Goal: Obtain resource: Download file/media

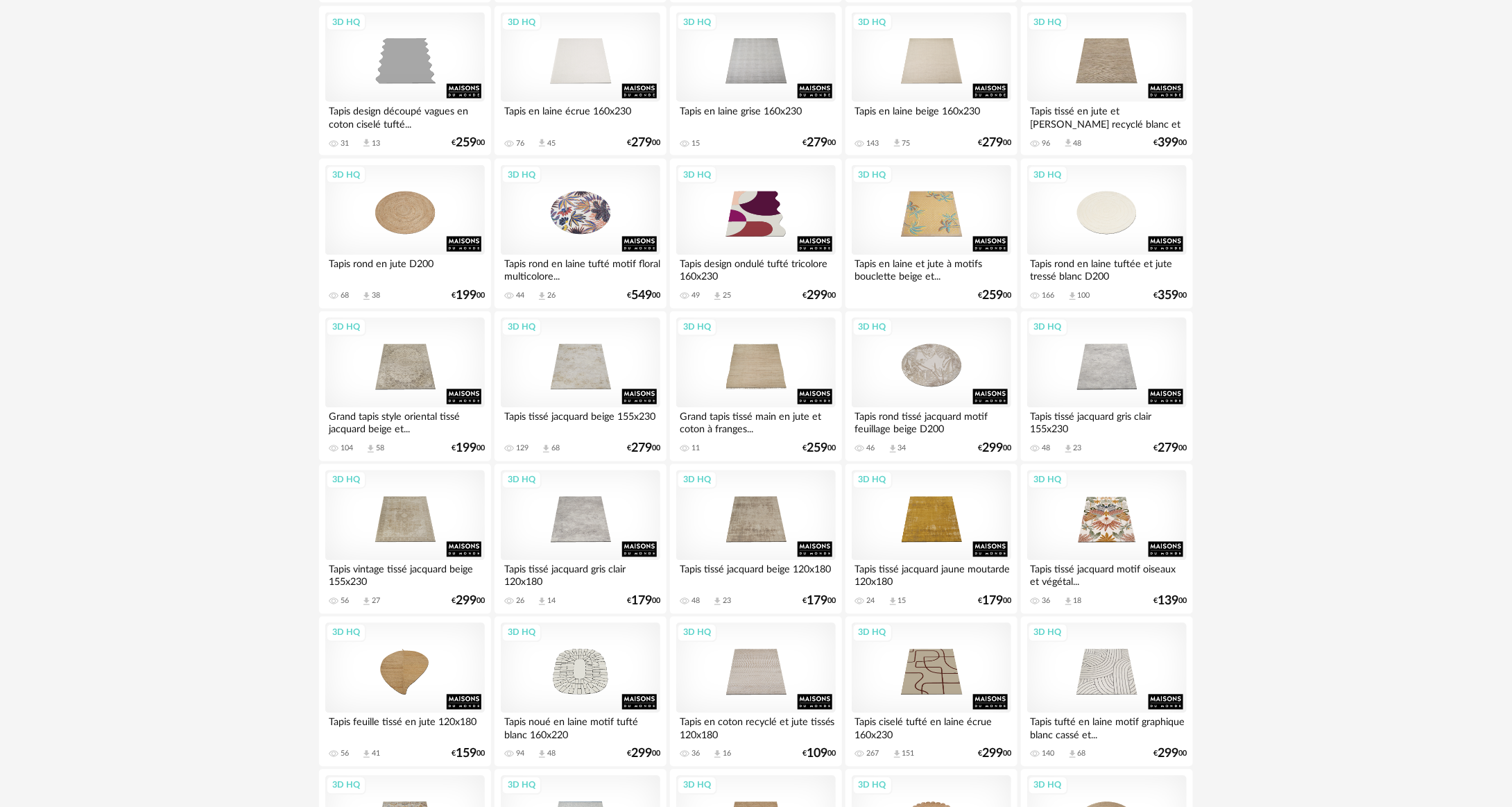
scroll to position [1388, 0]
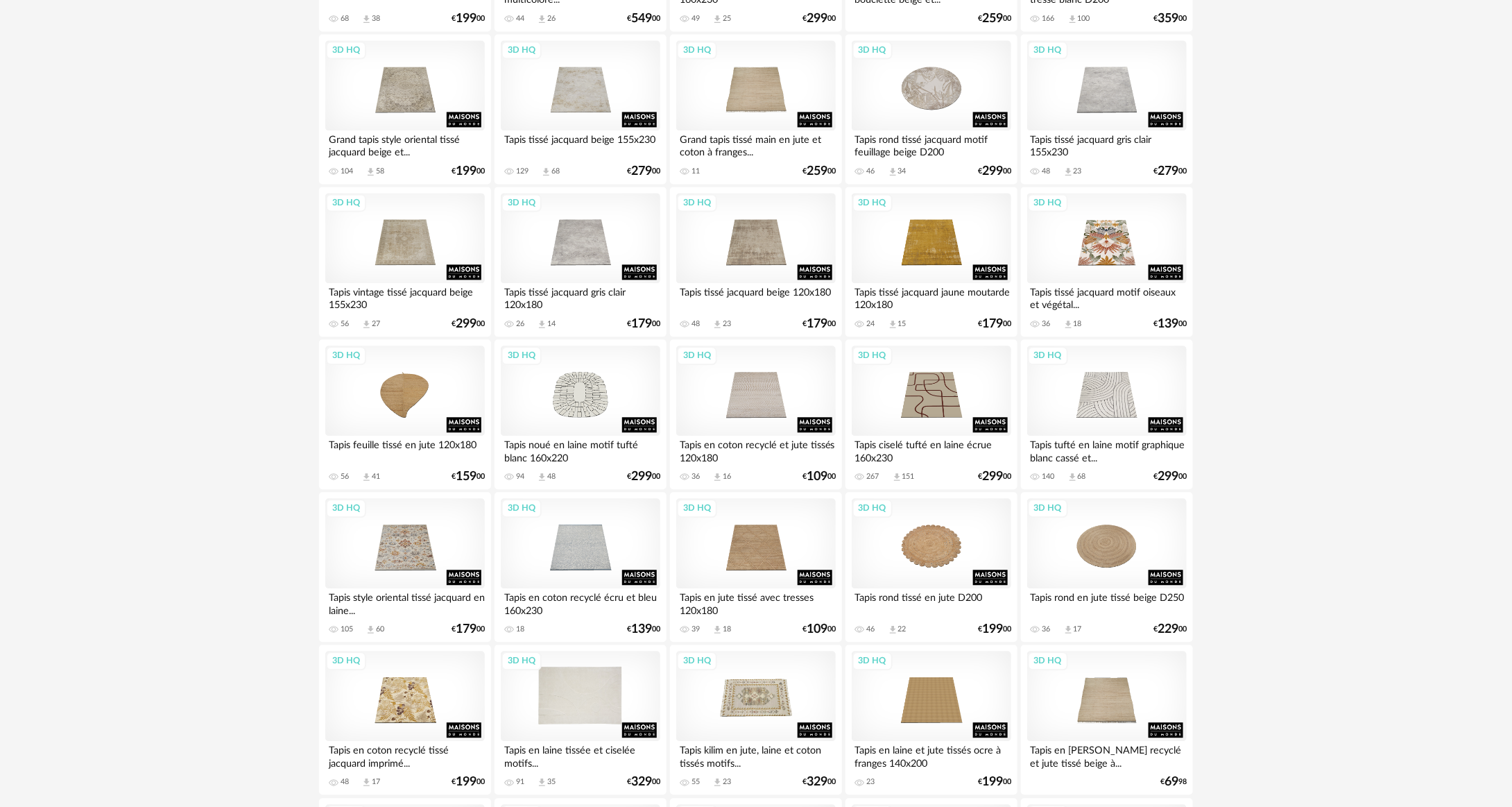
click at [572, 677] on div "3D HQ" at bounding box center [580, 696] width 160 height 90
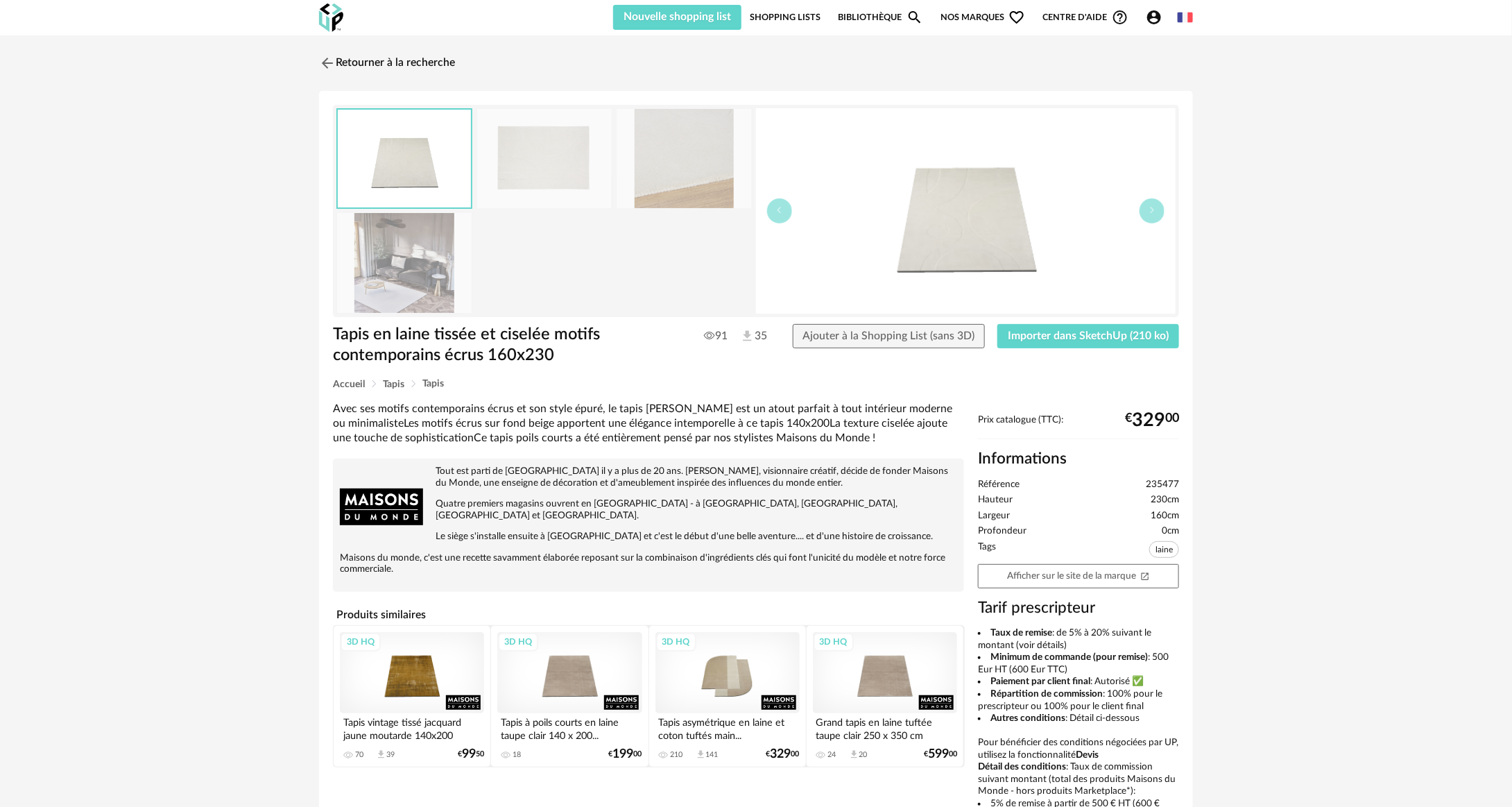
click at [569, 159] on img at bounding box center [545, 158] width 135 height 99
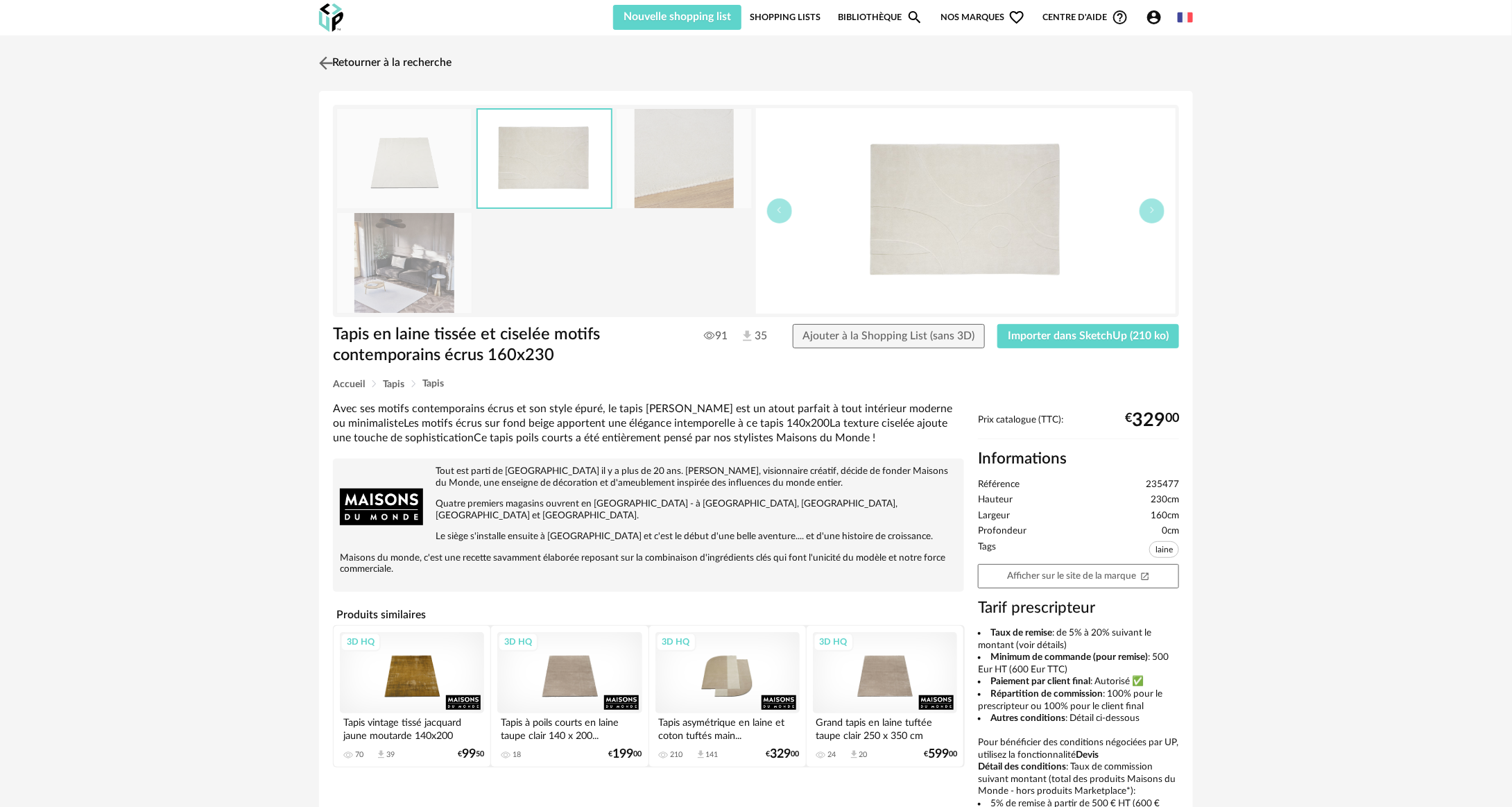
click at [322, 54] on img at bounding box center [326, 62] width 20 height 20
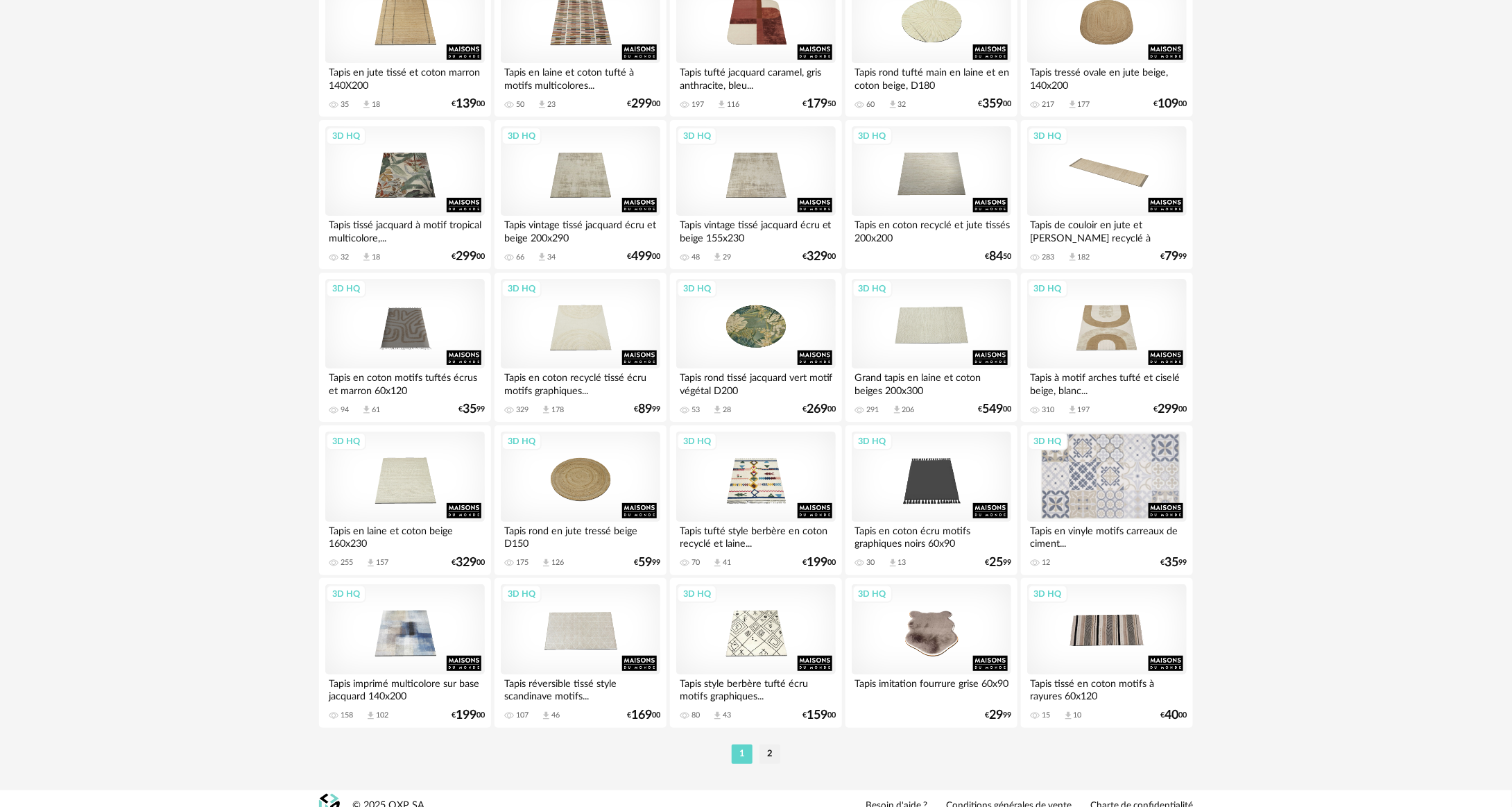
scroll to position [2539, 0]
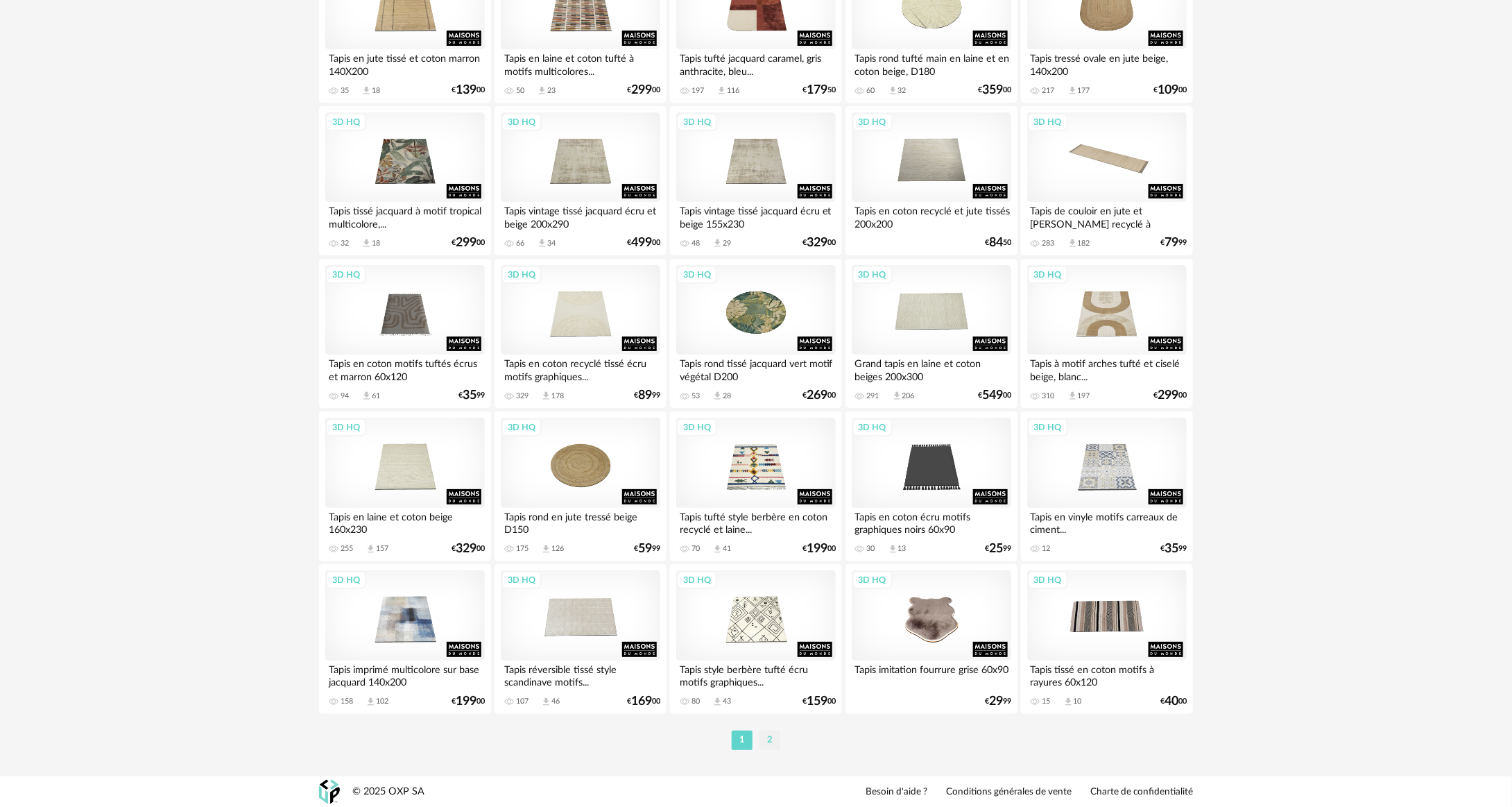
click at [766, 743] on li "2" at bounding box center [770, 740] width 21 height 19
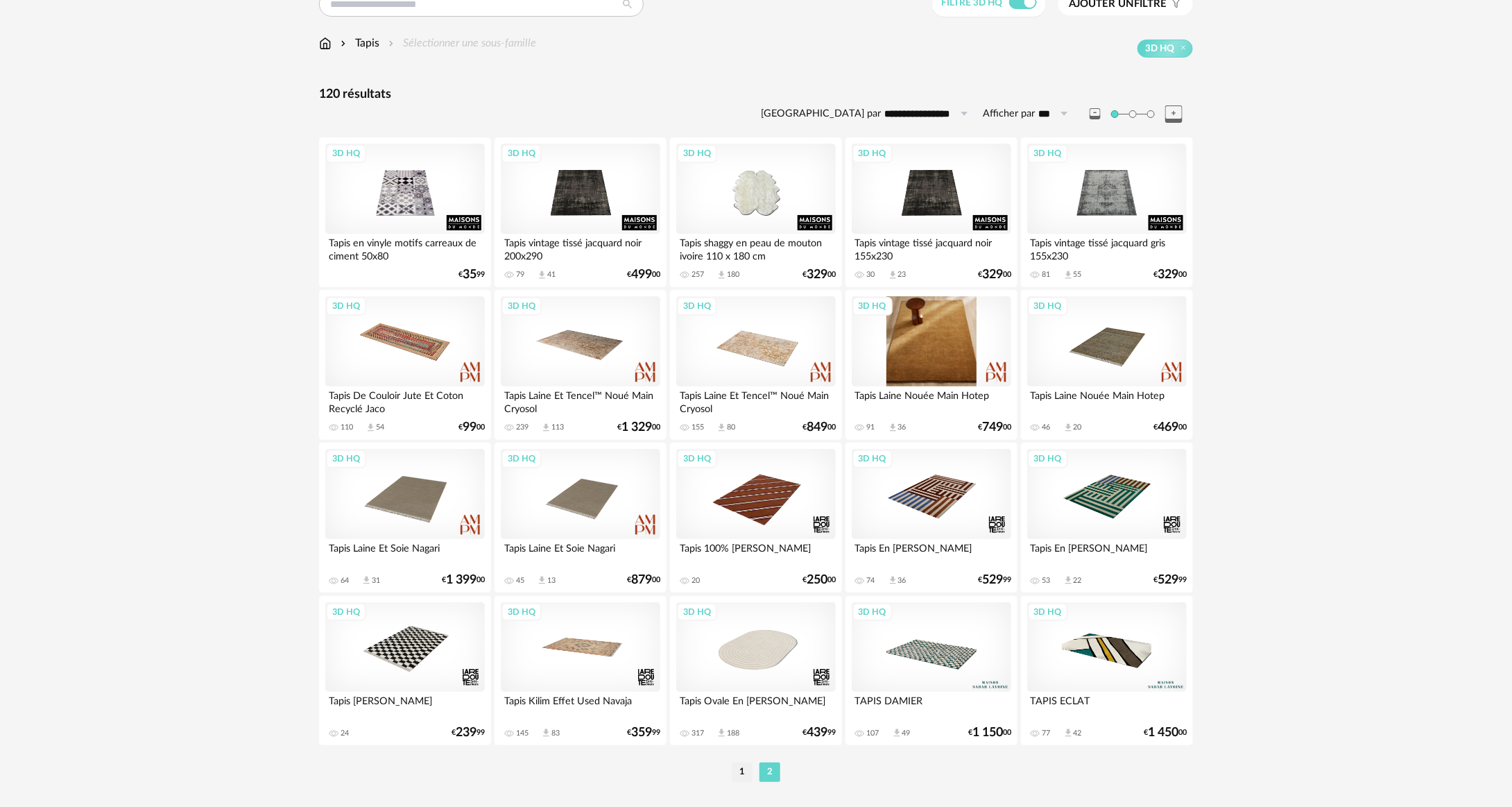
scroll to position [94, 0]
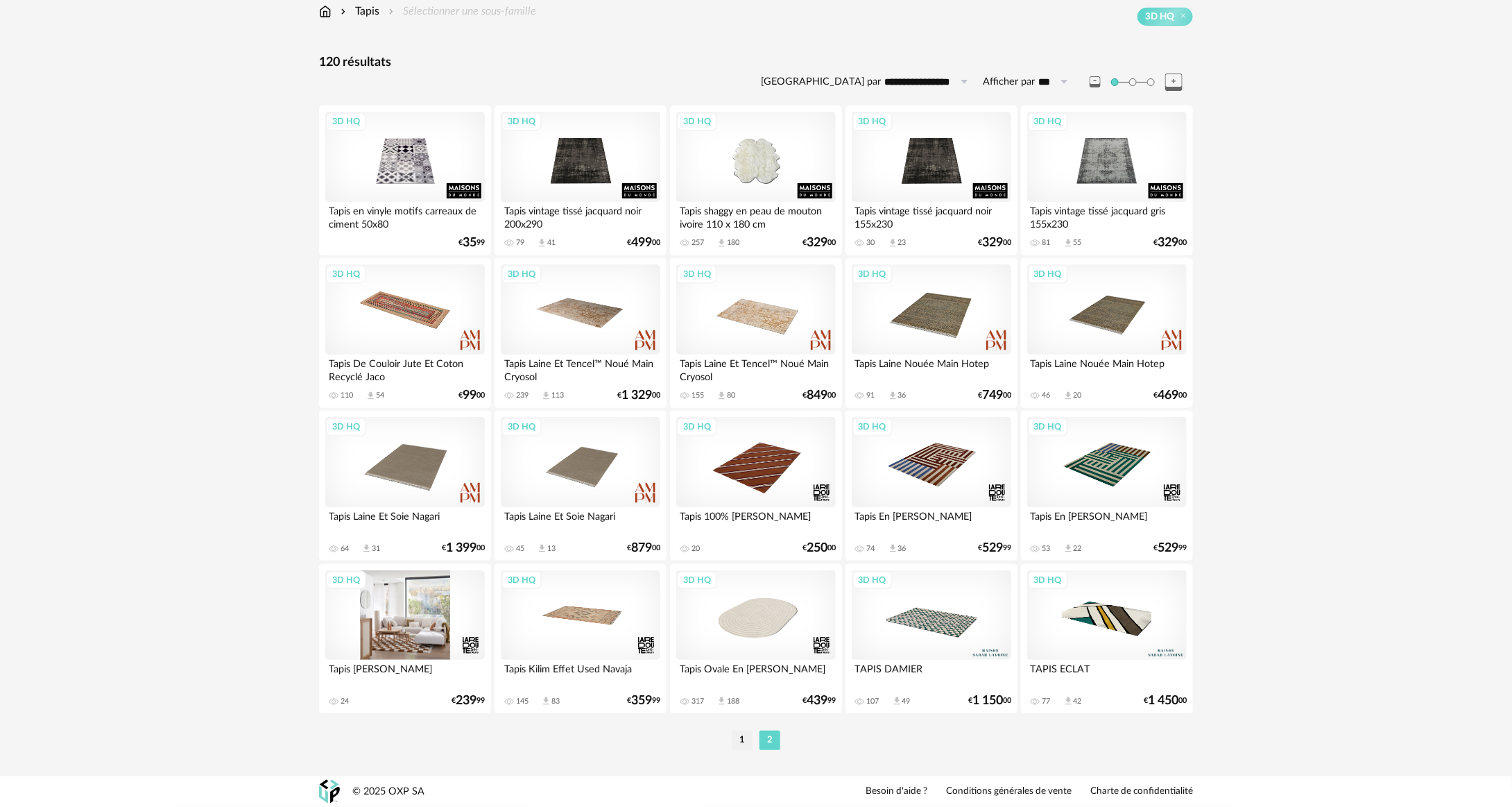
click at [408, 634] on div "3D HQ" at bounding box center [405, 615] width 160 height 90
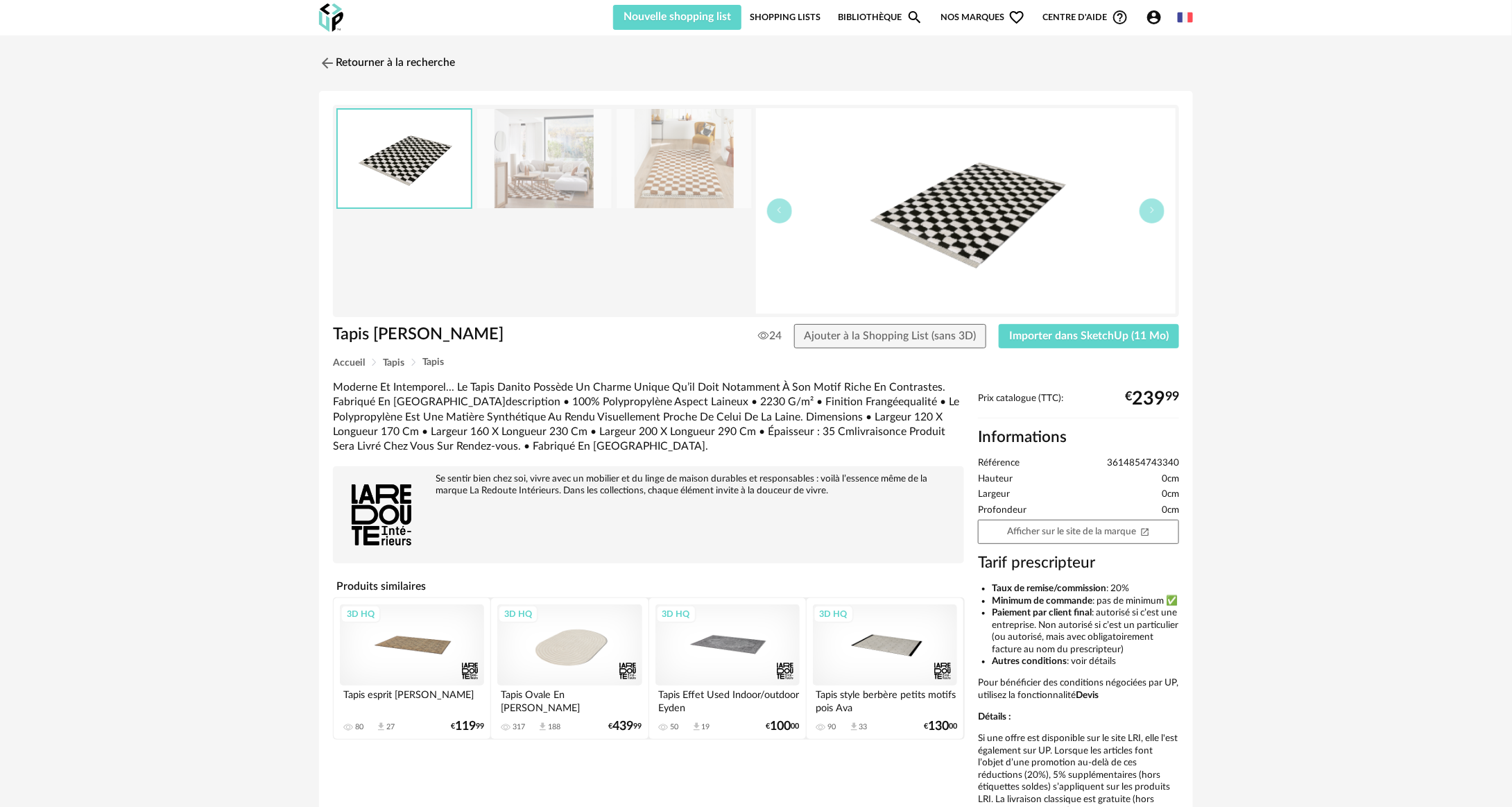
click at [714, 185] on img at bounding box center [684, 158] width 135 height 99
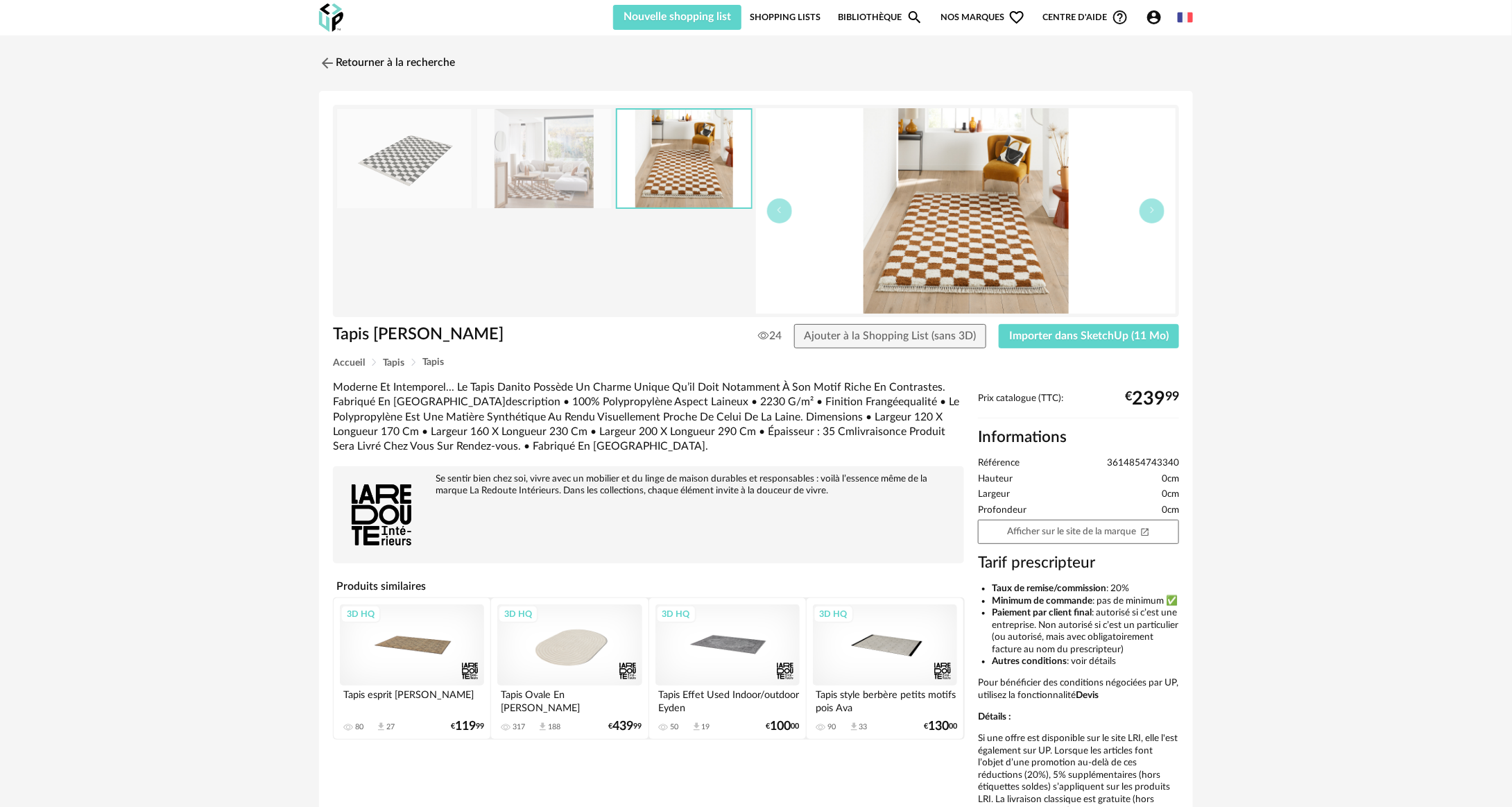
click at [463, 178] on img at bounding box center [404, 158] width 135 height 99
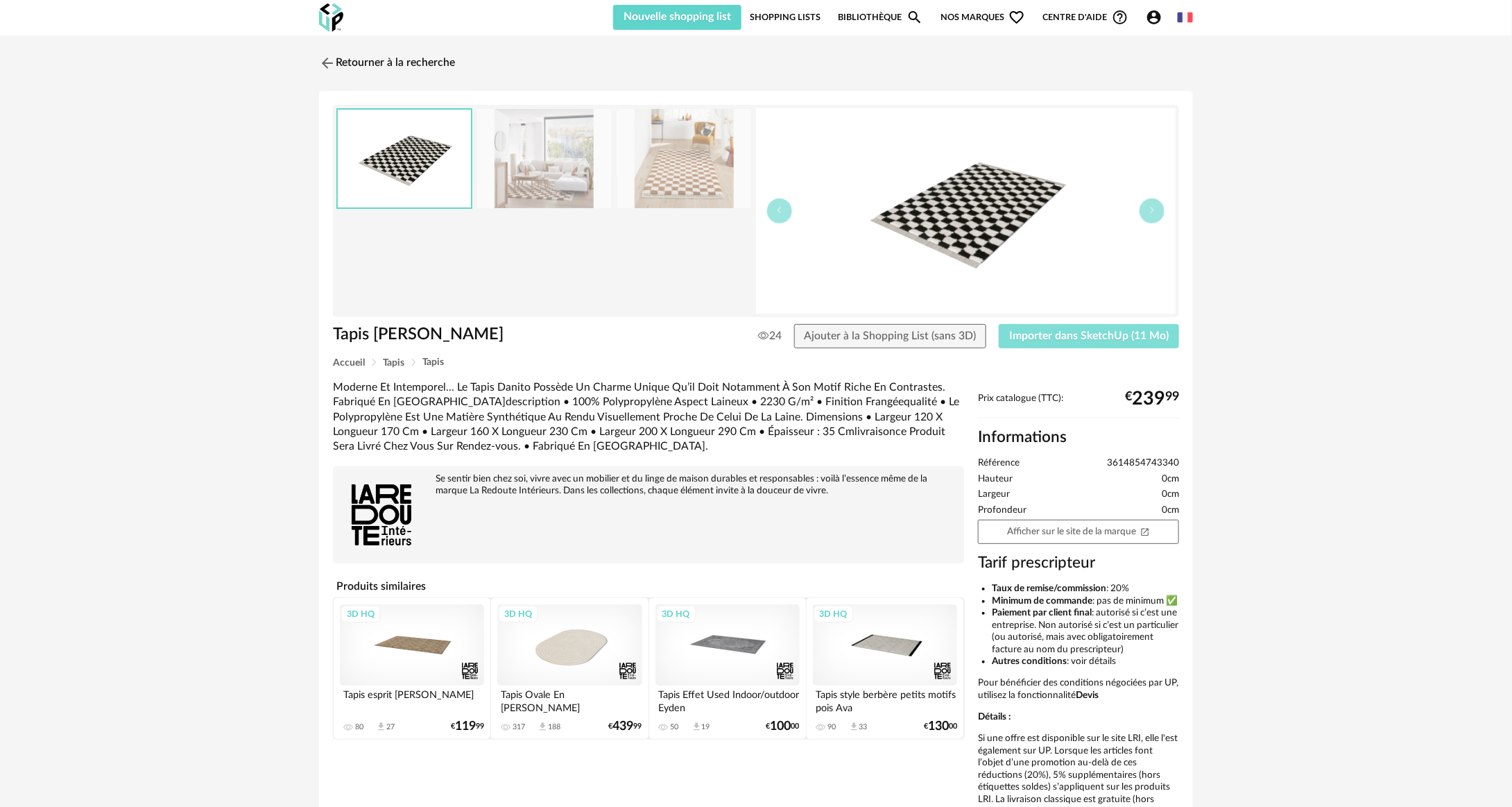
click at [1054, 345] on button "Importer dans SketchUp (11 Mo)" at bounding box center [1089, 336] width 180 height 25
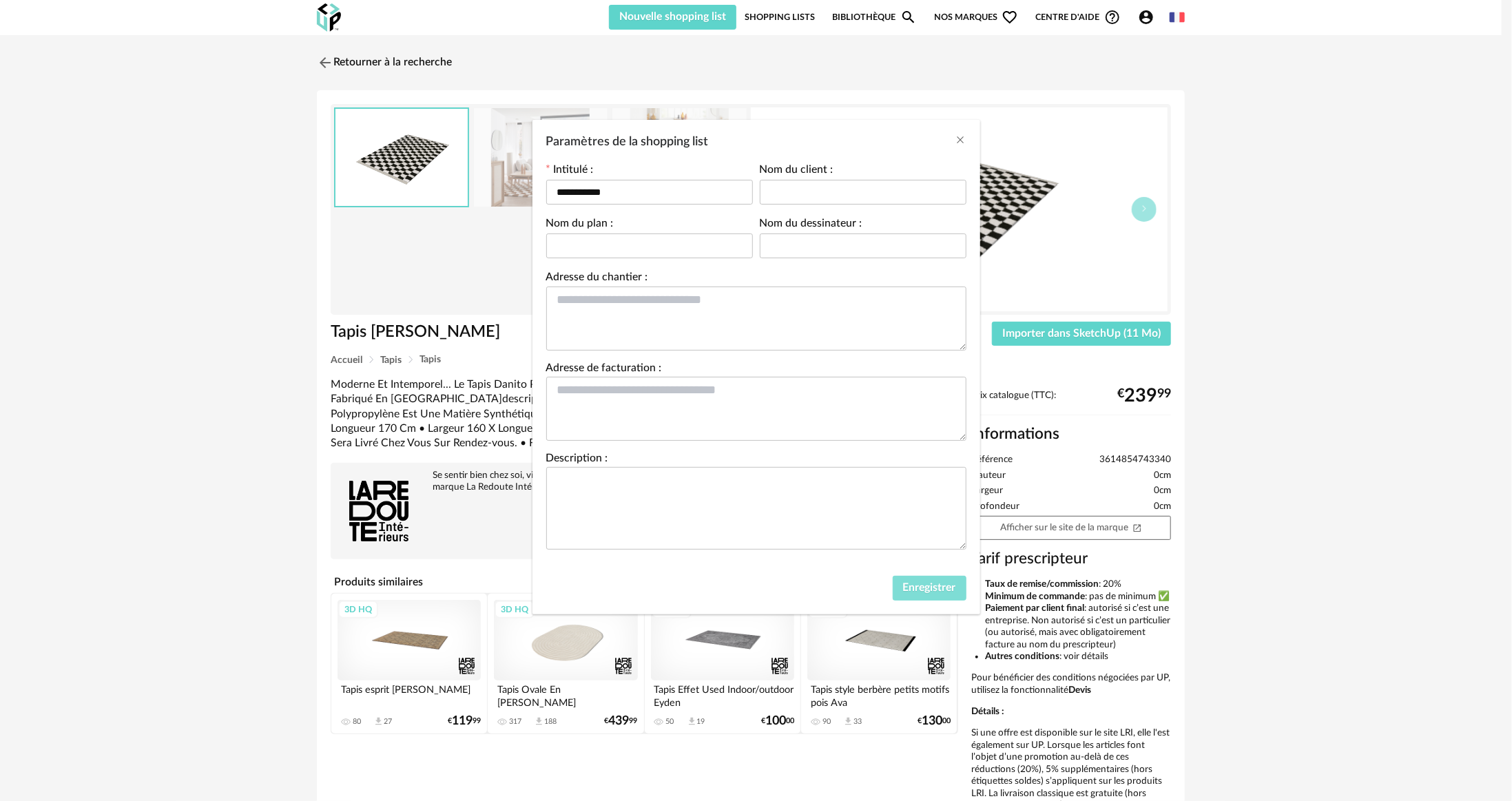
click at [943, 595] on button "Enregistrer" at bounding box center [930, 588] width 74 height 25
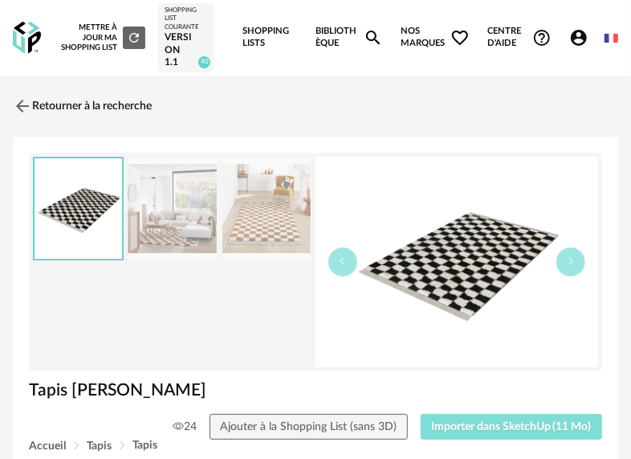
click at [550, 423] on span "Importer dans SketchUp (11 Mo)" at bounding box center [511, 426] width 161 height 11
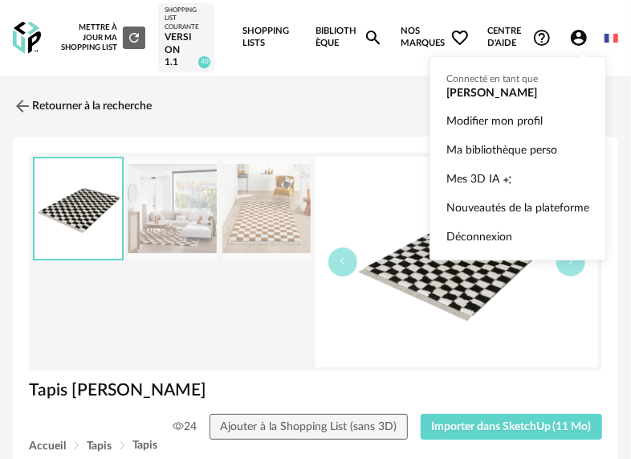
click at [579, 43] on icon "Account Circle icon" at bounding box center [579, 37] width 19 height 19
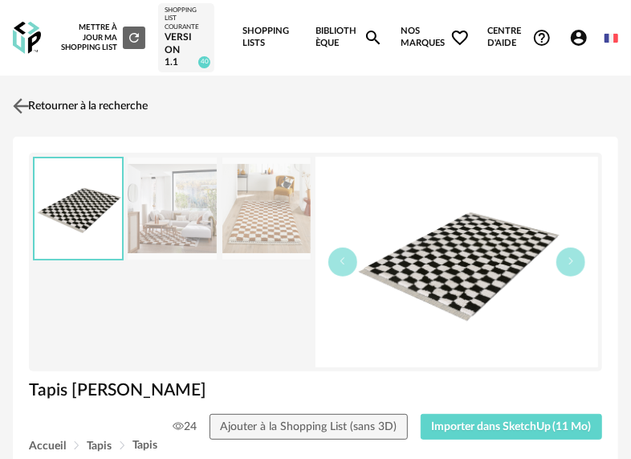
click at [48, 112] on link "Retourner à la recherche" at bounding box center [78, 105] width 139 height 35
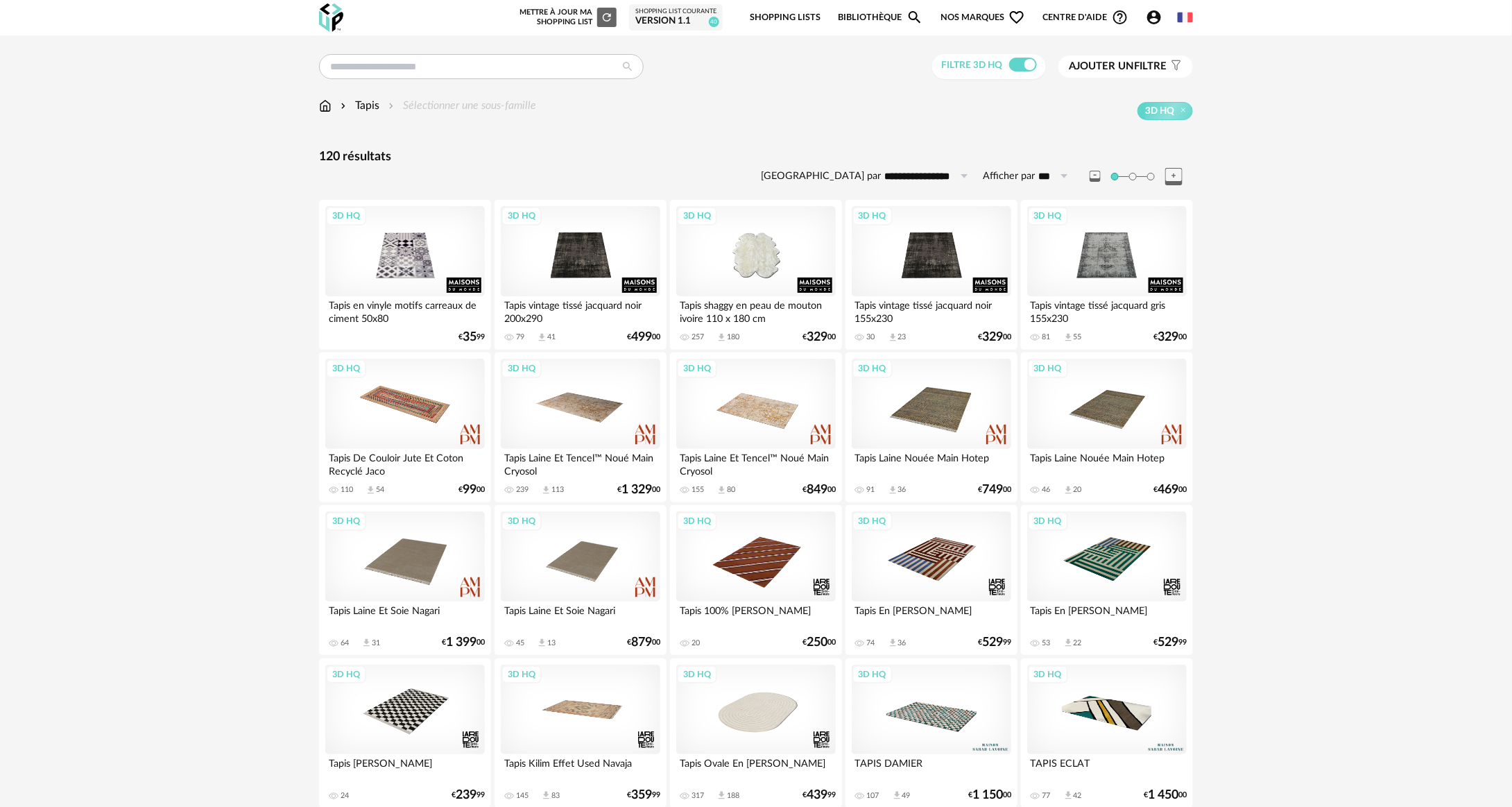
click at [326, 107] on img at bounding box center [326, 105] width 12 height 16
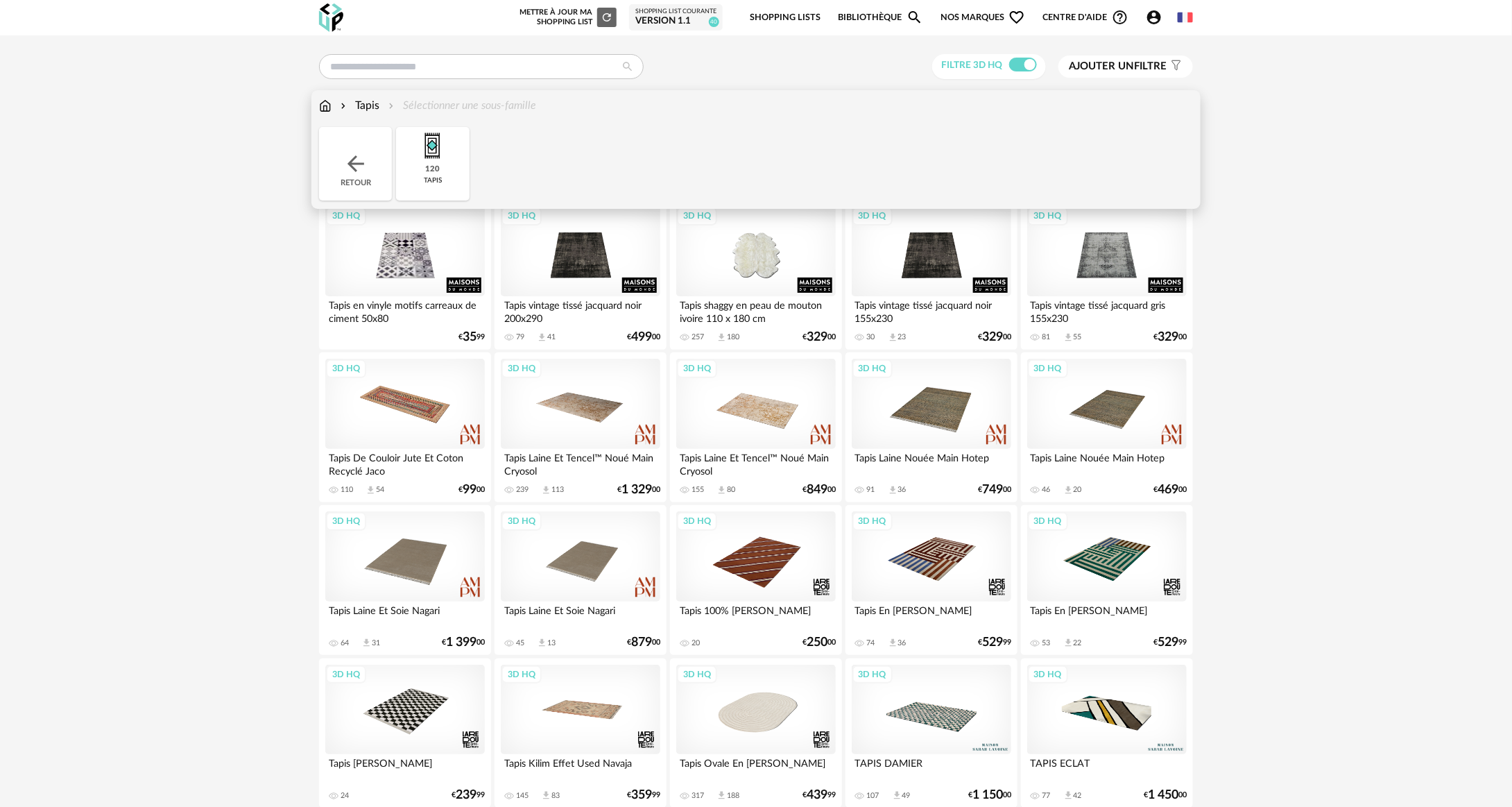
click at [379, 157] on div "Retour" at bounding box center [356, 163] width 73 height 73
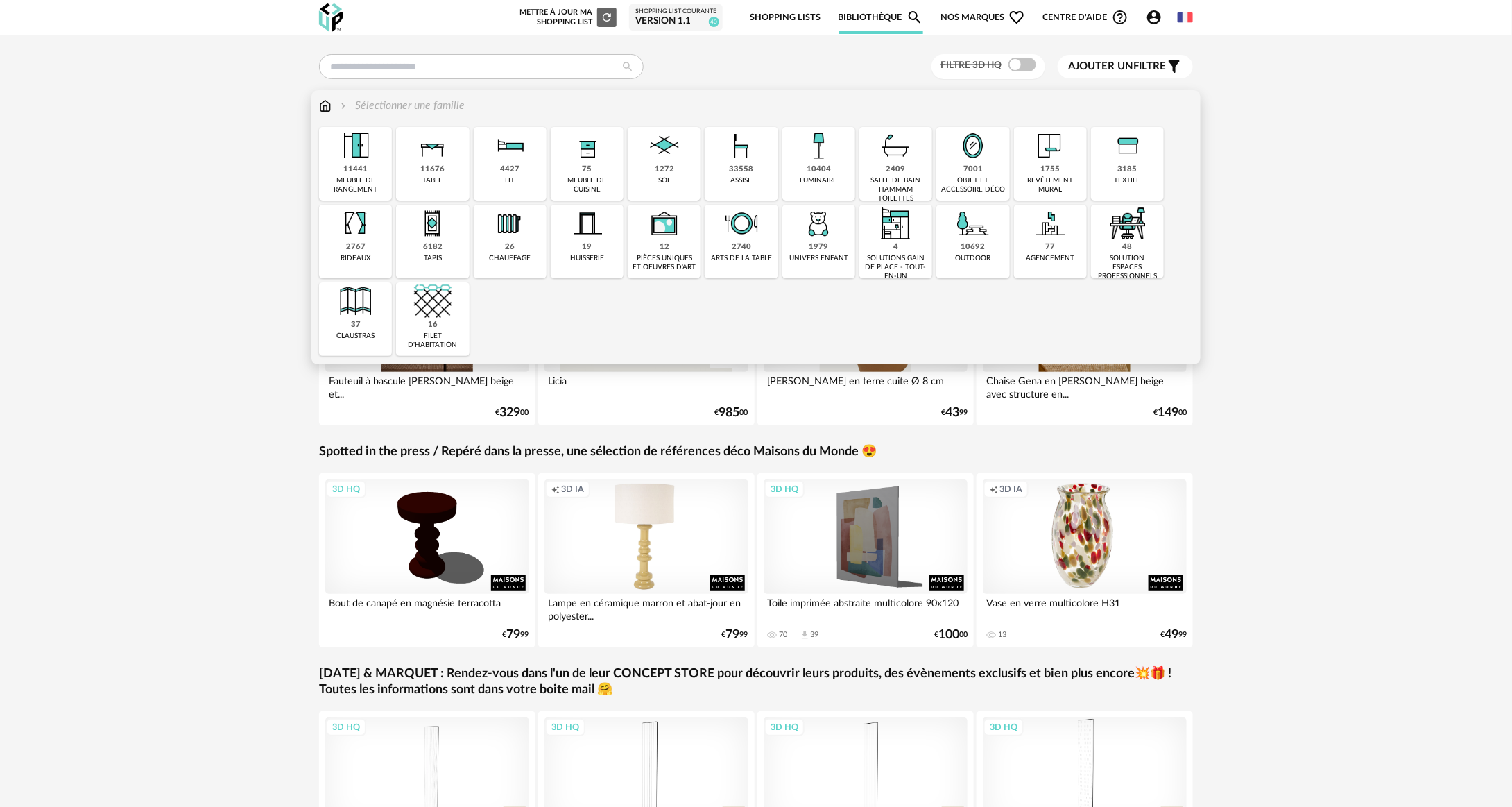
click at [1033, 165] on div "1755 revêtement mural" at bounding box center [1051, 163] width 73 height 73
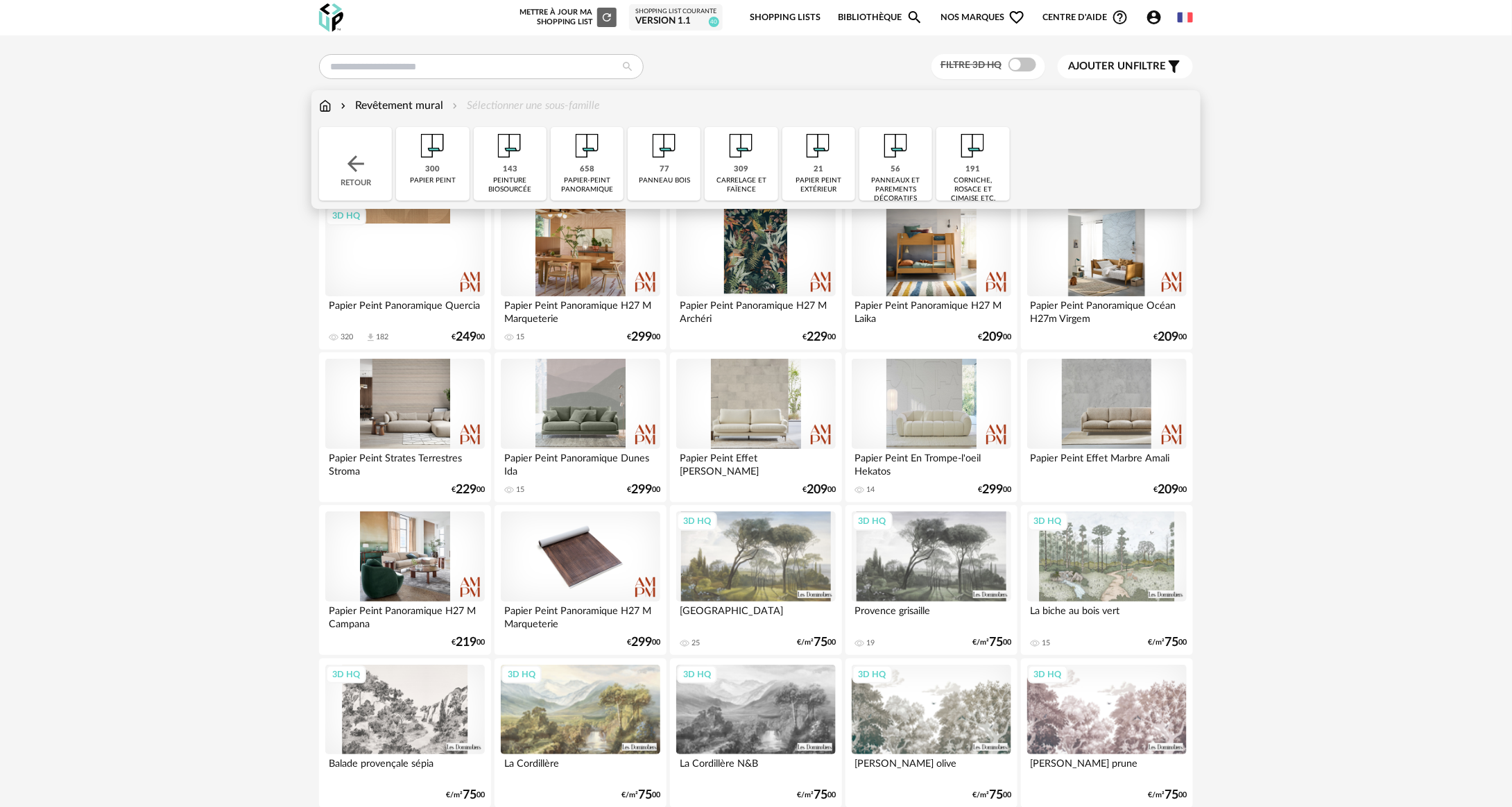
click at [825, 182] on div "papier peint extérieur" at bounding box center [819, 185] width 65 height 18
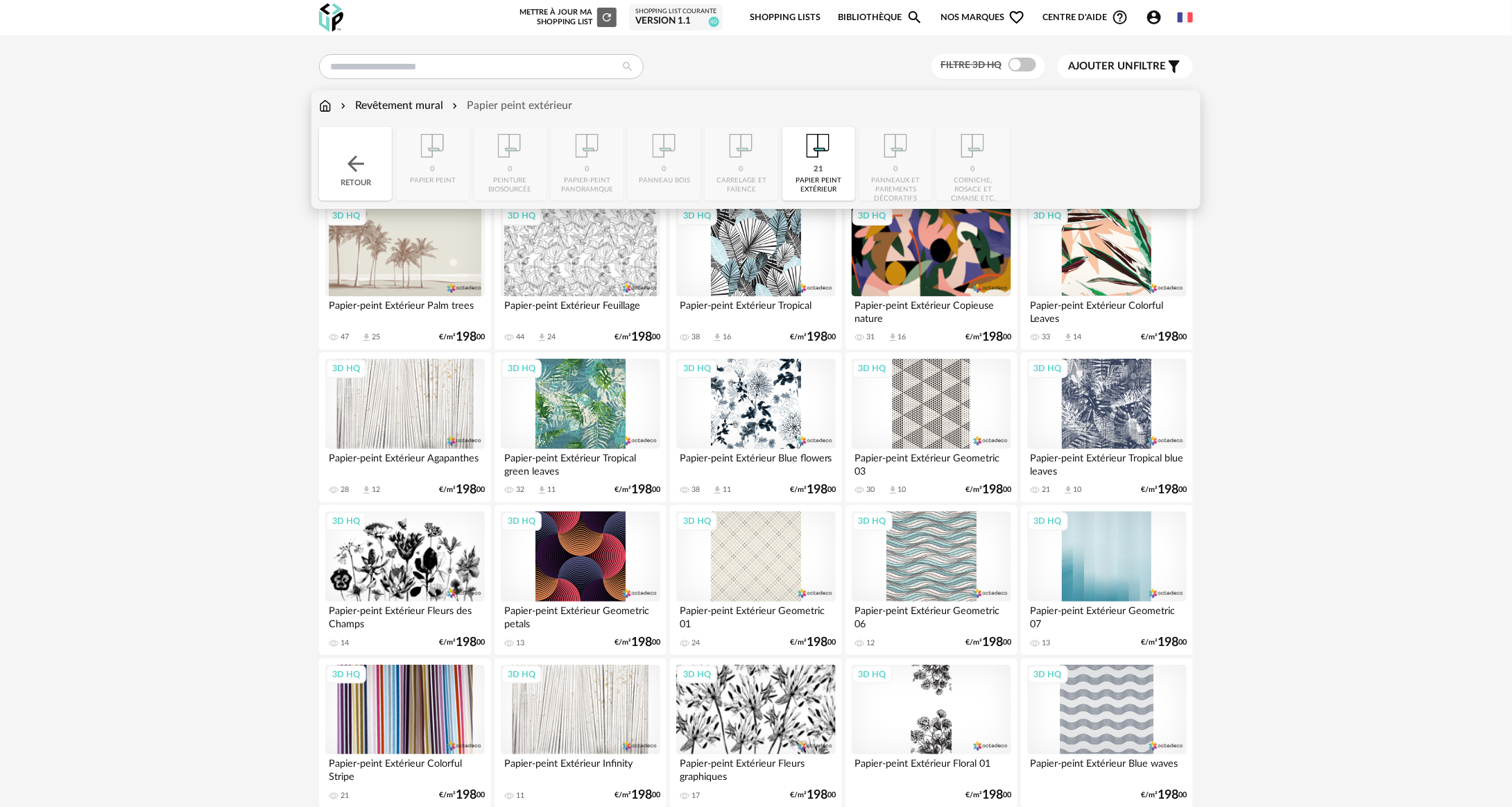
click at [817, 175] on div "21" at bounding box center [818, 169] width 9 height 10
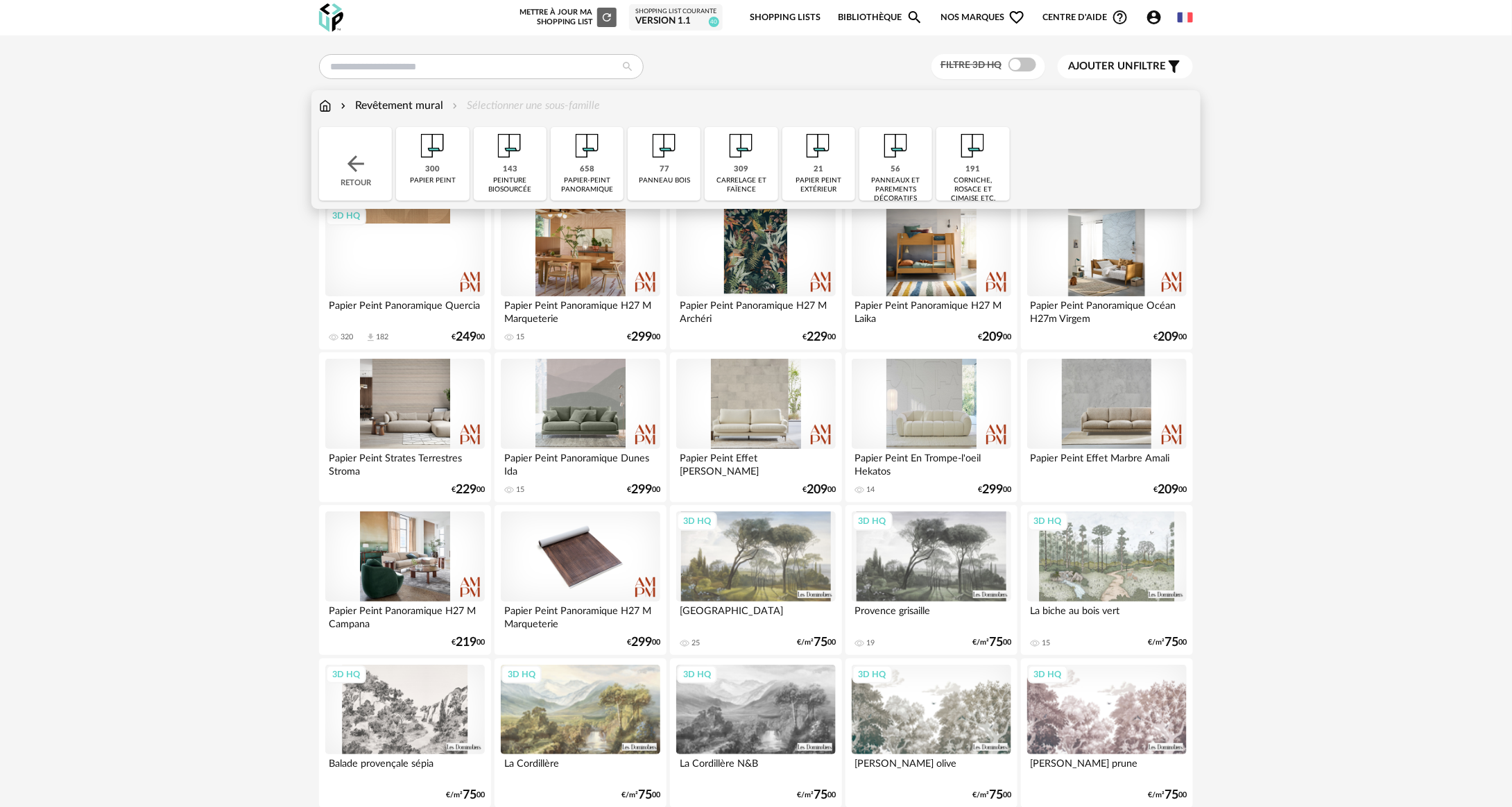
click at [446, 178] on div "papier peint" at bounding box center [433, 181] width 46 height 9
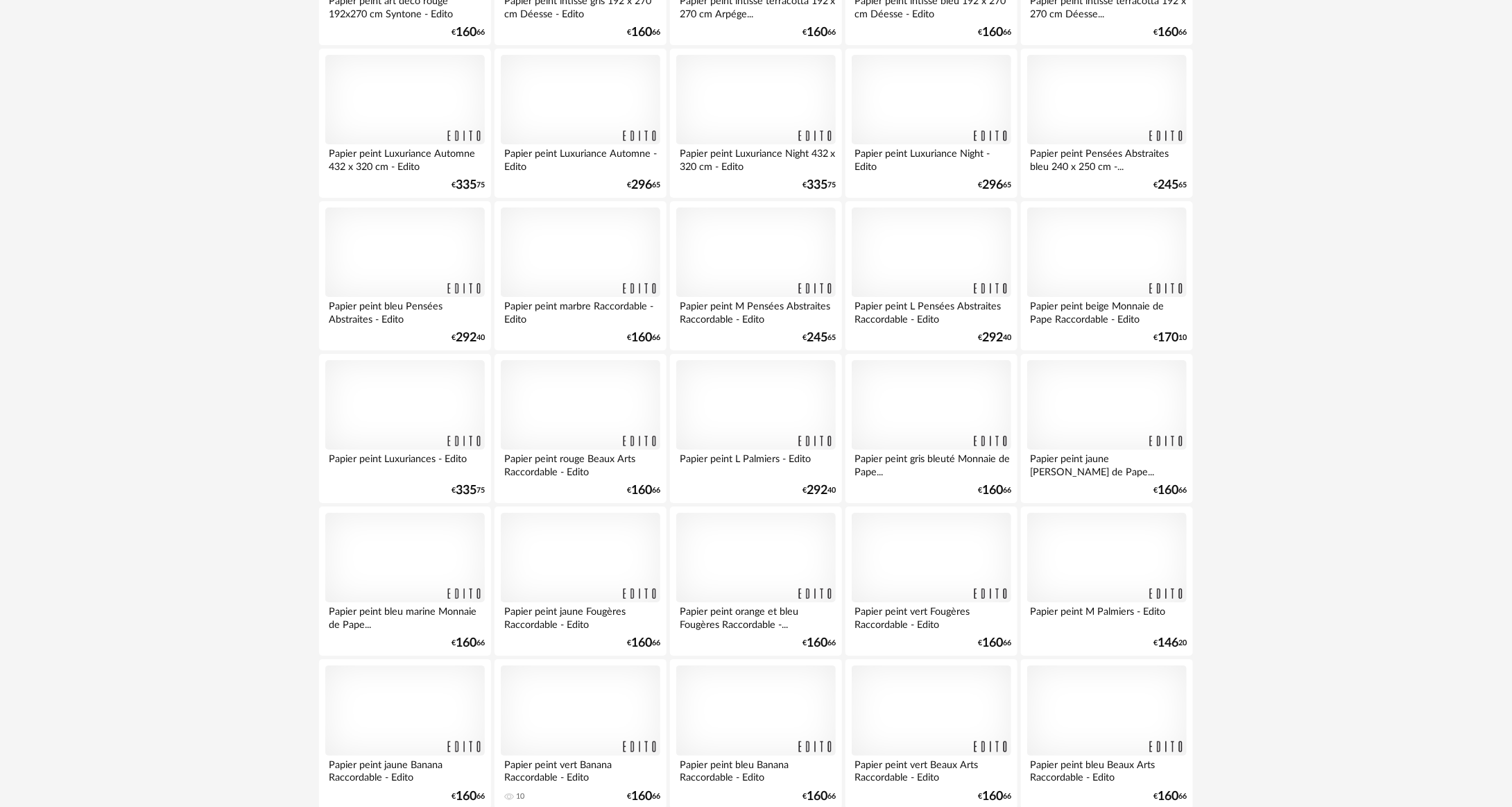
scroll to position [2539, 0]
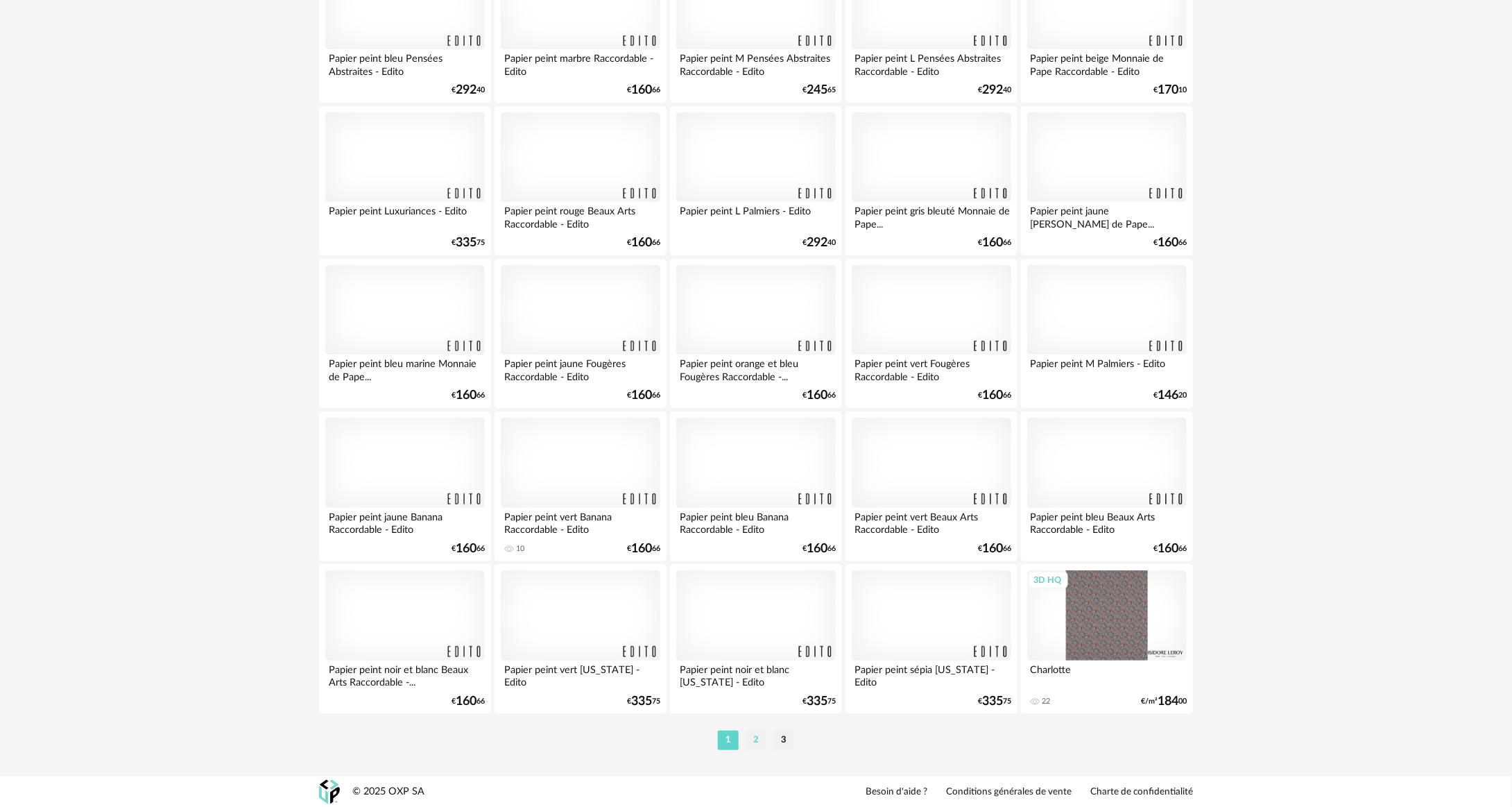
click at [762, 733] on li "2" at bounding box center [756, 740] width 21 height 19
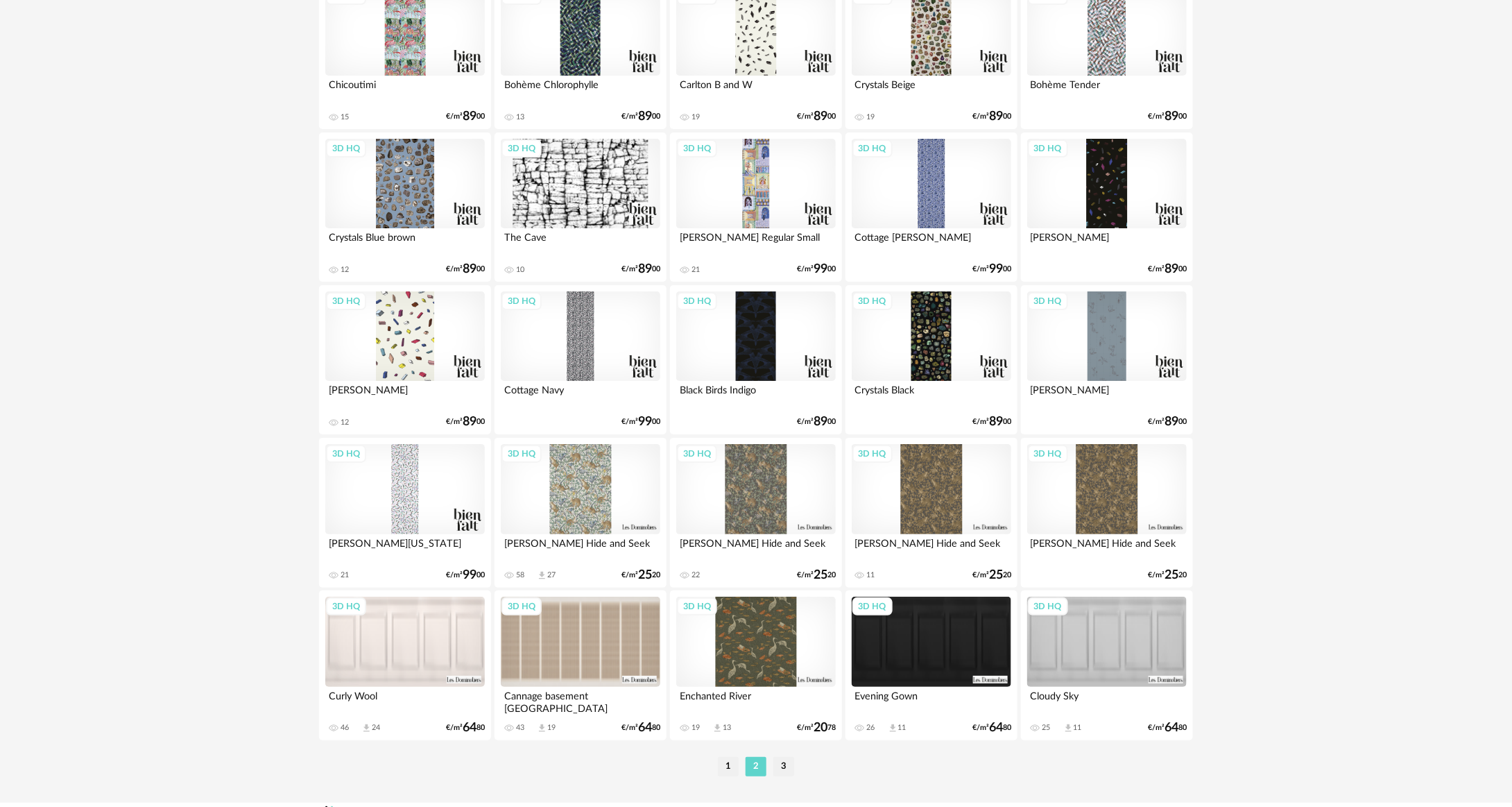
scroll to position [2539, 0]
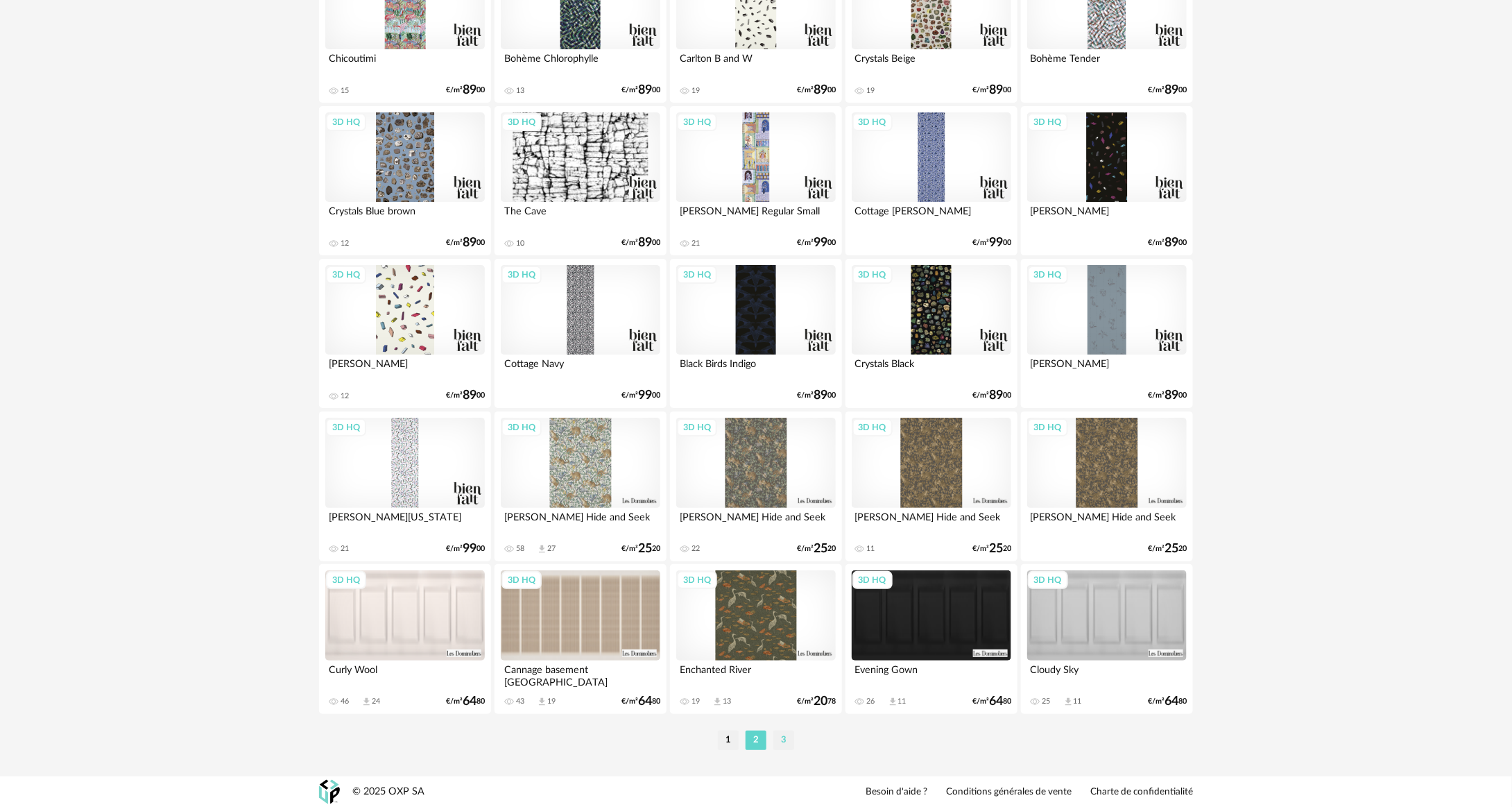
click at [789, 749] on li "3" at bounding box center [784, 740] width 21 height 19
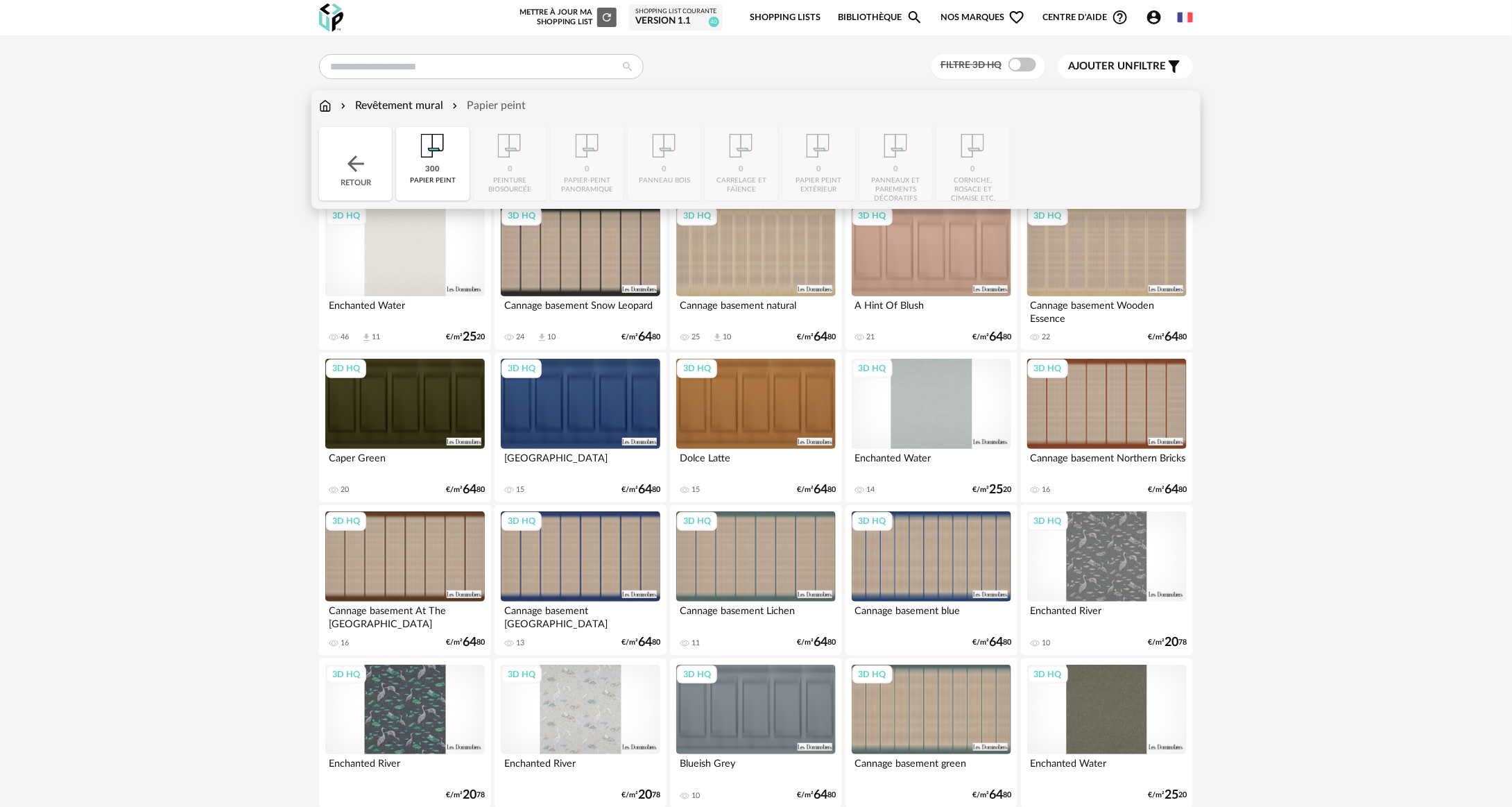
click at [323, 110] on img at bounding box center [326, 105] width 12 height 16
click at [358, 167] on img at bounding box center [356, 163] width 25 height 25
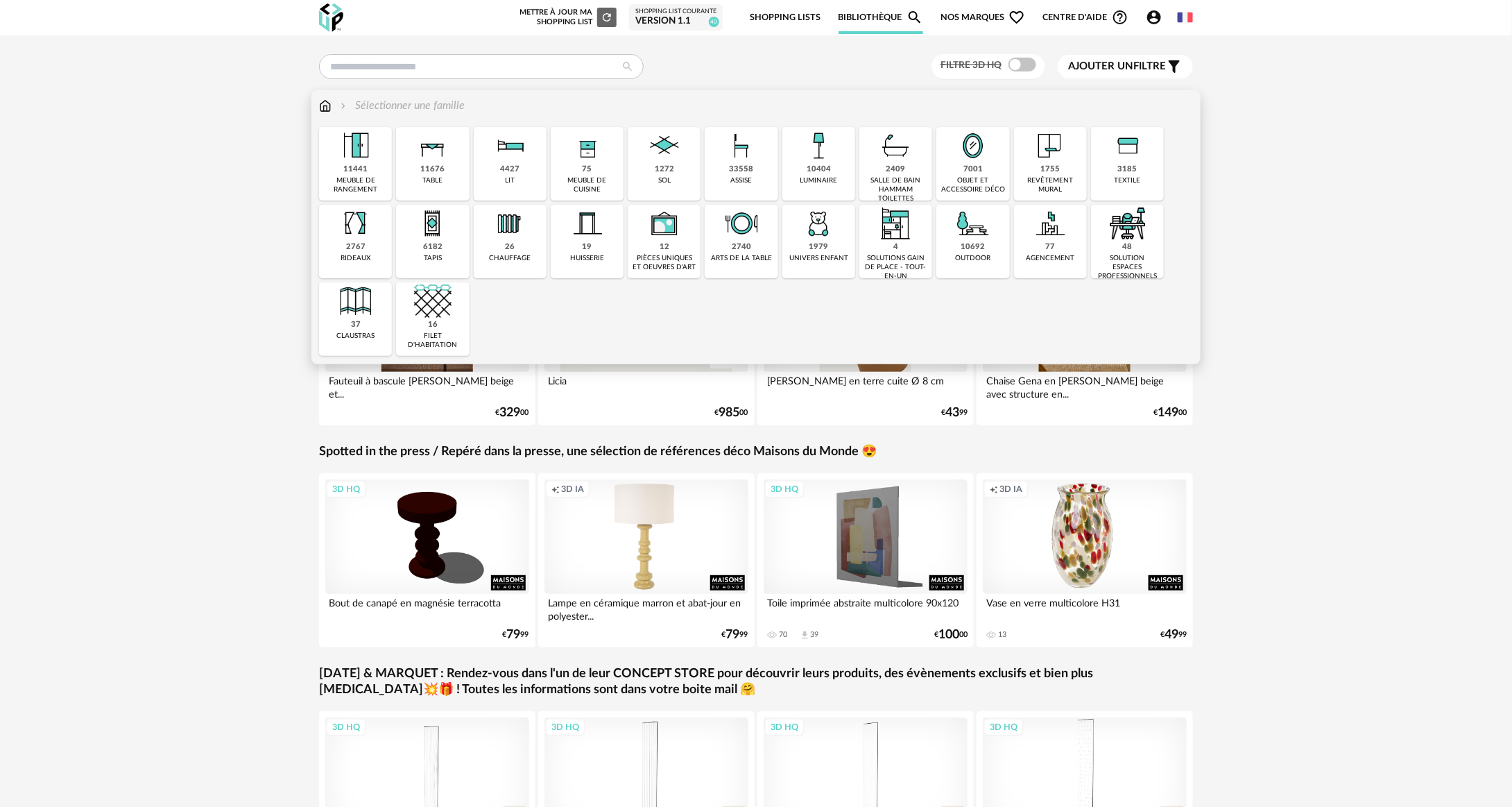
click at [1038, 156] on img at bounding box center [1050, 145] width 37 height 37
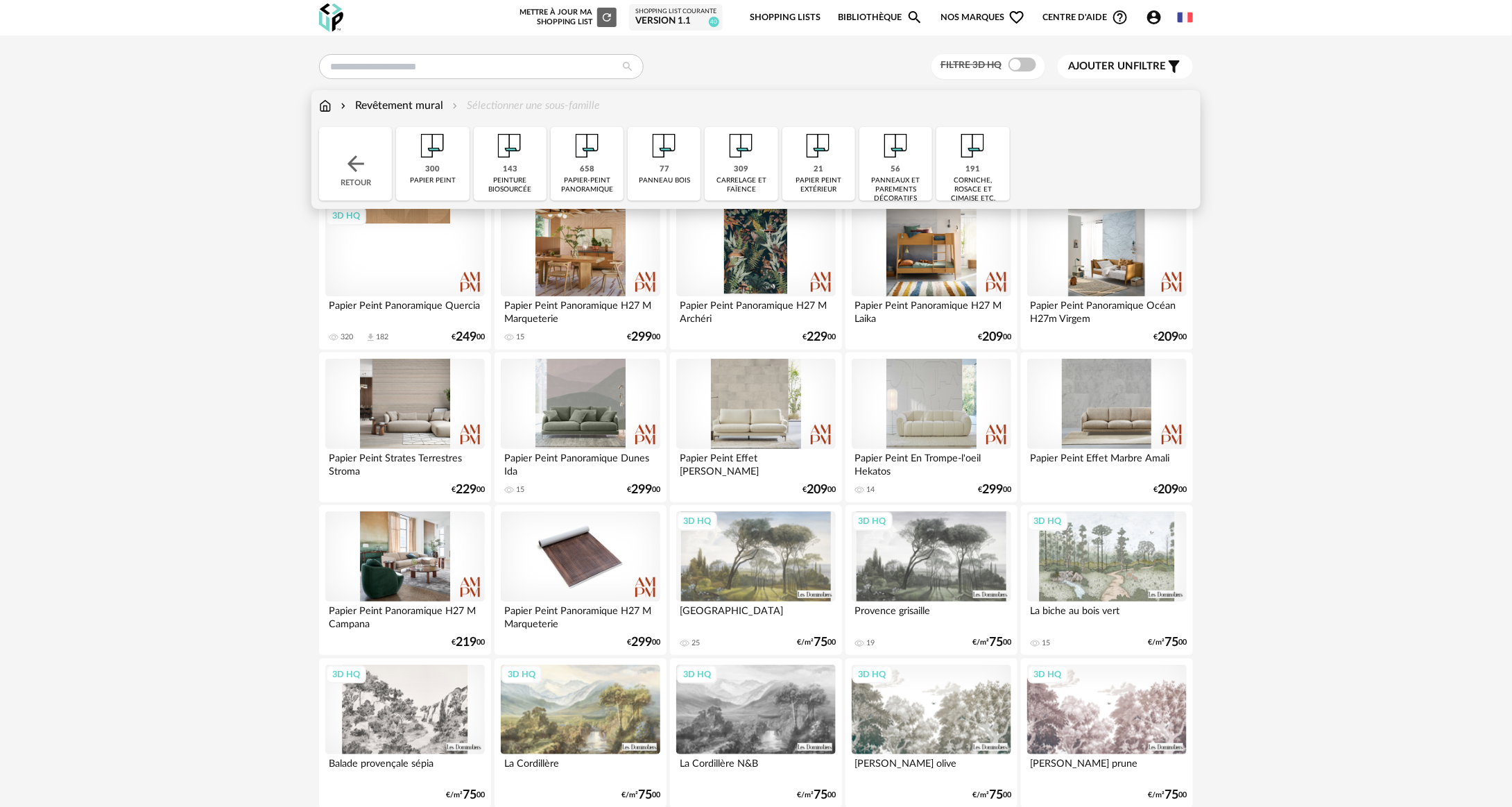
click at [563, 178] on div "papier-peint panoramique" at bounding box center [587, 185] width 65 height 18
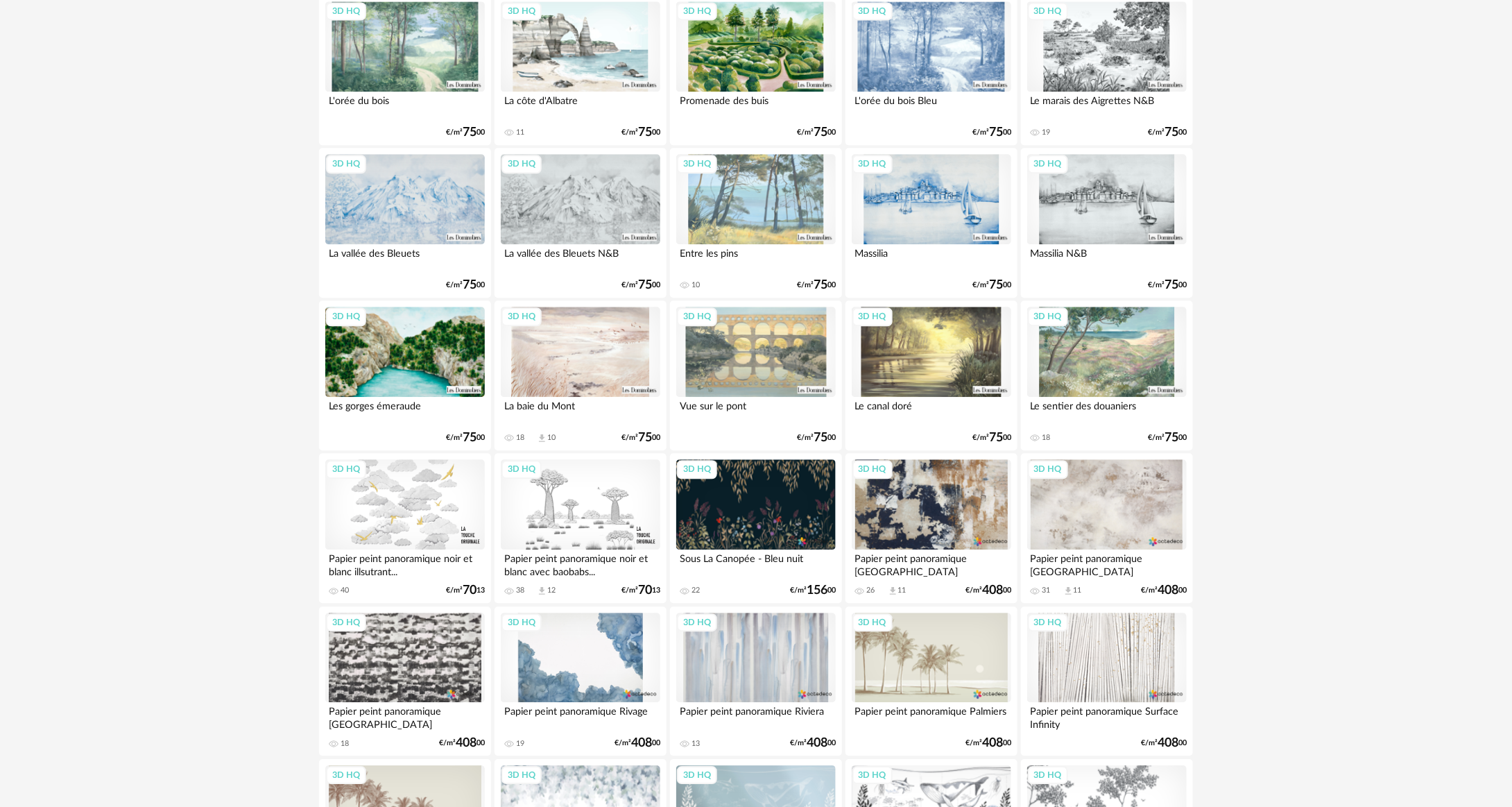
scroll to position [1110, 0]
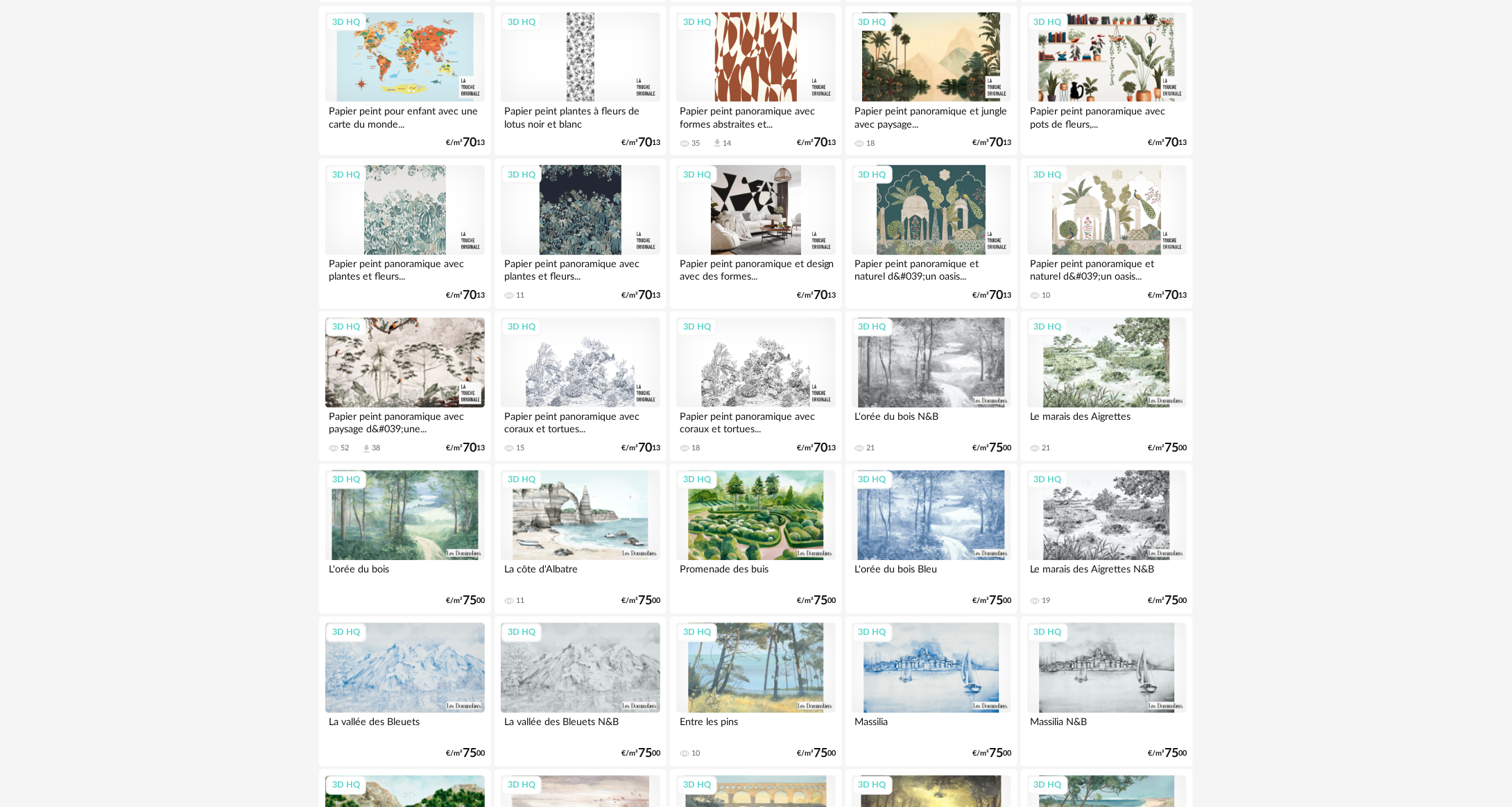
click at [778, 238] on div "3D HQ" at bounding box center [756, 210] width 160 height 90
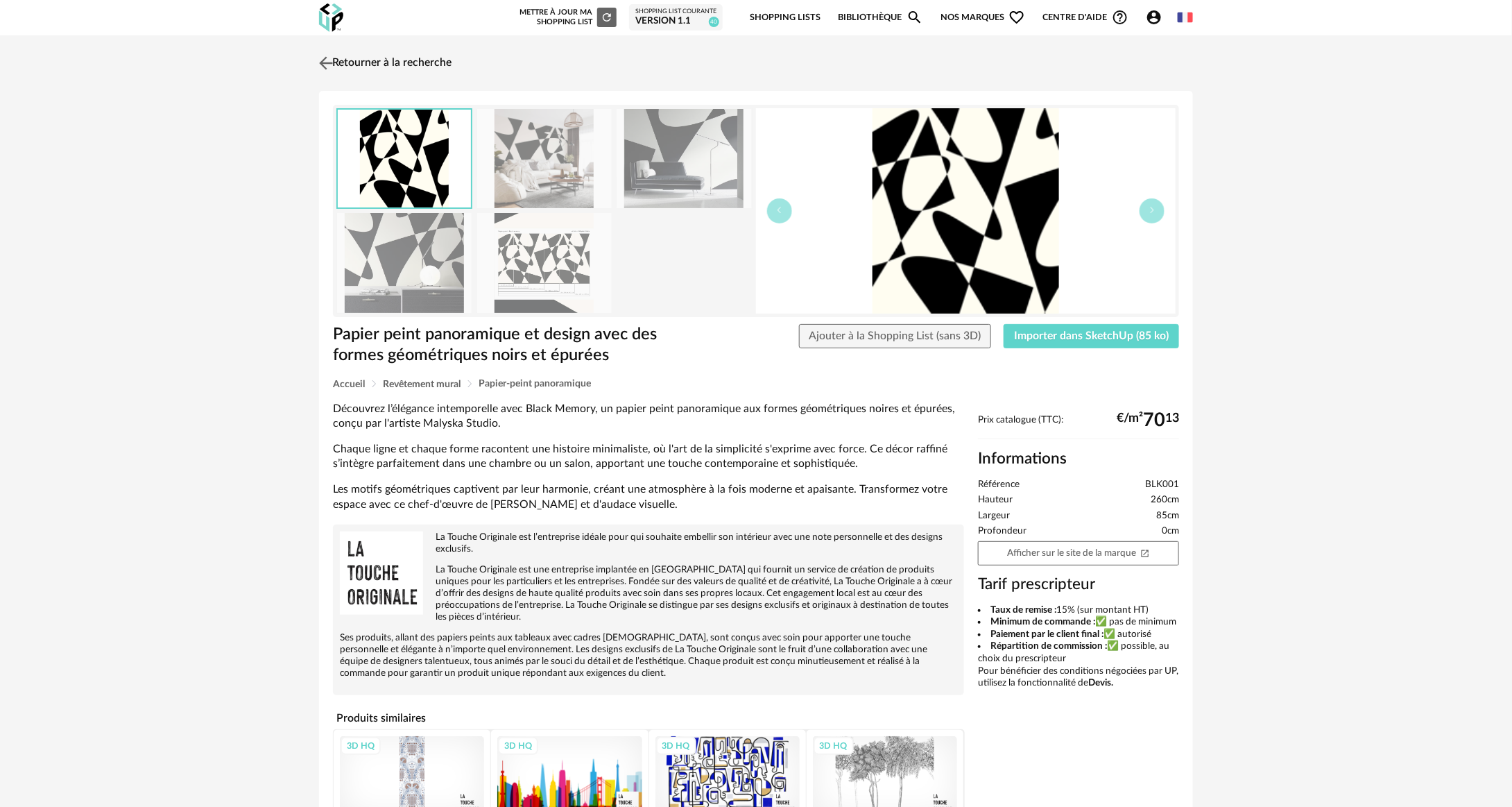
click at [337, 66] on link "Retourner à la recherche" at bounding box center [383, 62] width 136 height 30
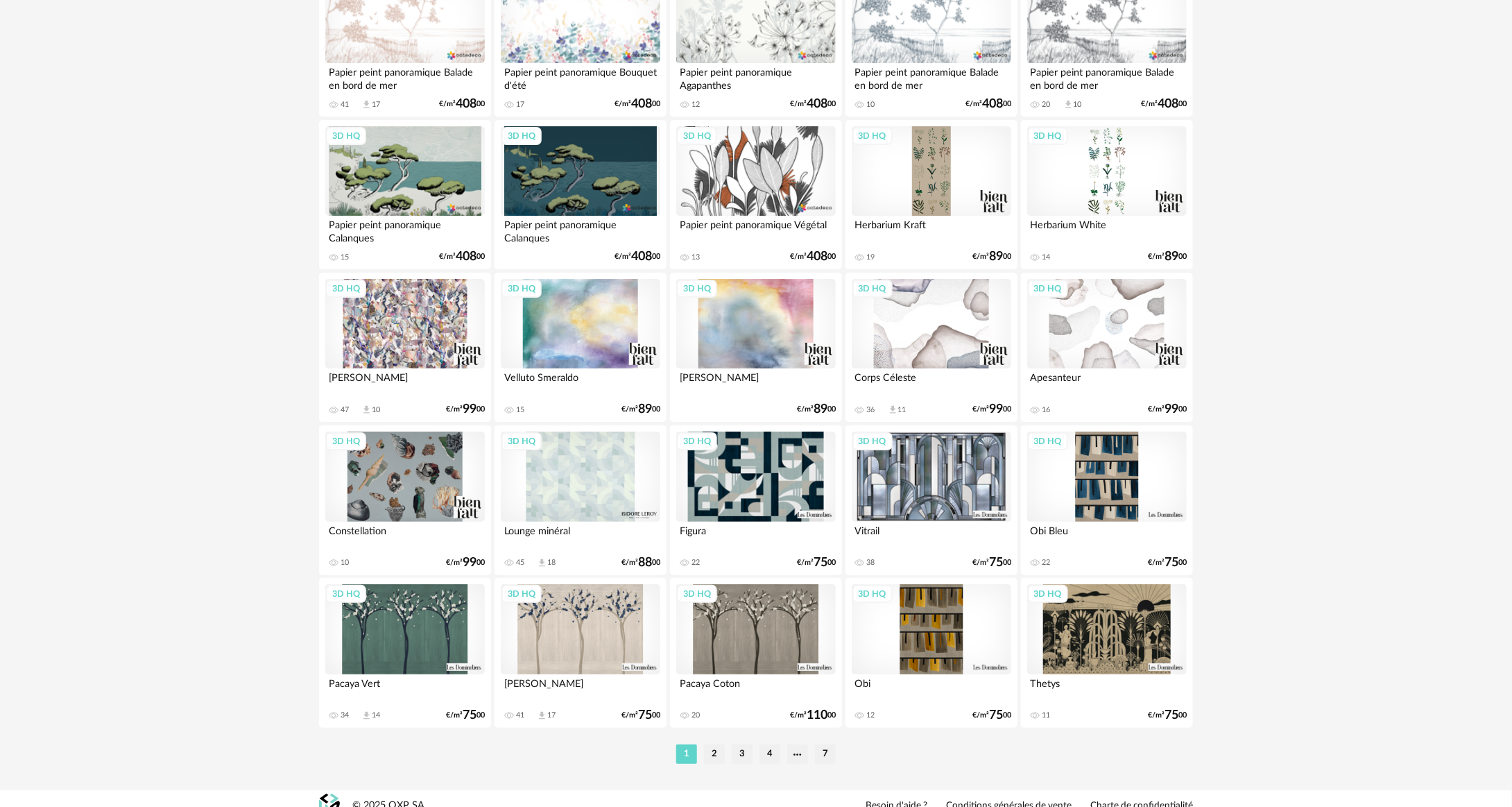
scroll to position [2539, 0]
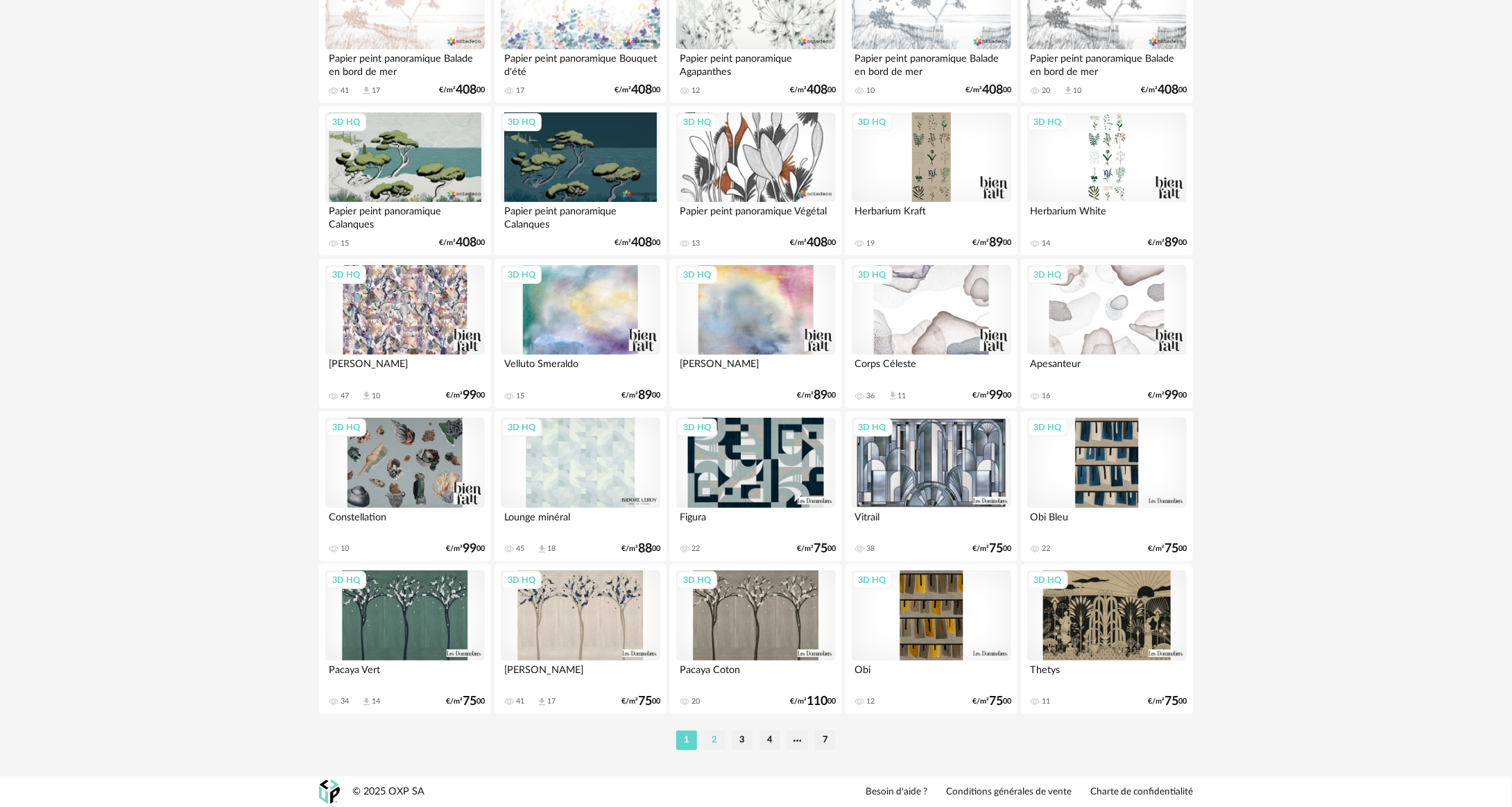
click at [714, 740] on li "2" at bounding box center [714, 740] width 21 height 19
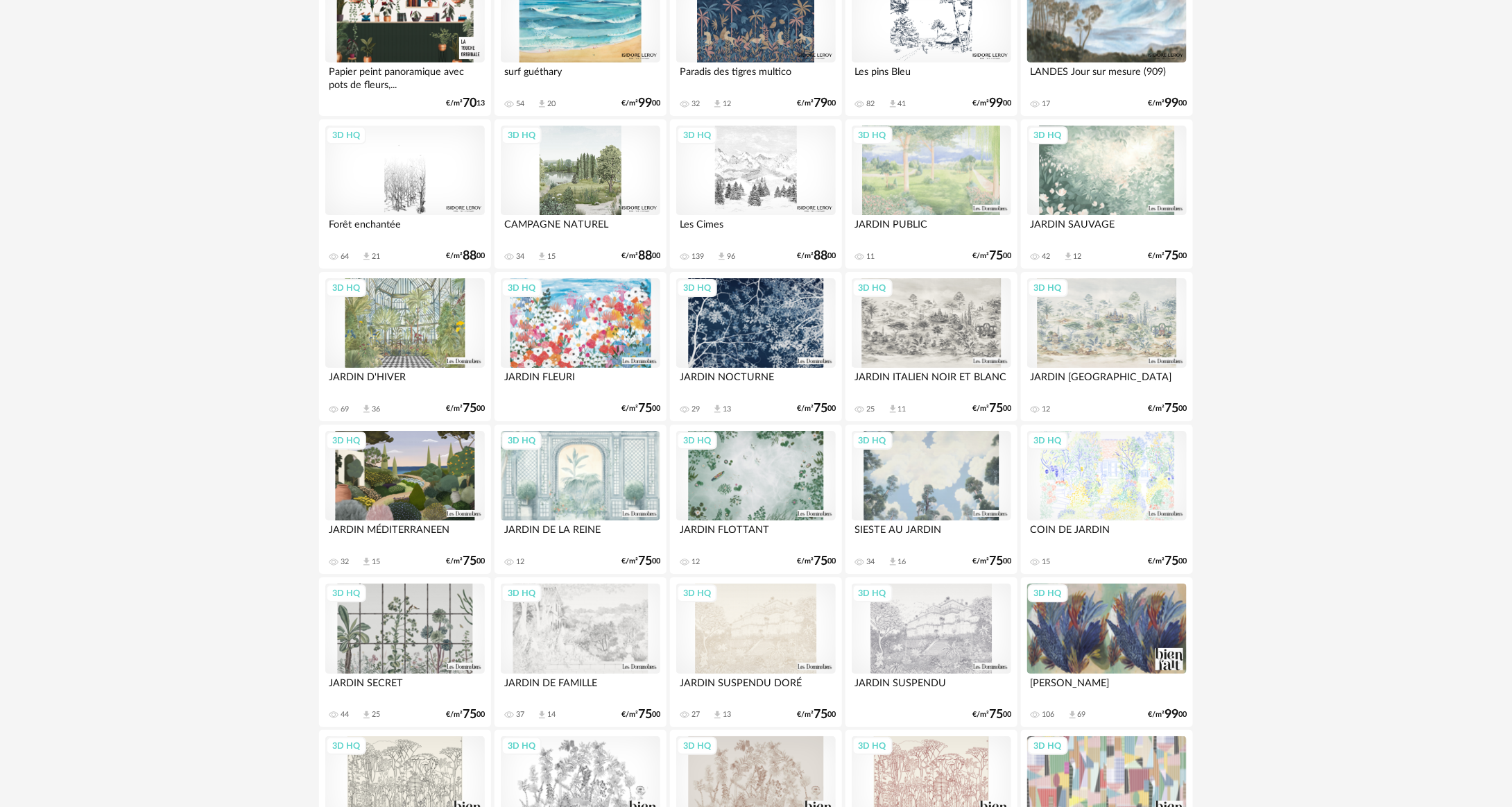
scroll to position [2539, 0]
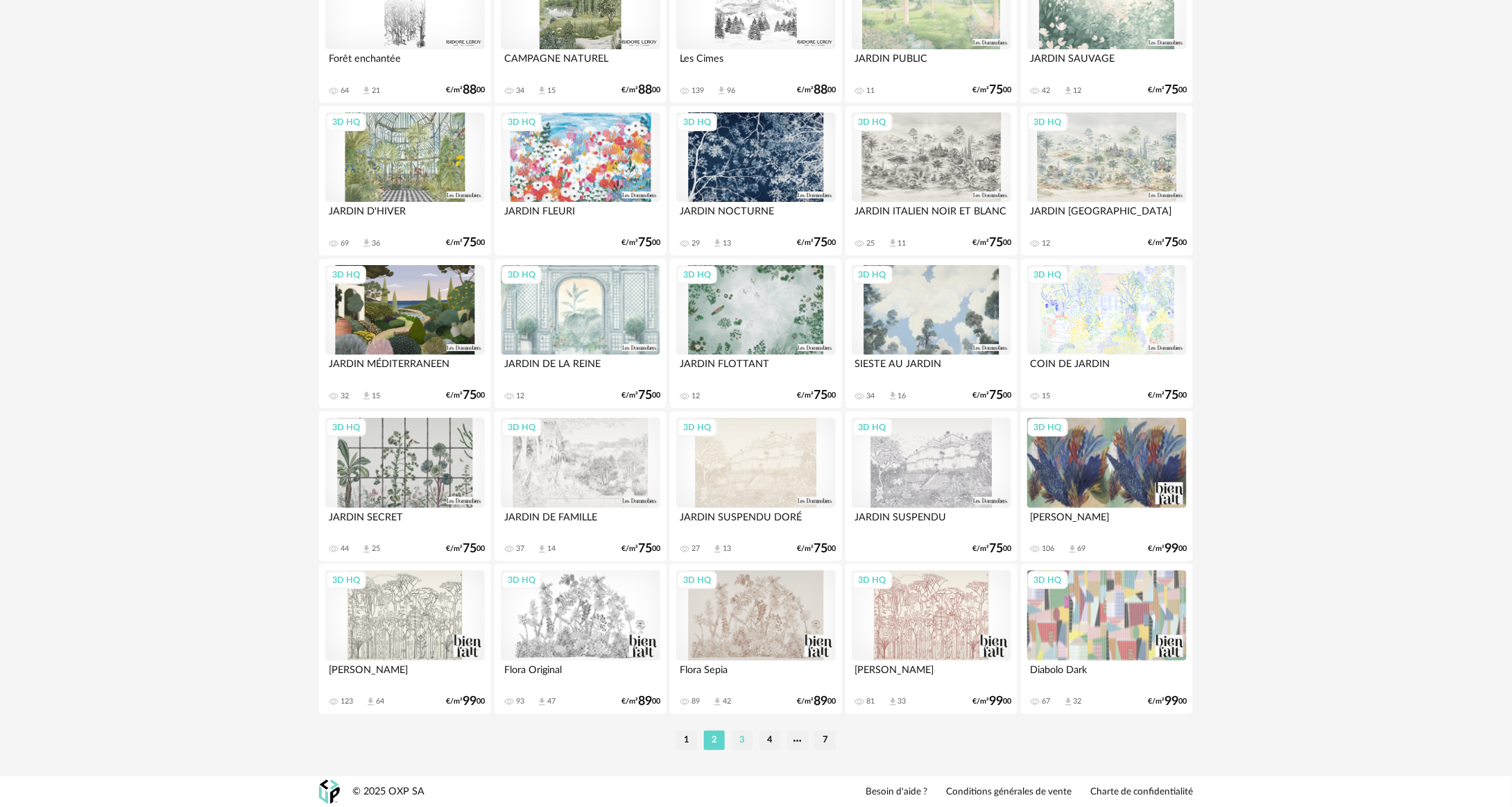
click at [742, 740] on li "3" at bounding box center [743, 740] width 21 height 19
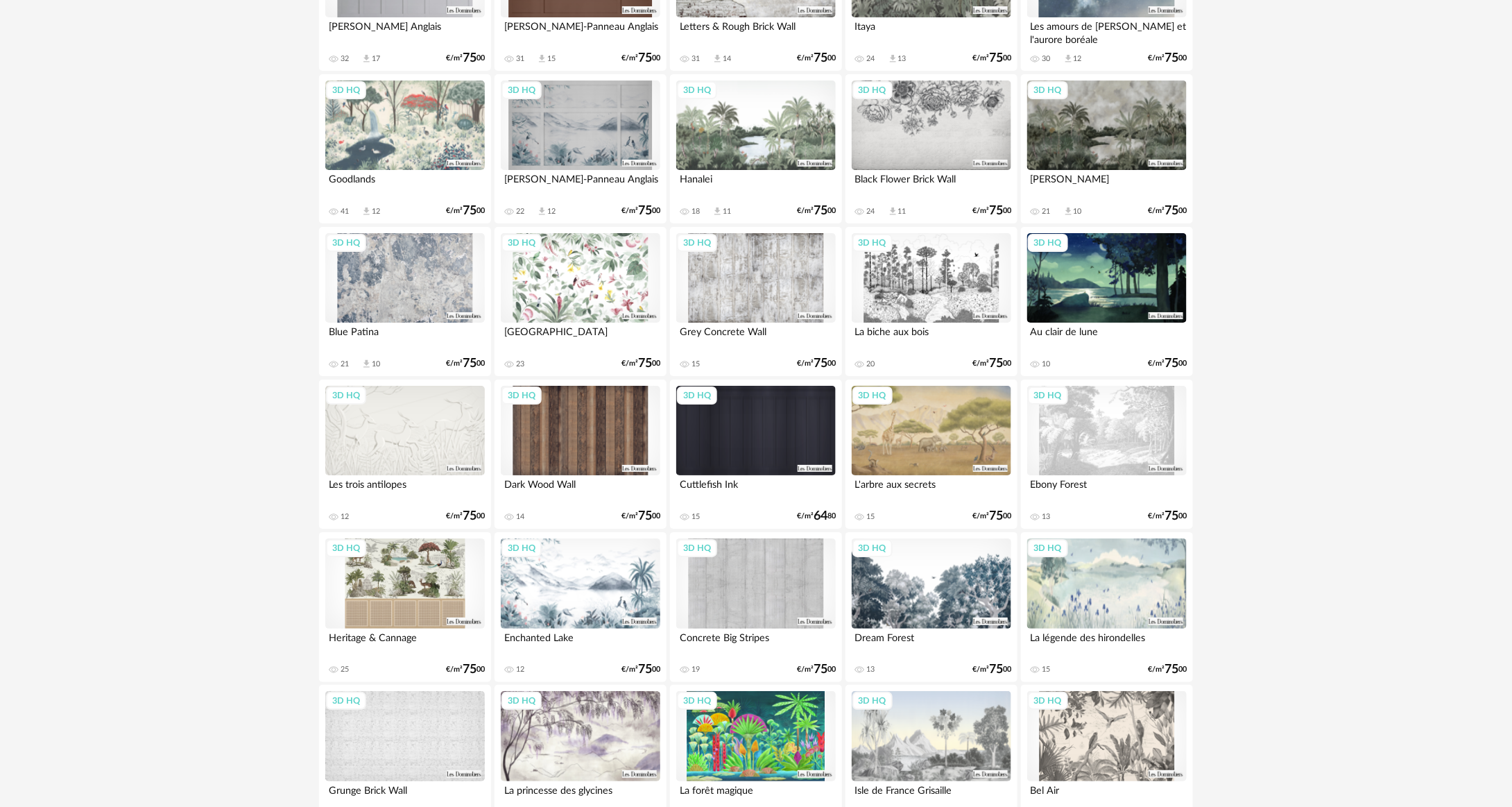
scroll to position [2539, 0]
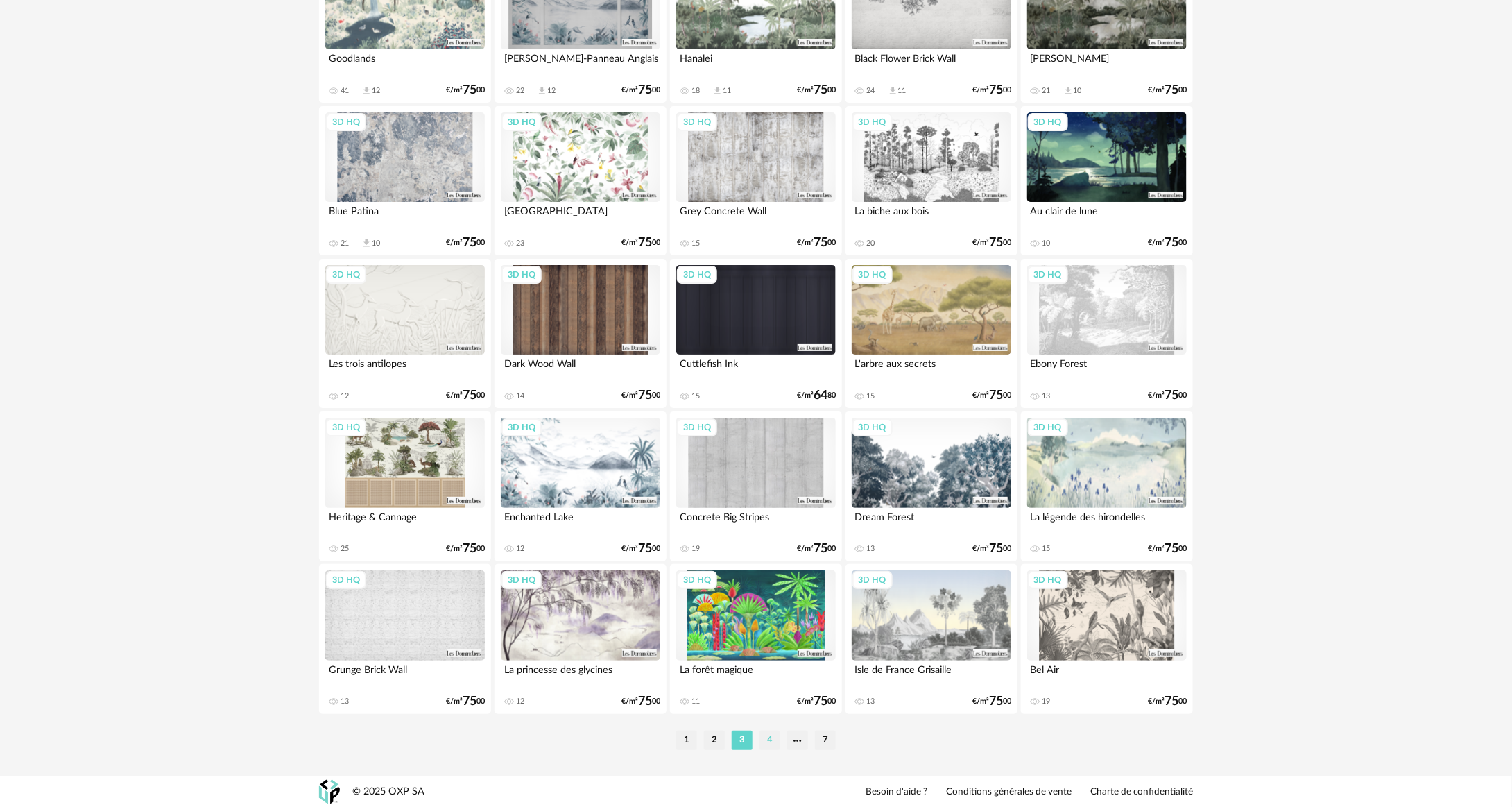
click at [769, 740] on li "4" at bounding box center [770, 740] width 21 height 19
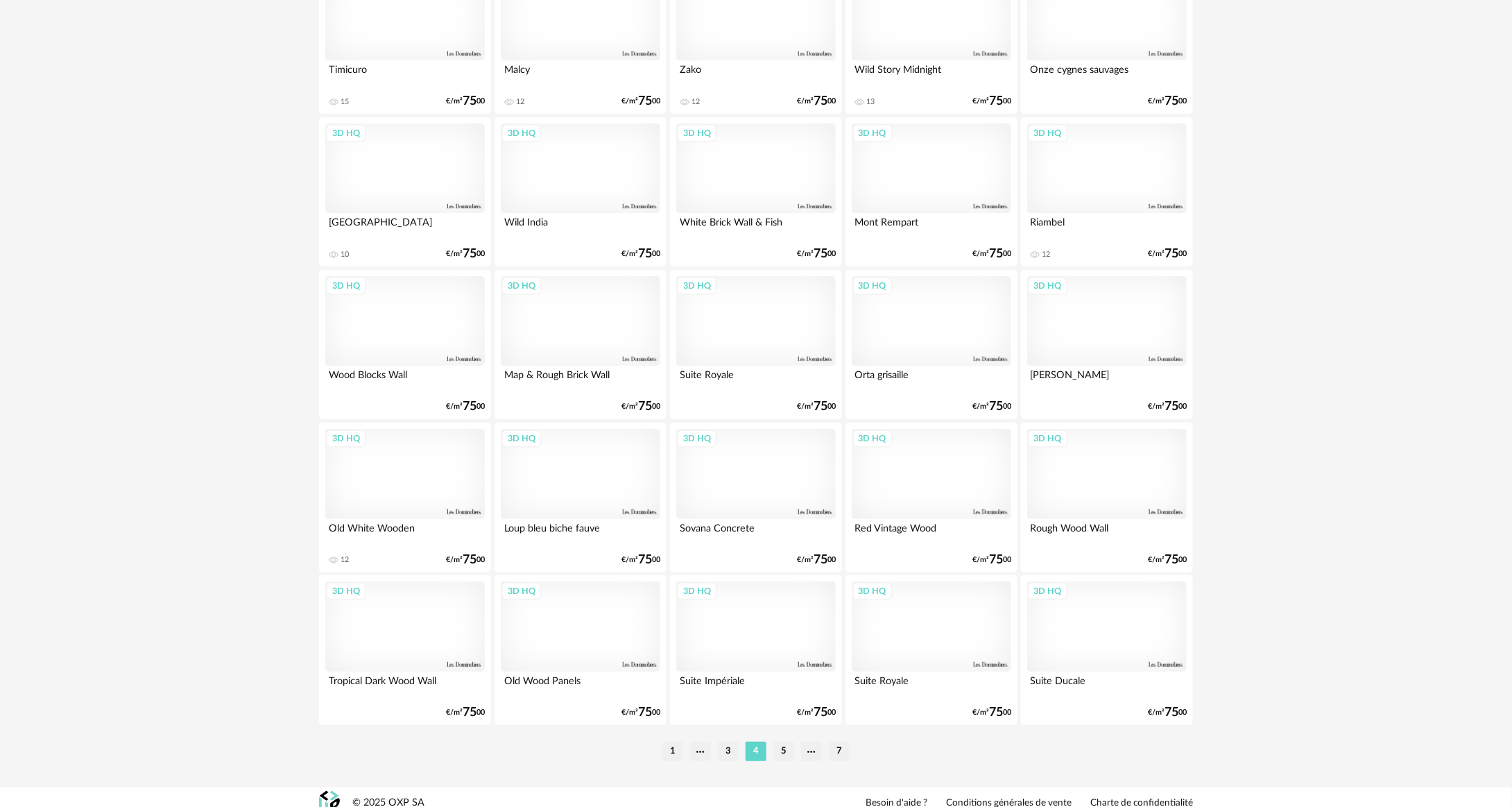
scroll to position [2539, 0]
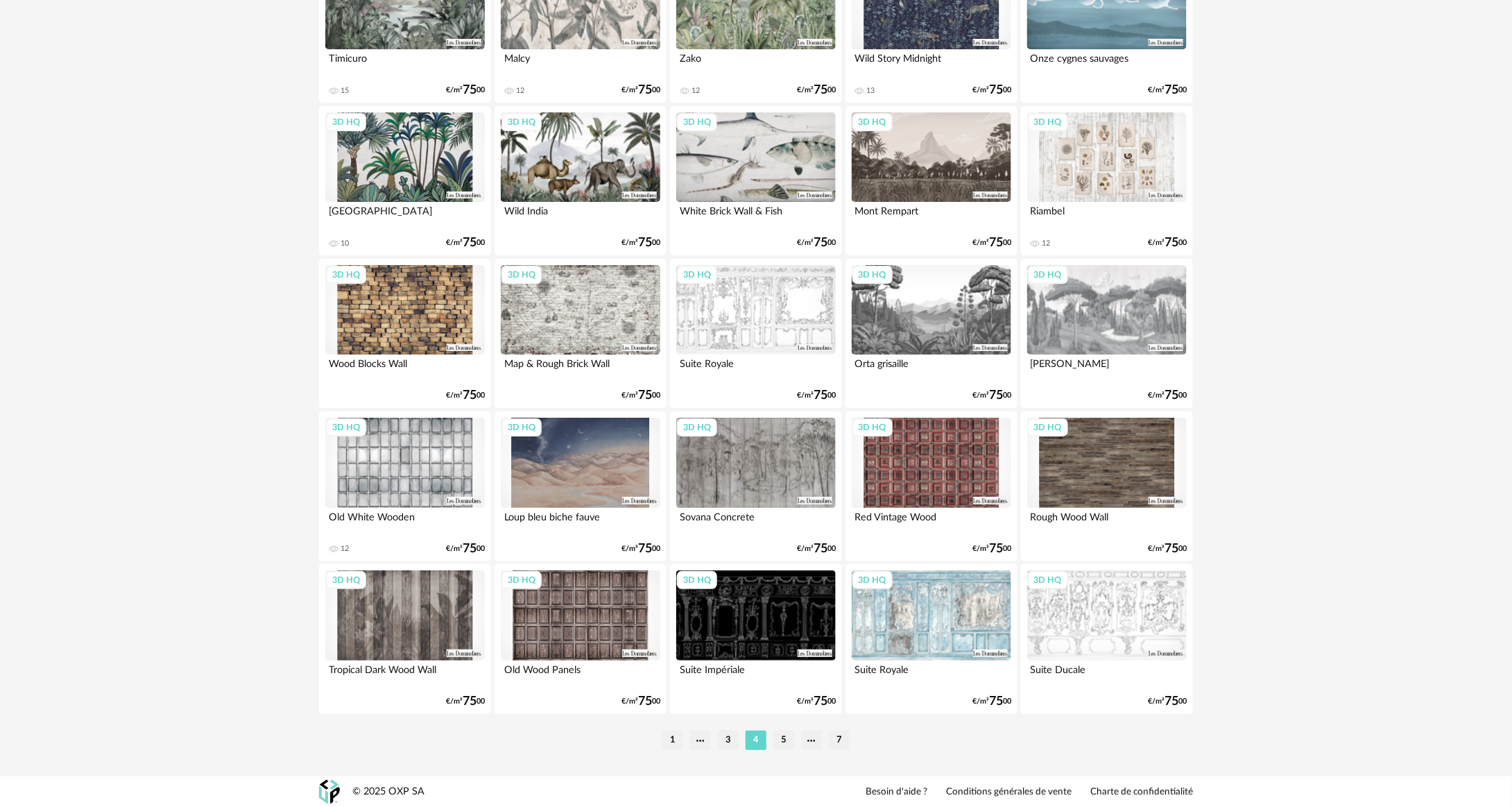
click at [781, 738] on li "5" at bounding box center [784, 740] width 21 height 19
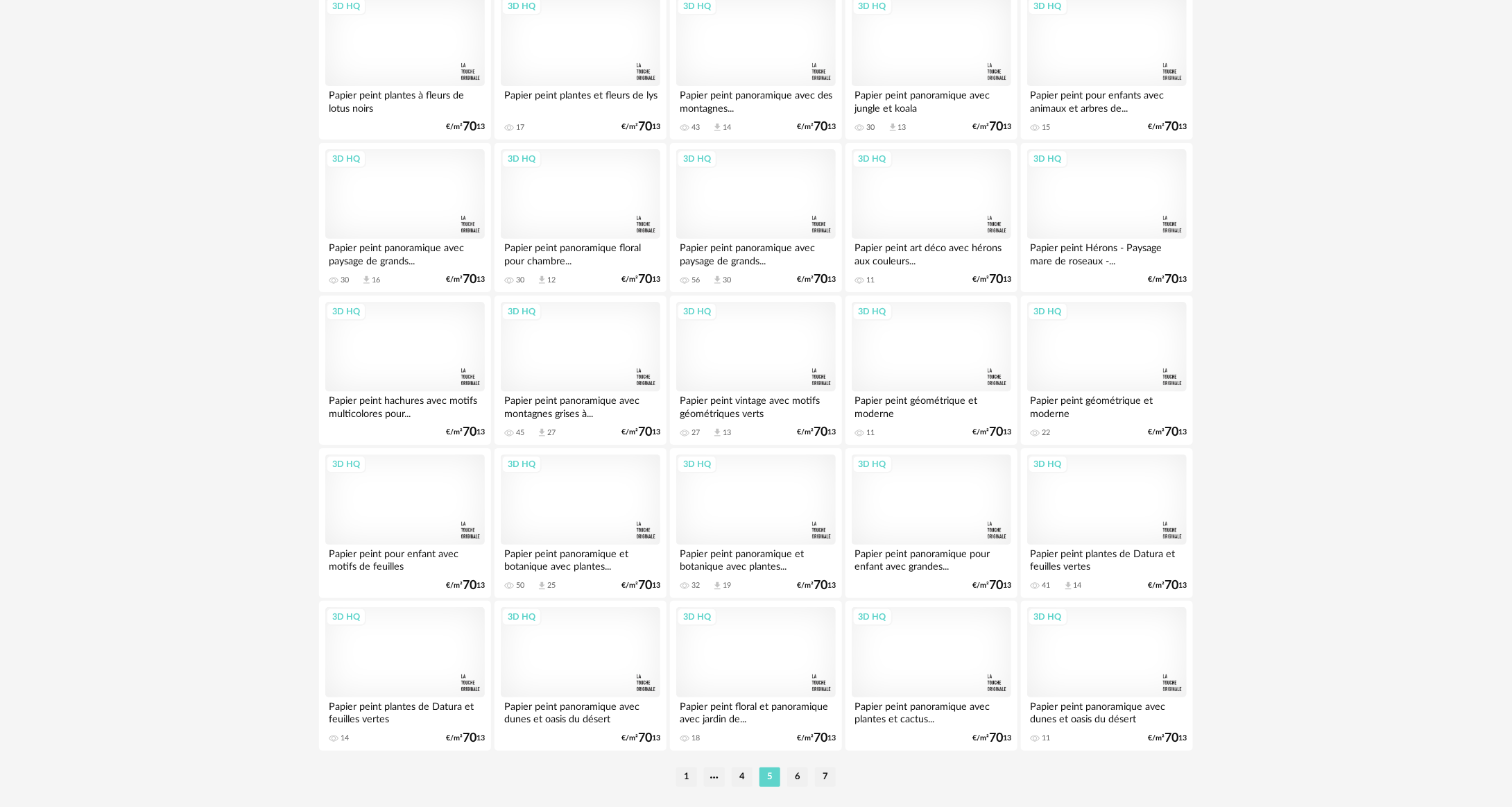
scroll to position [2539, 0]
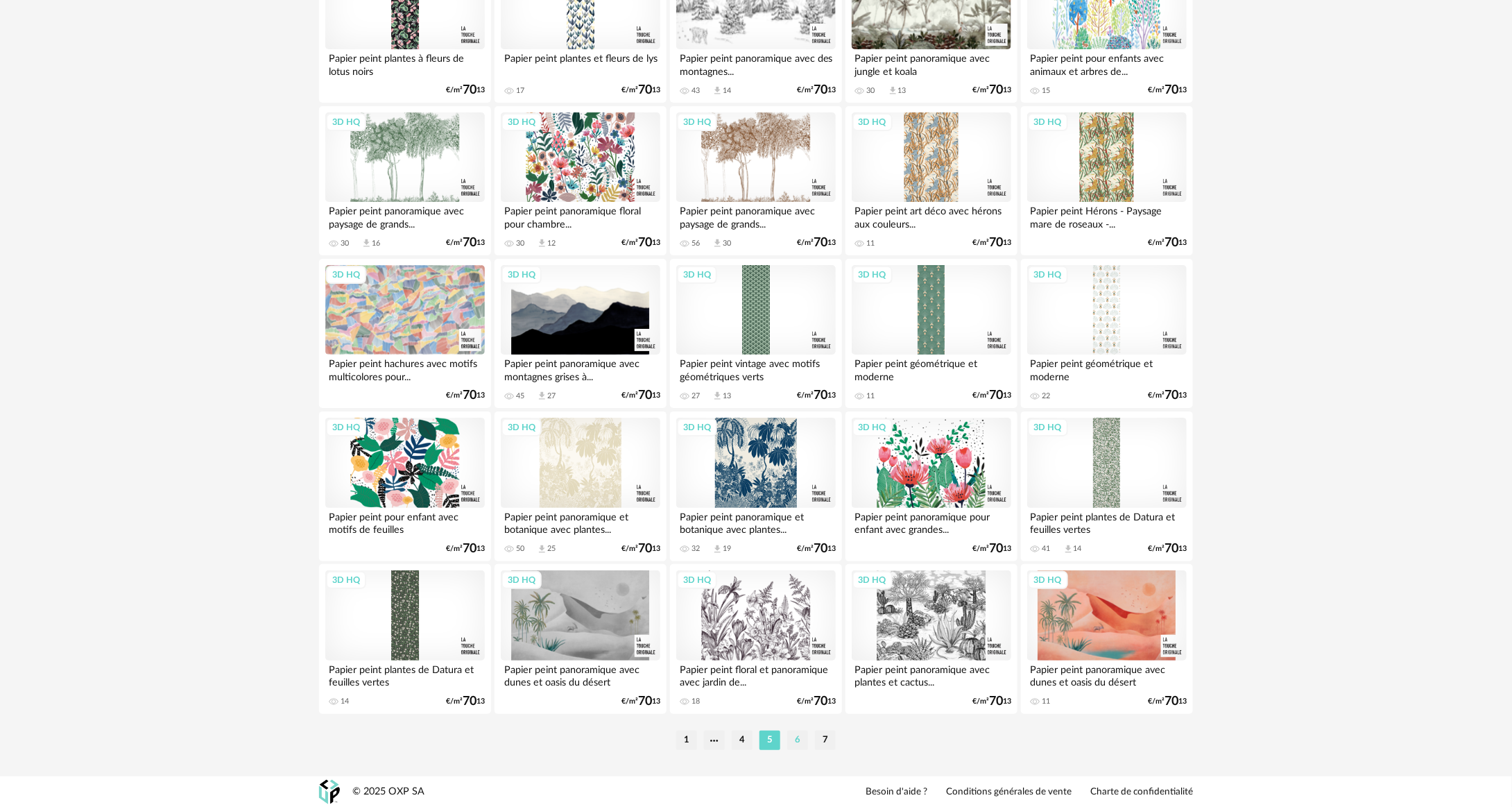
click at [792, 740] on li "6" at bounding box center [798, 740] width 21 height 19
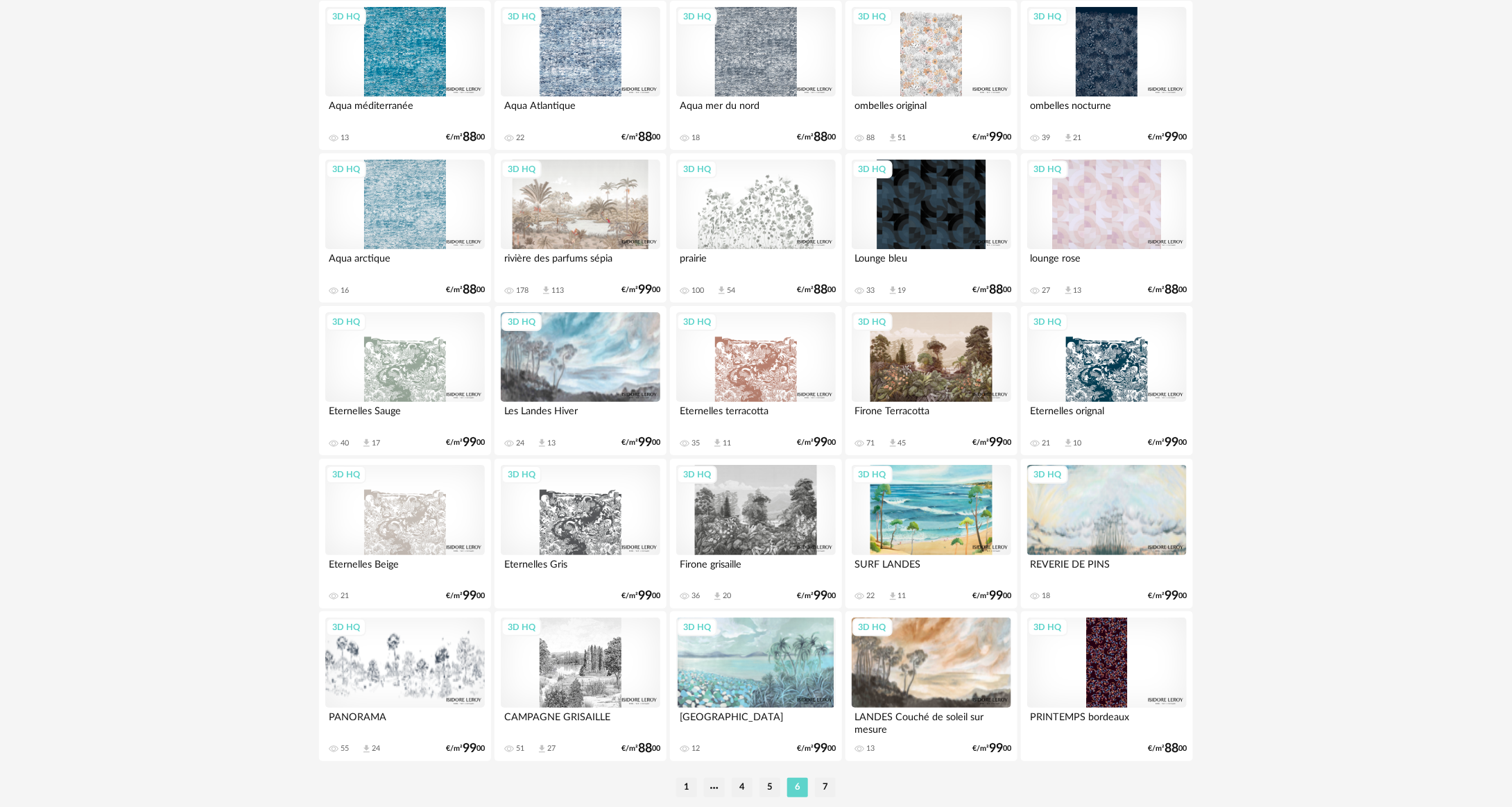
scroll to position [2539, 0]
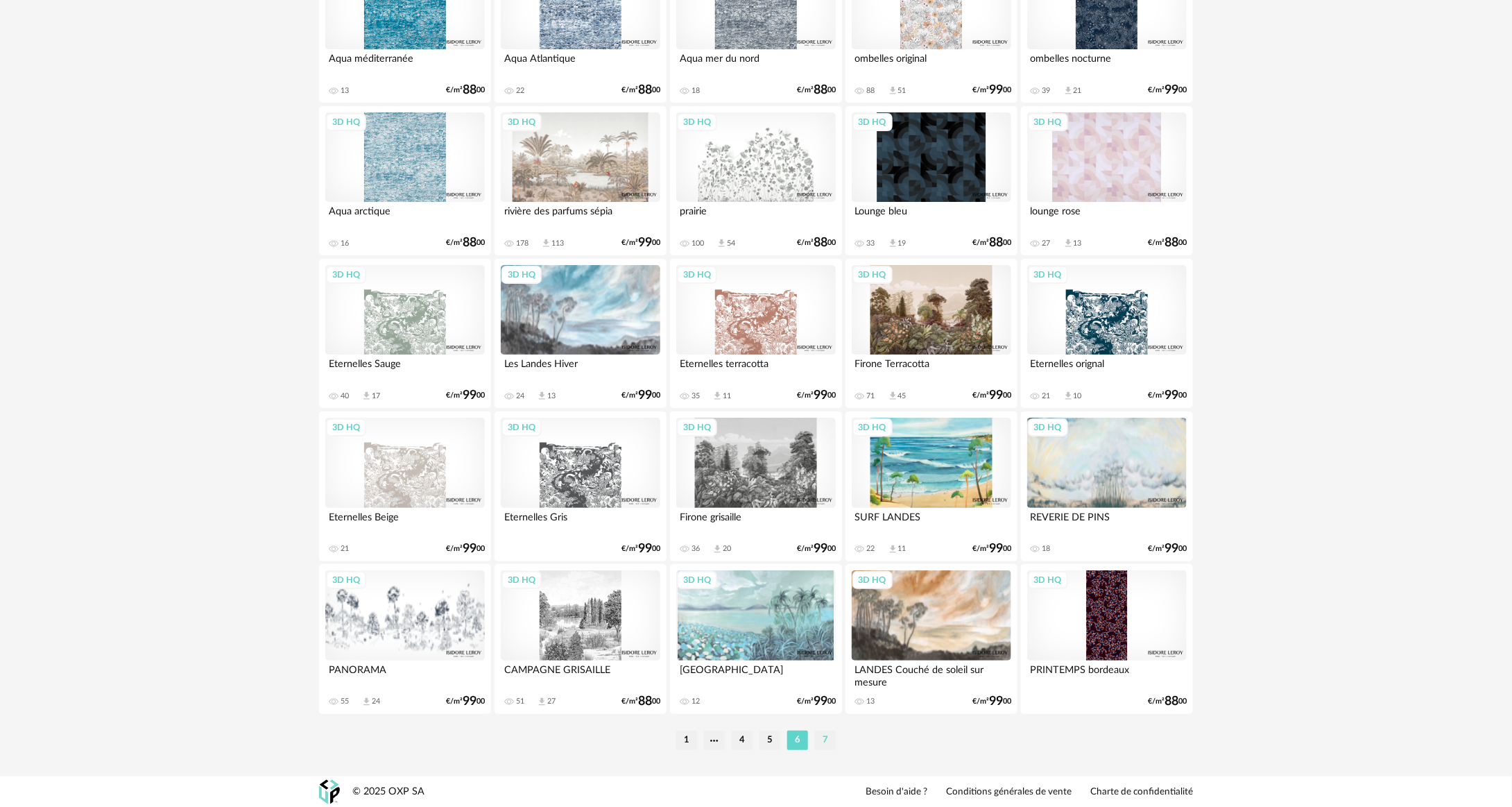
click at [820, 740] on li "7" at bounding box center [826, 740] width 21 height 19
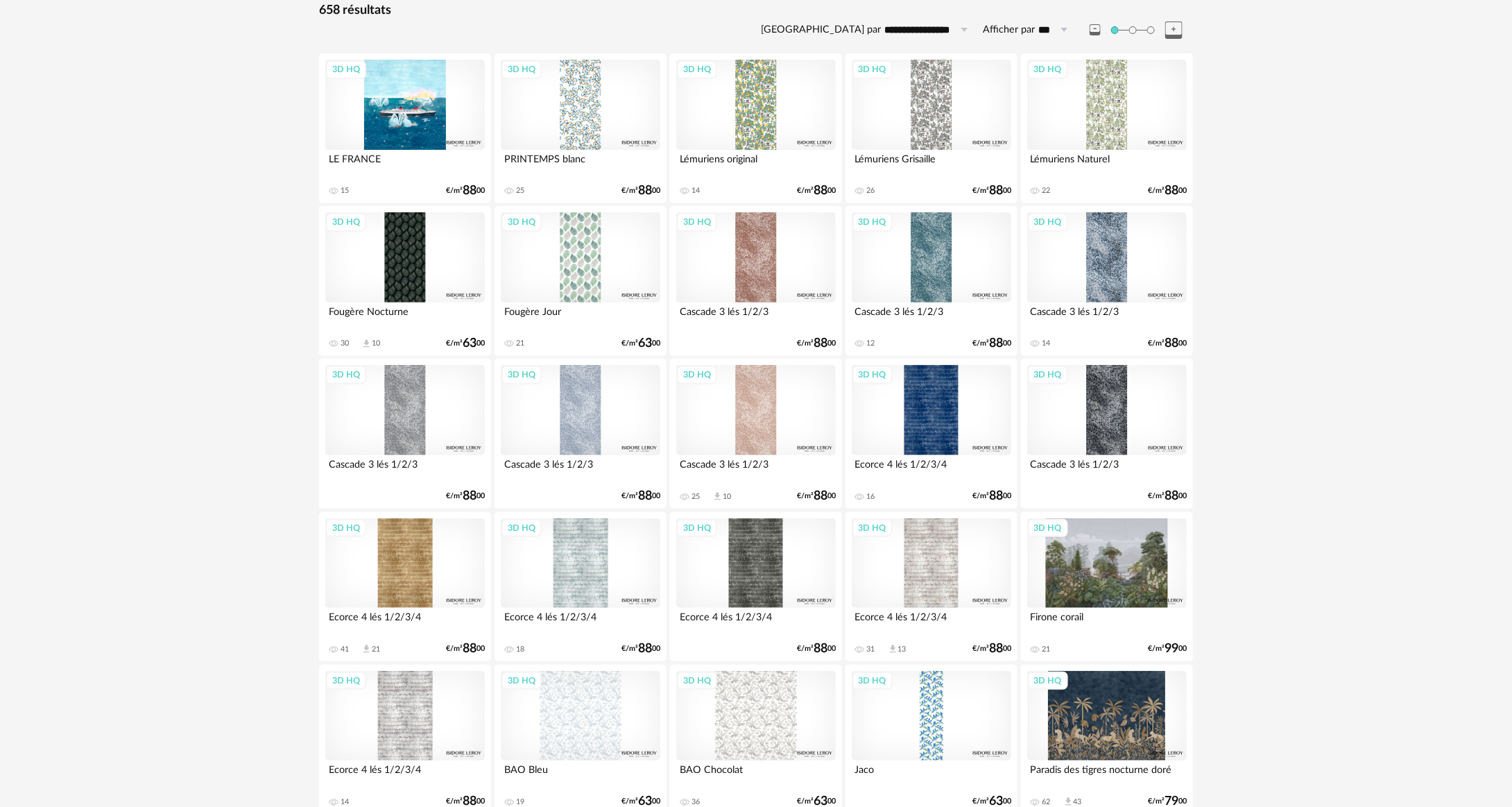
scroll to position [208, 0]
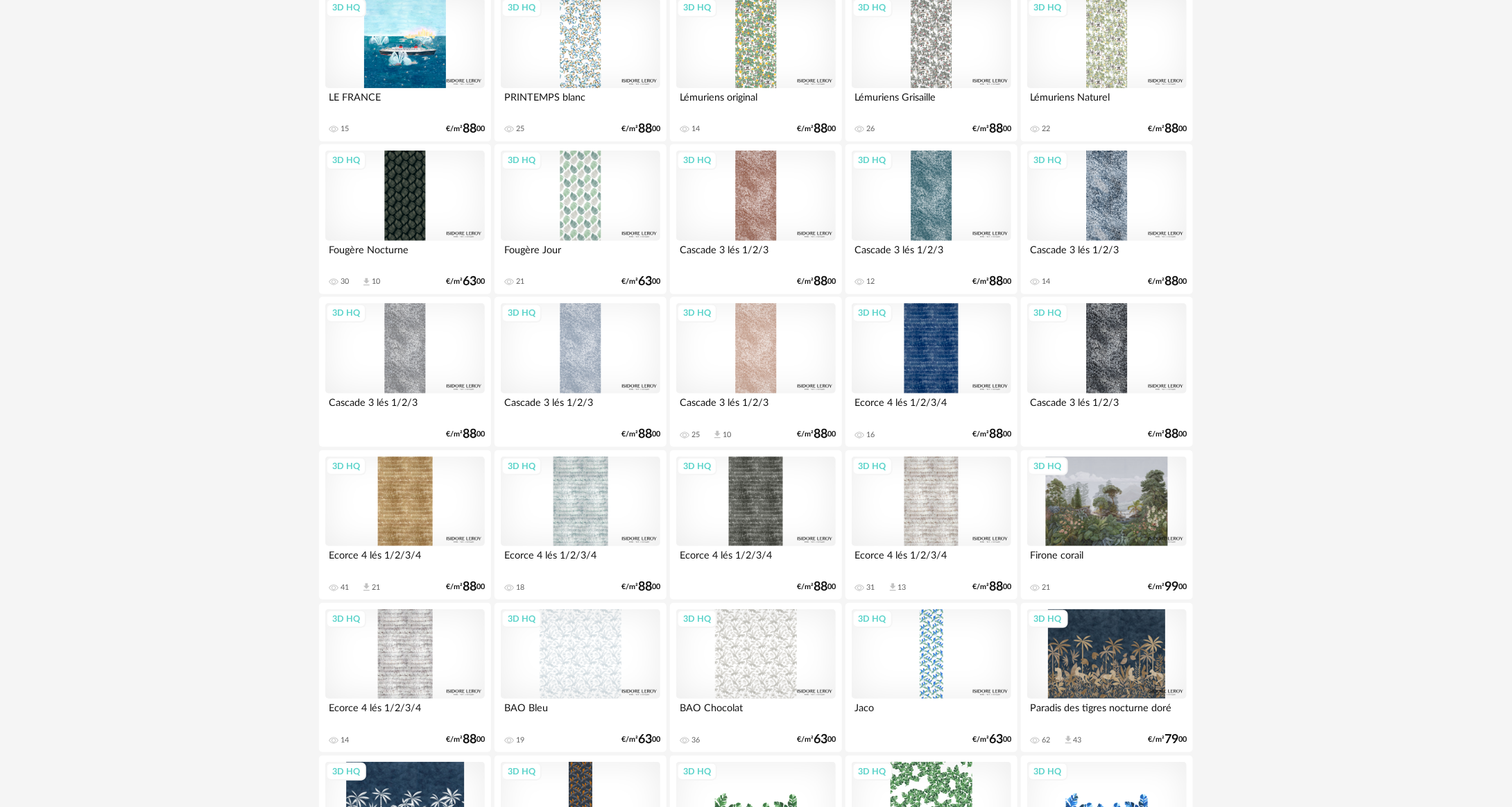
click at [1113, 356] on div "3D HQ" at bounding box center [1107, 348] width 160 height 90
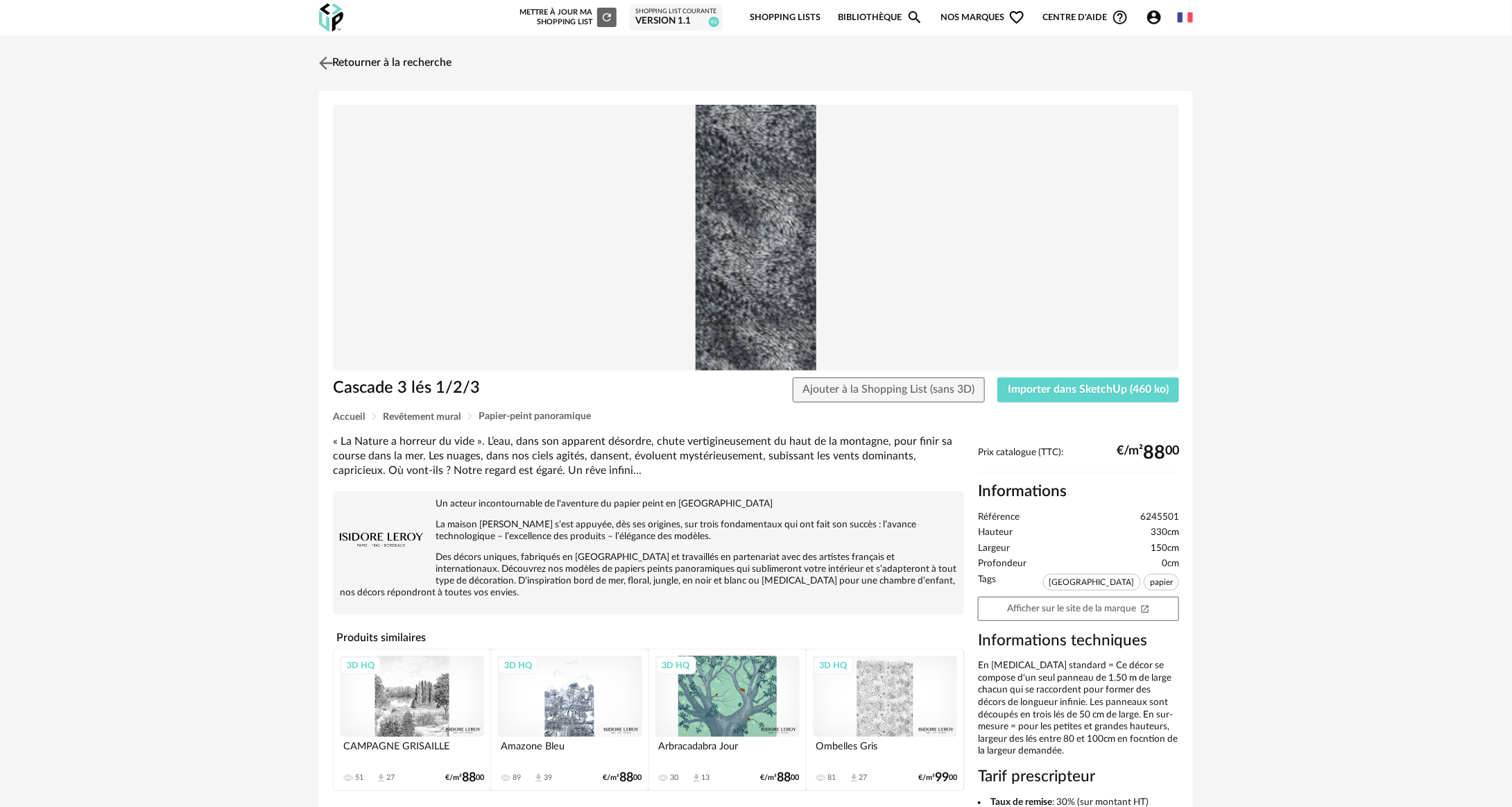
click at [397, 60] on link "Retourner à la recherche" at bounding box center [383, 62] width 136 height 30
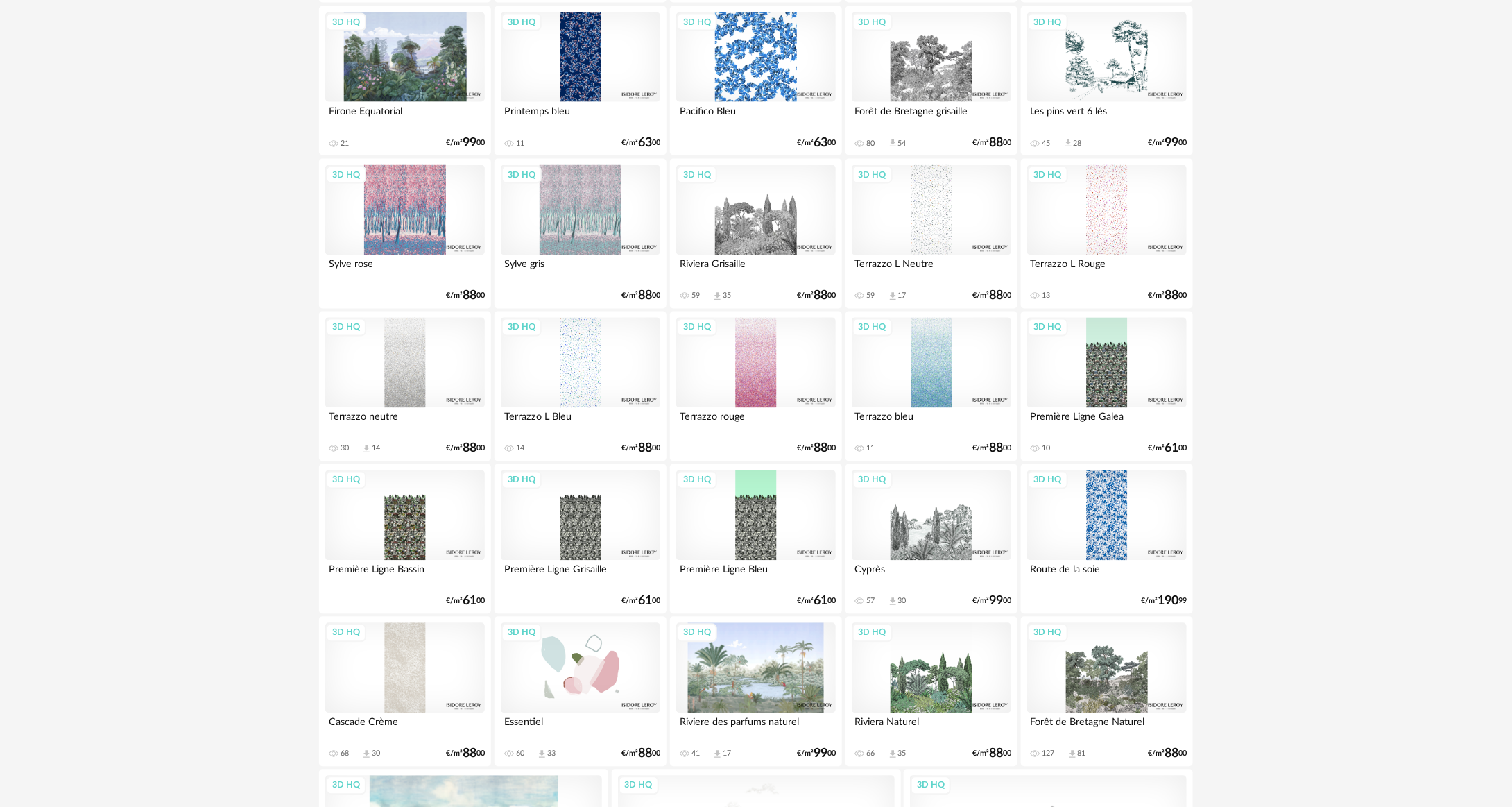
scroll to position [1382, 0]
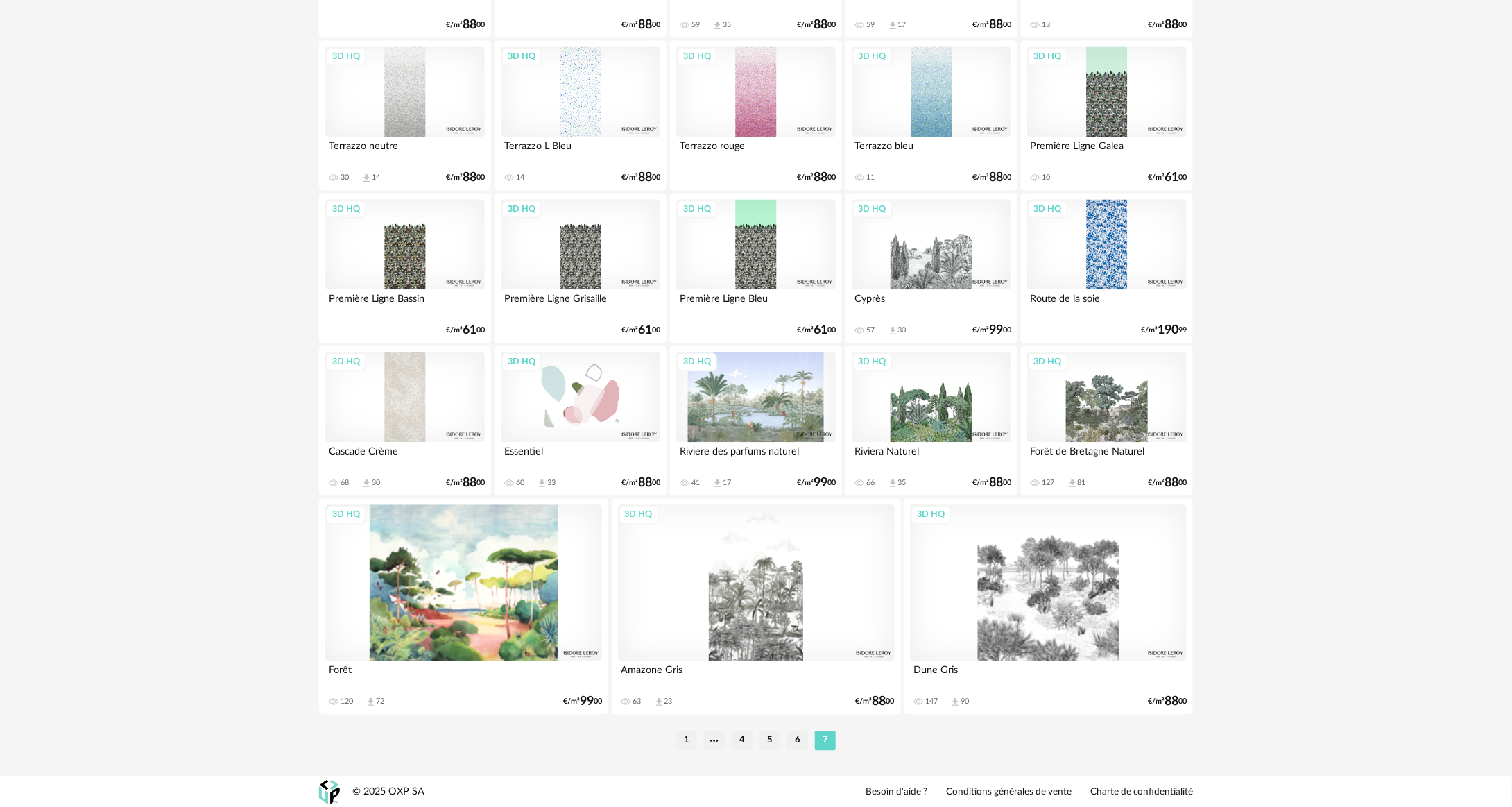
click at [383, 413] on div "3D HQ" at bounding box center [405, 397] width 160 height 90
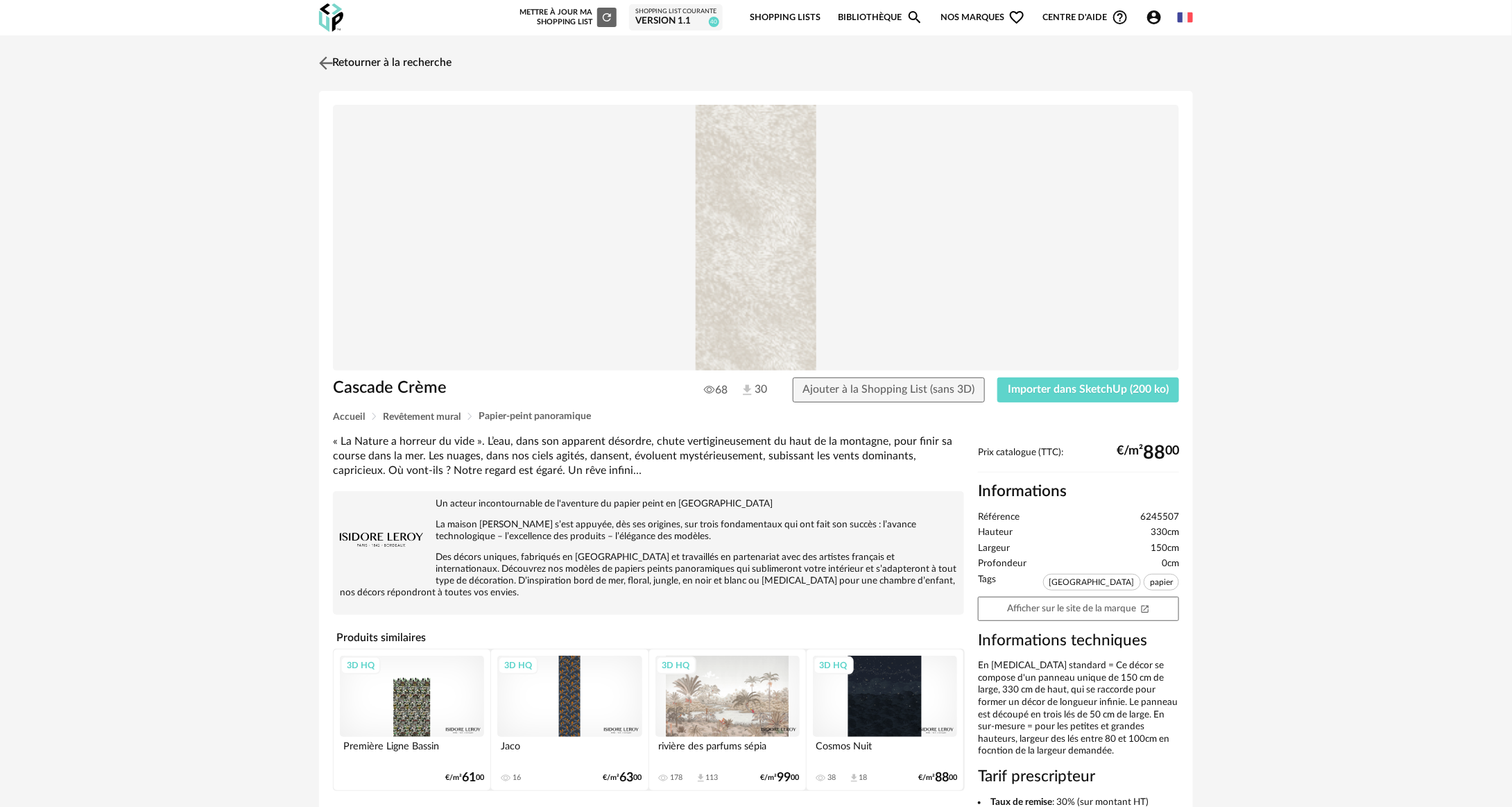
click at [401, 72] on link "Retourner à la recherche" at bounding box center [383, 62] width 136 height 30
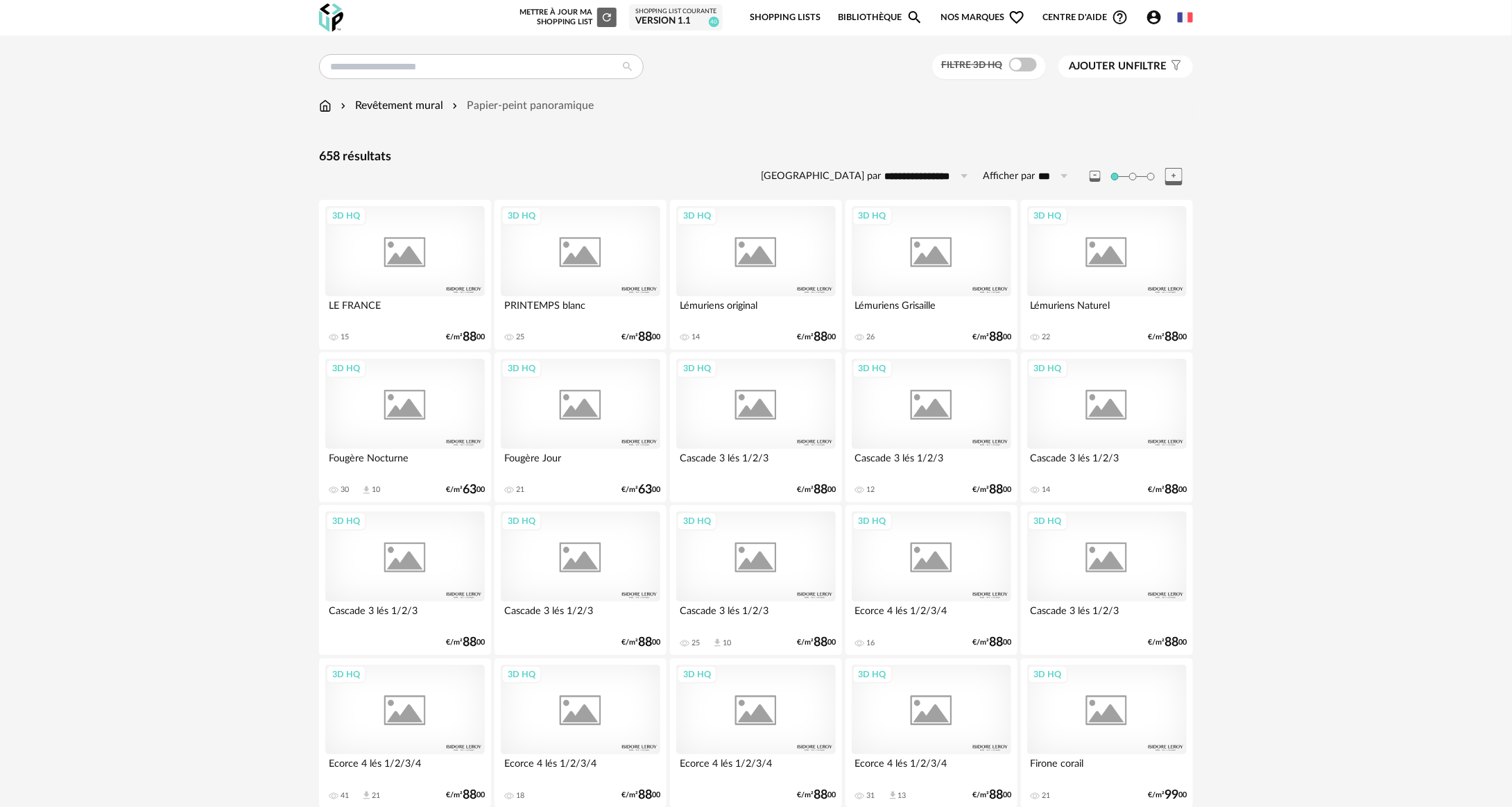
scroll to position [1382, 0]
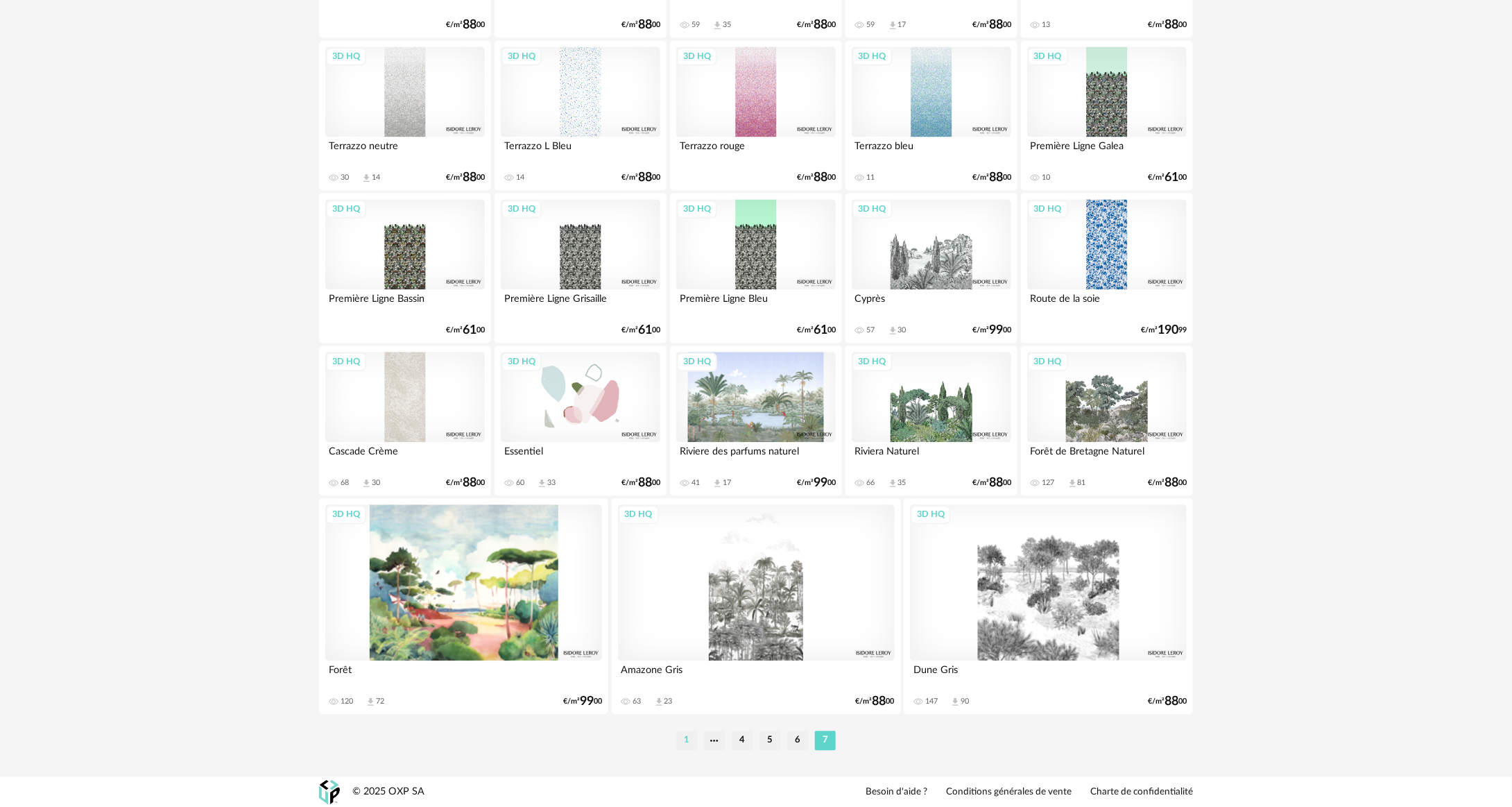
click at [688, 740] on li "1" at bounding box center [686, 740] width 21 height 19
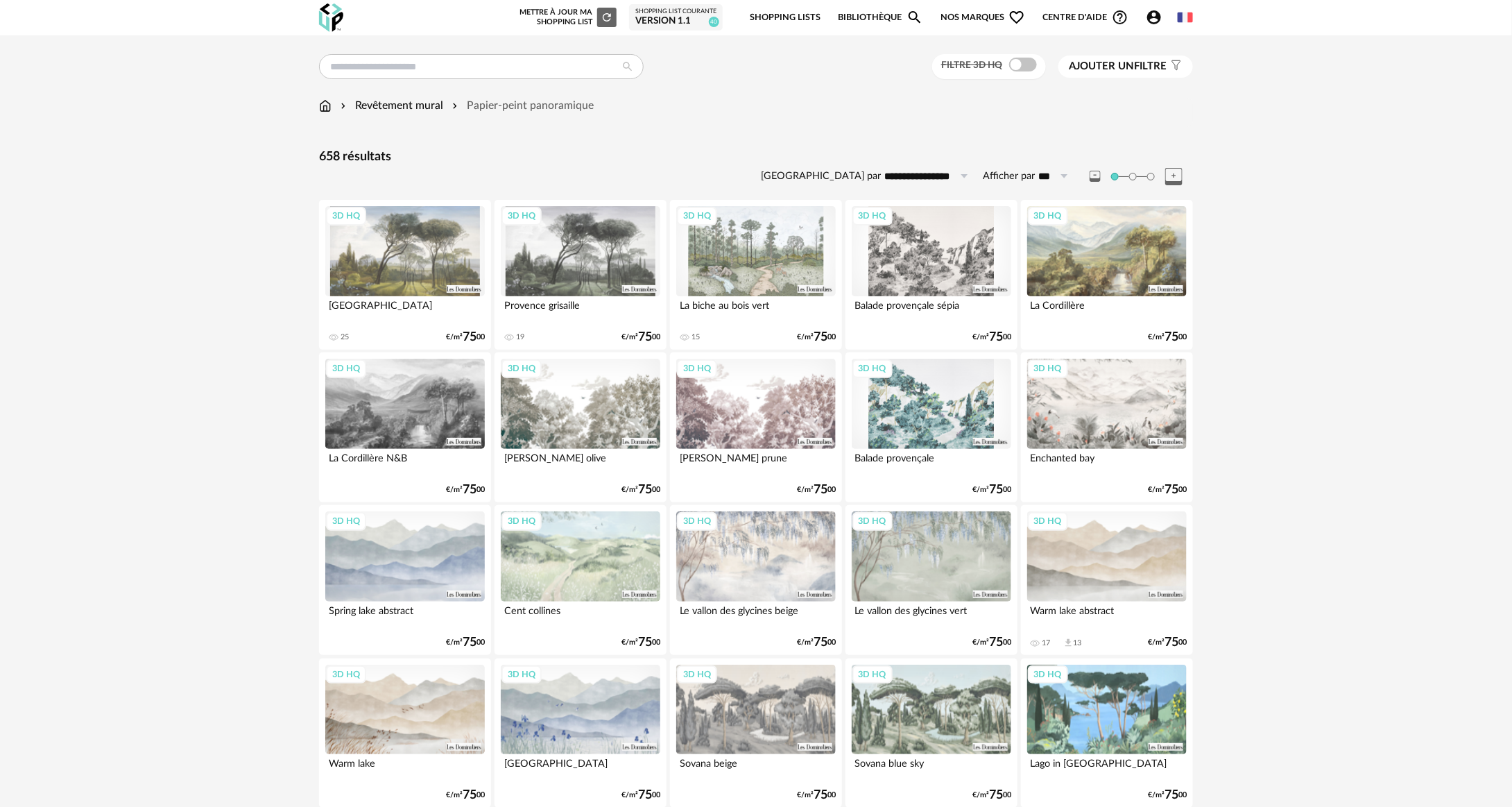
click at [326, 109] on img at bounding box center [326, 105] width 12 height 16
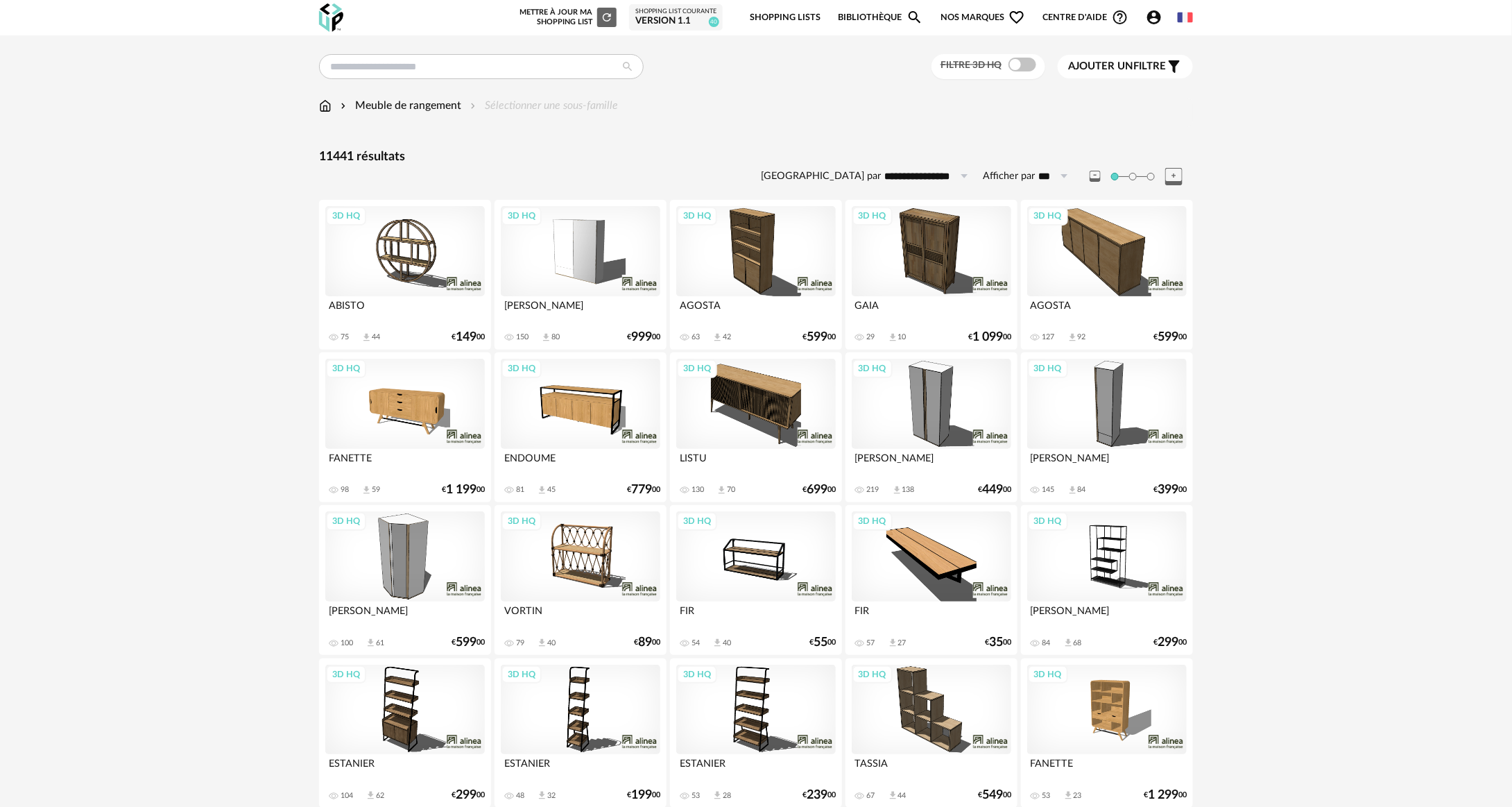
click at [332, 105] on div "Meuble de rangement Sélectionner une sous-famille" at bounding box center [469, 105] width 299 height 16
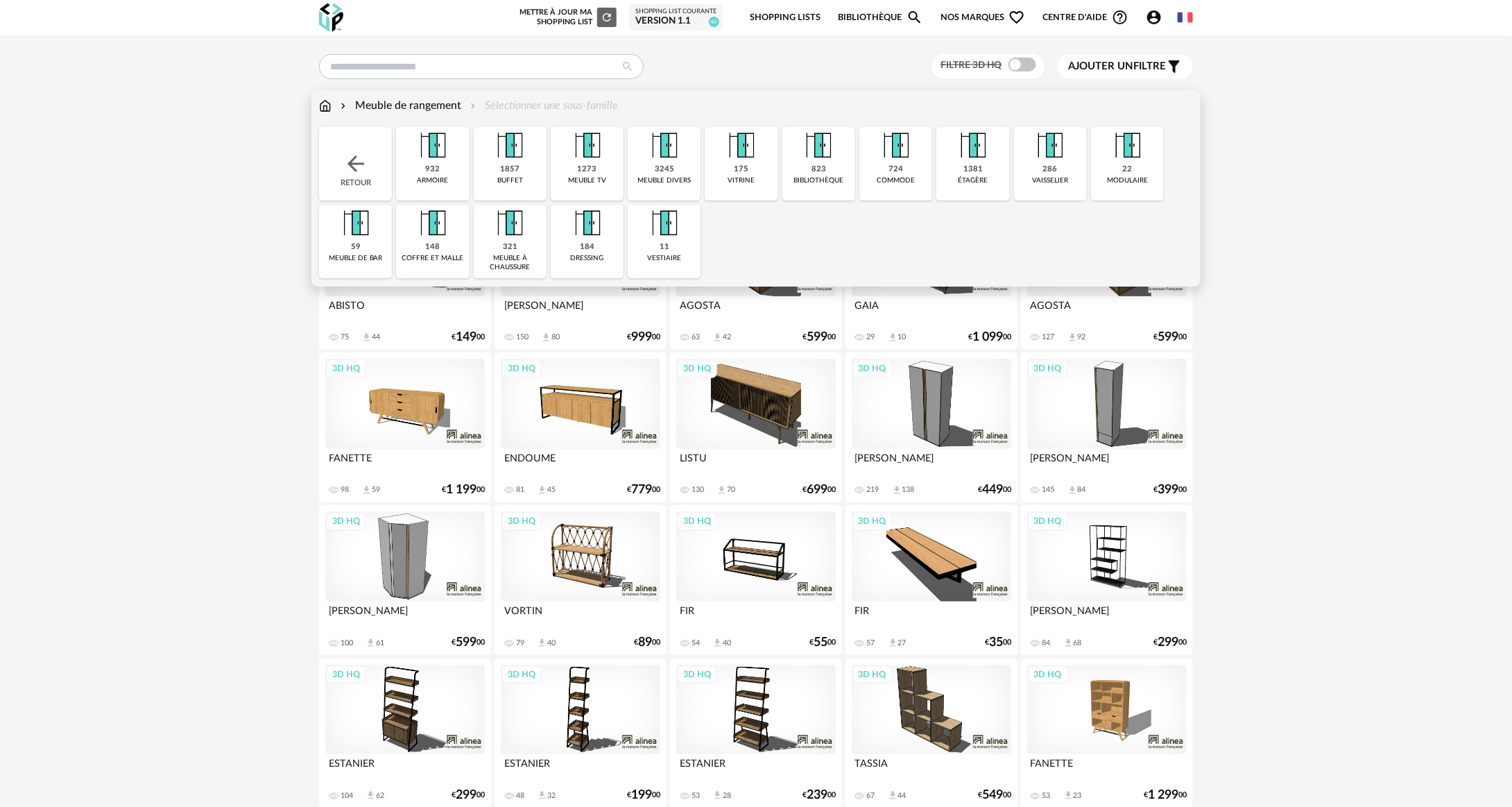
click at [340, 143] on div "Retour" at bounding box center [356, 163] width 73 height 73
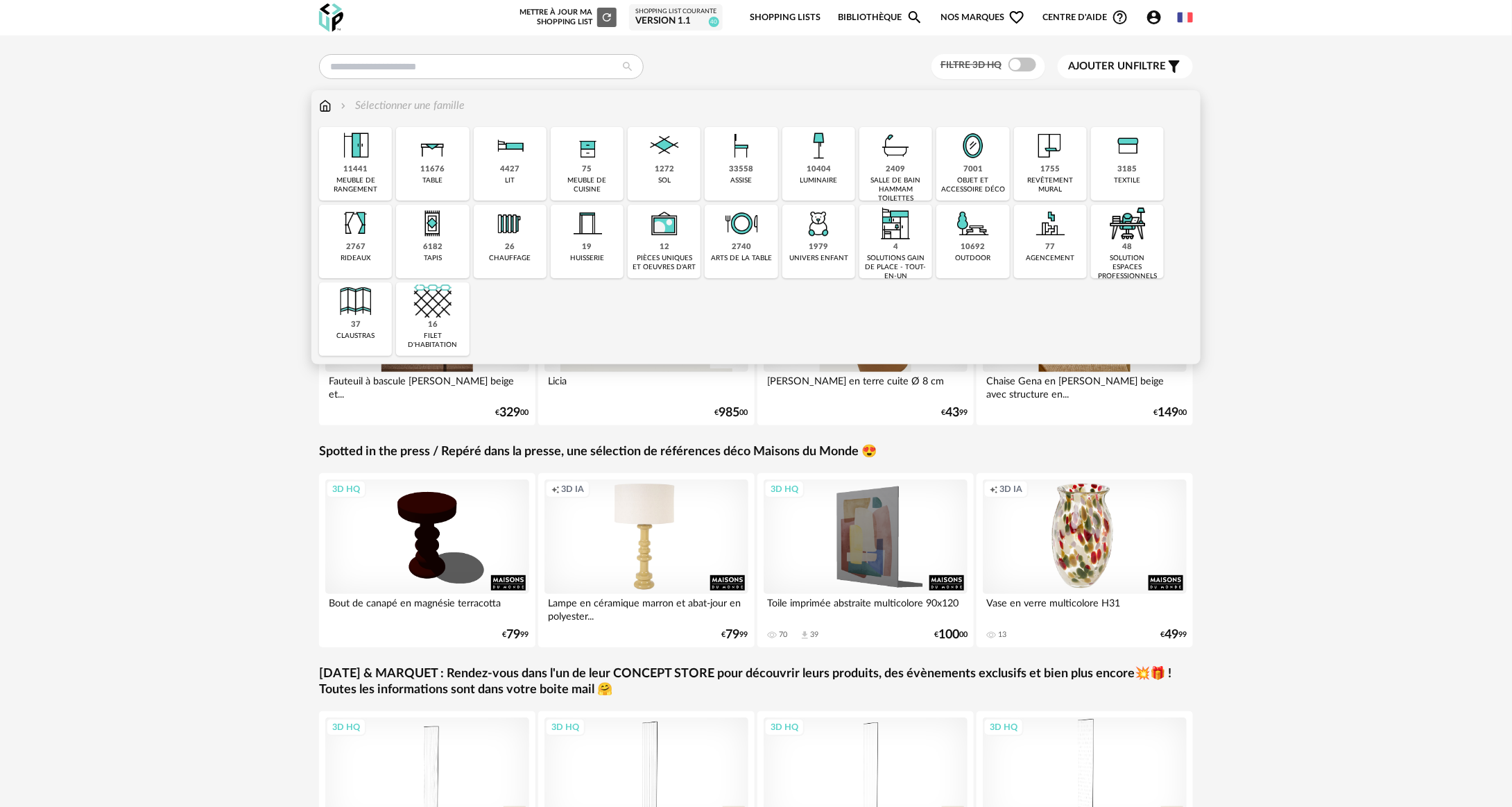
click at [1031, 174] on div "1755 revêtement mural" at bounding box center [1051, 163] width 73 height 73
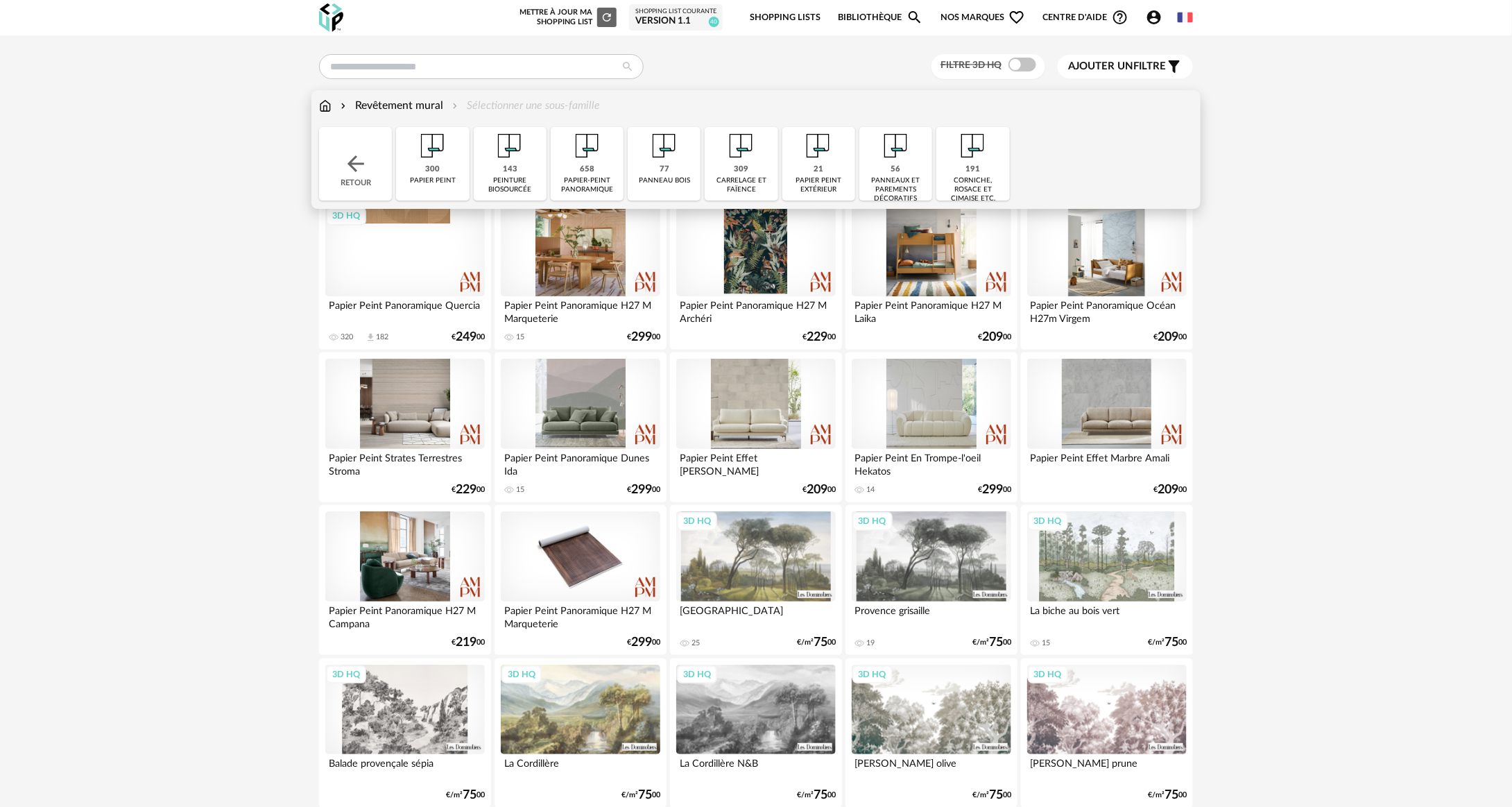
click at [680, 175] on div "77 panneau bois" at bounding box center [664, 163] width 73 height 73
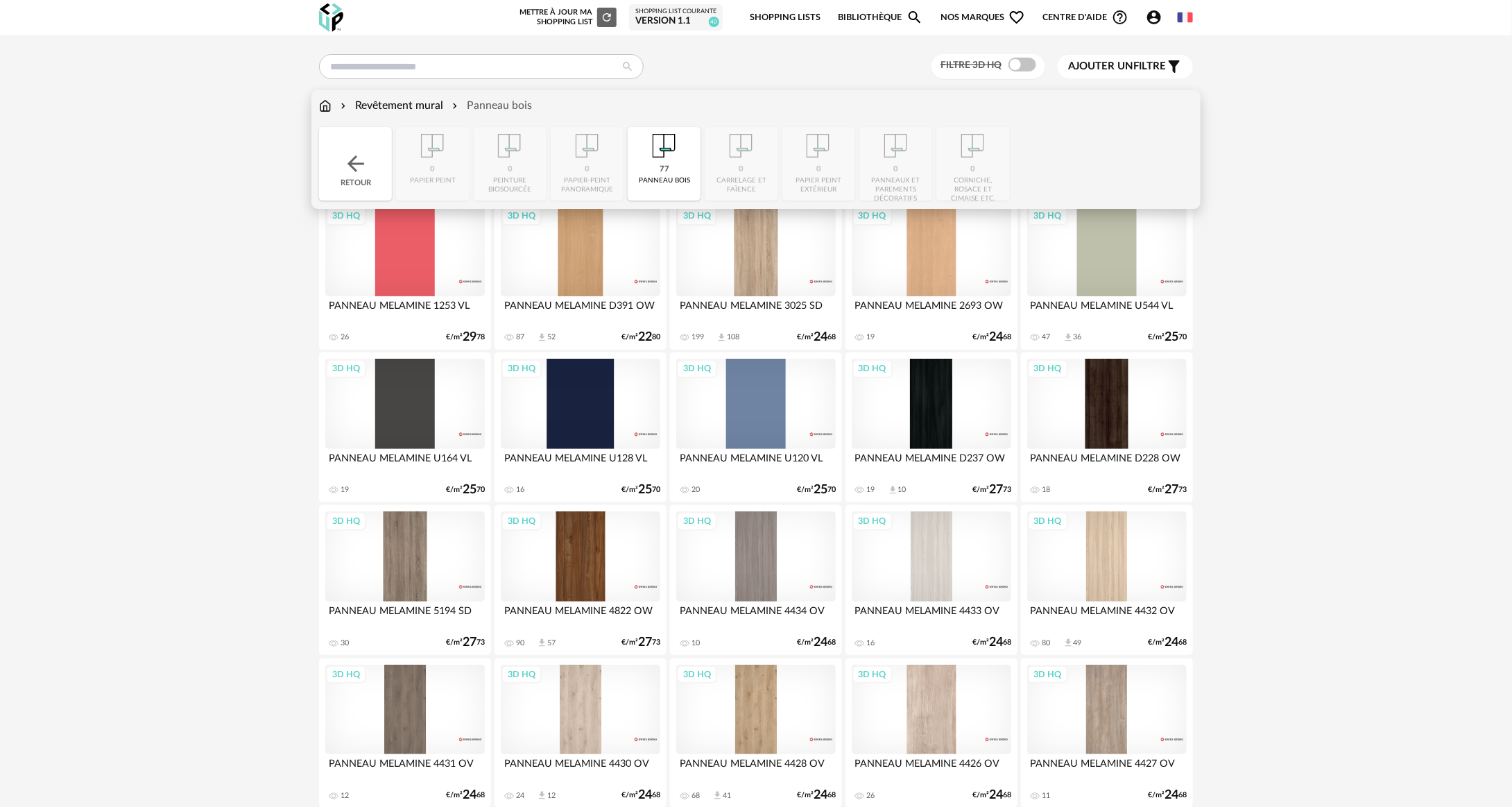
click at [397, 175] on div "Close icon Retour 0 papier peint 0 peinture biosourcée 0 papier-peint panoramiq…" at bounding box center [756, 163] width 874 height 73
click at [374, 176] on div "Retour" at bounding box center [356, 163] width 73 height 73
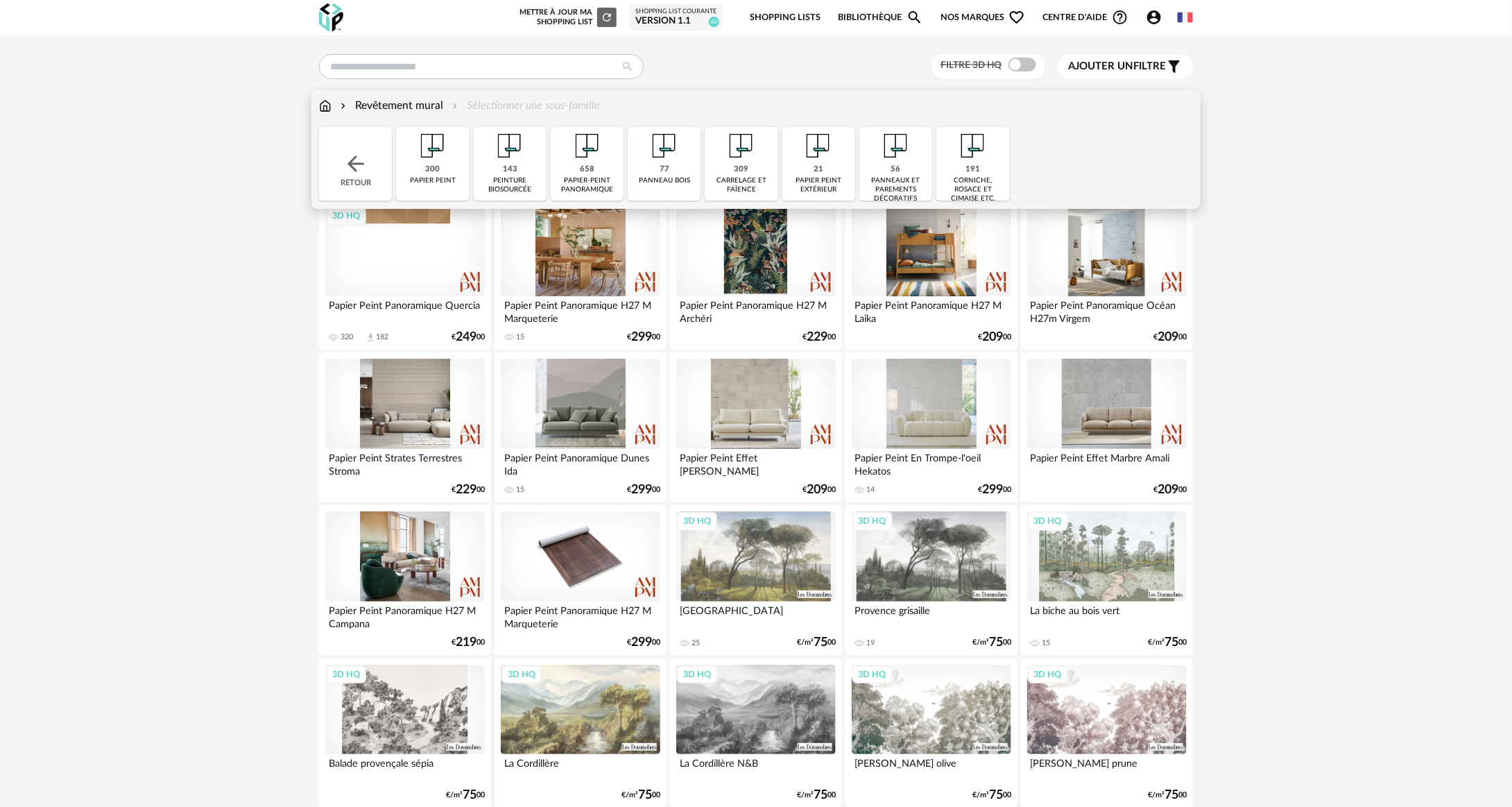
click at [925, 178] on div "panneaux et parements décoratifs" at bounding box center [895, 189] width 65 height 27
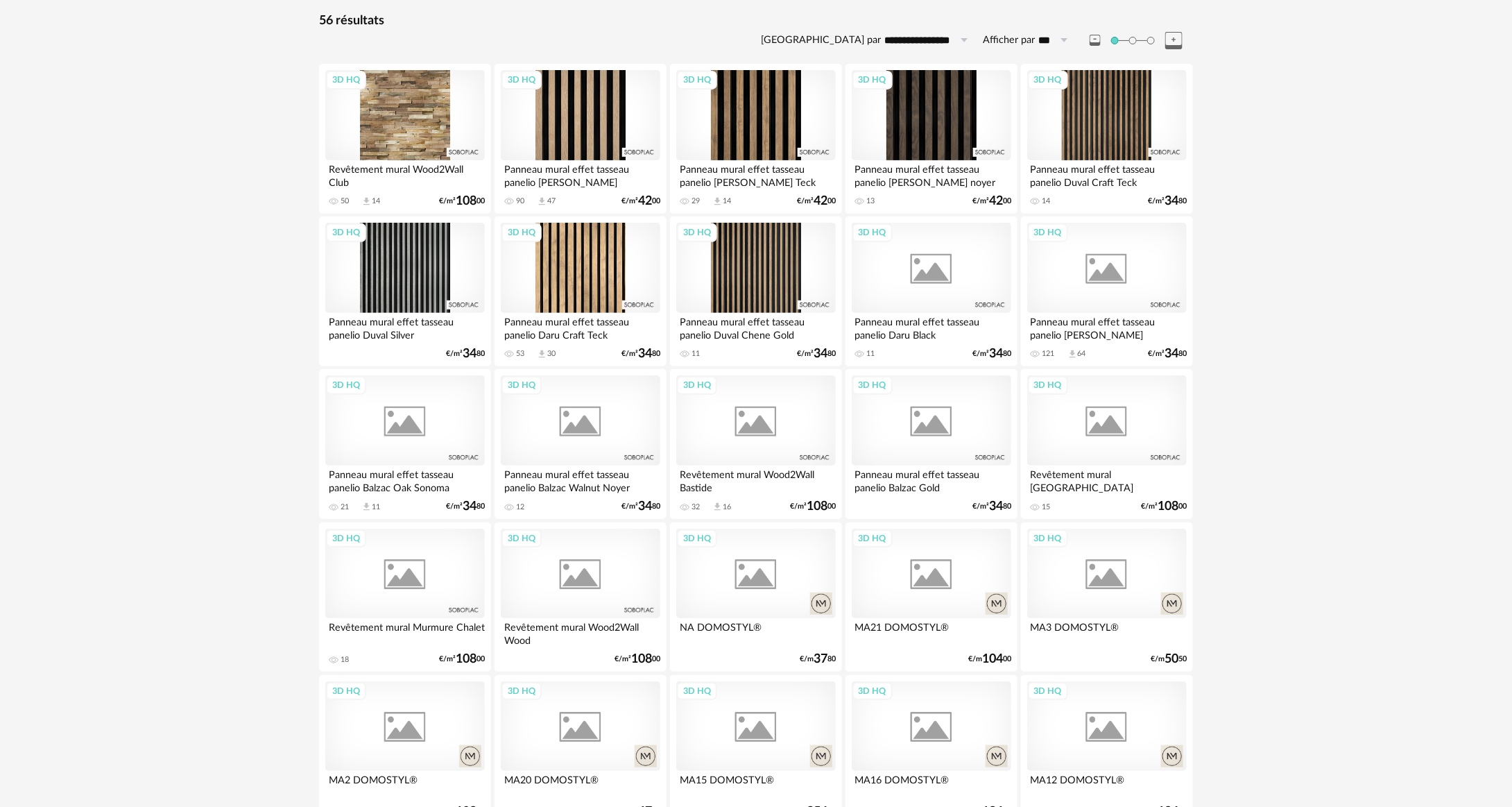
scroll to position [139, 0]
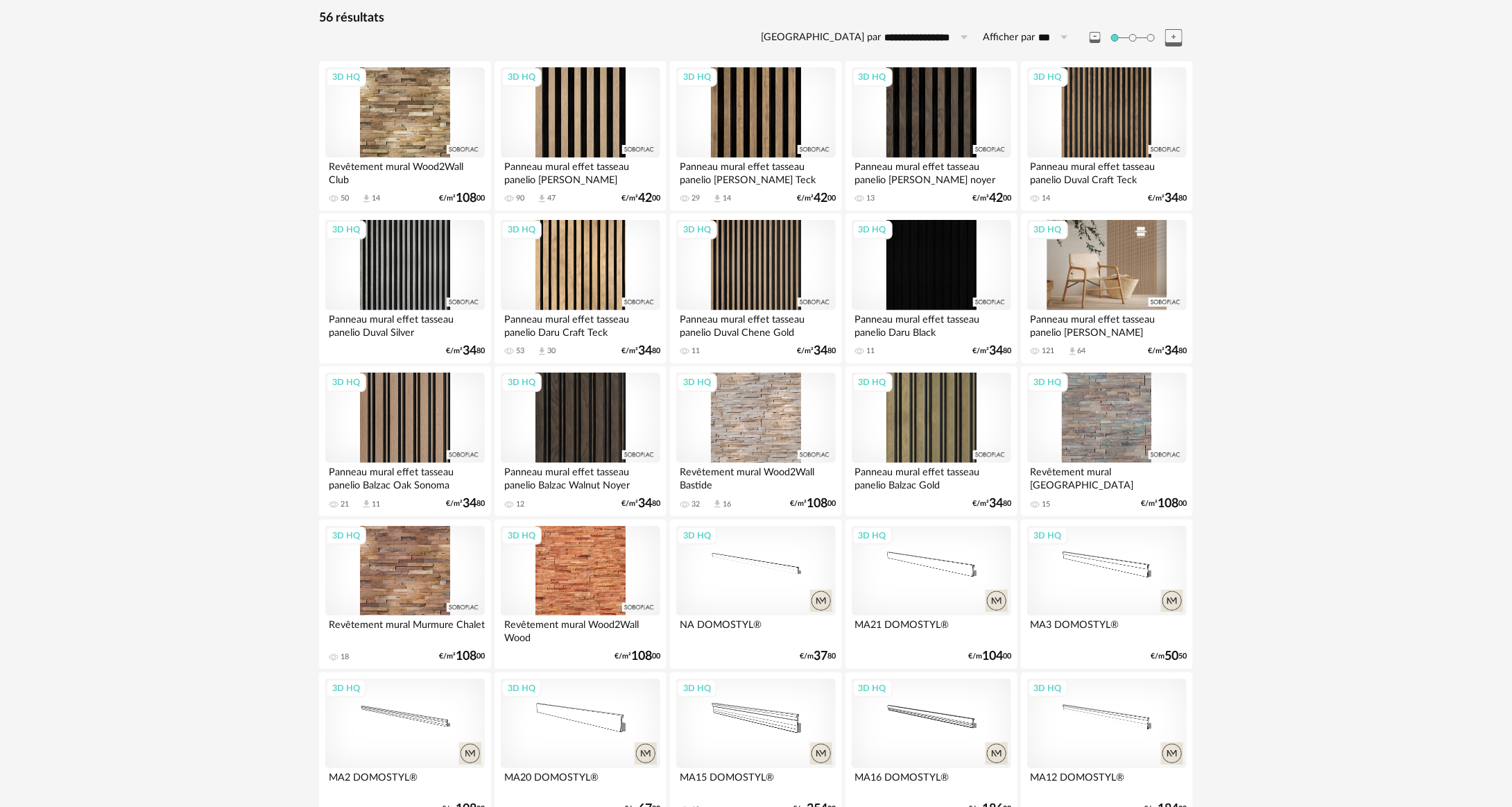
click at [1108, 284] on div "3D HQ" at bounding box center [1107, 265] width 160 height 90
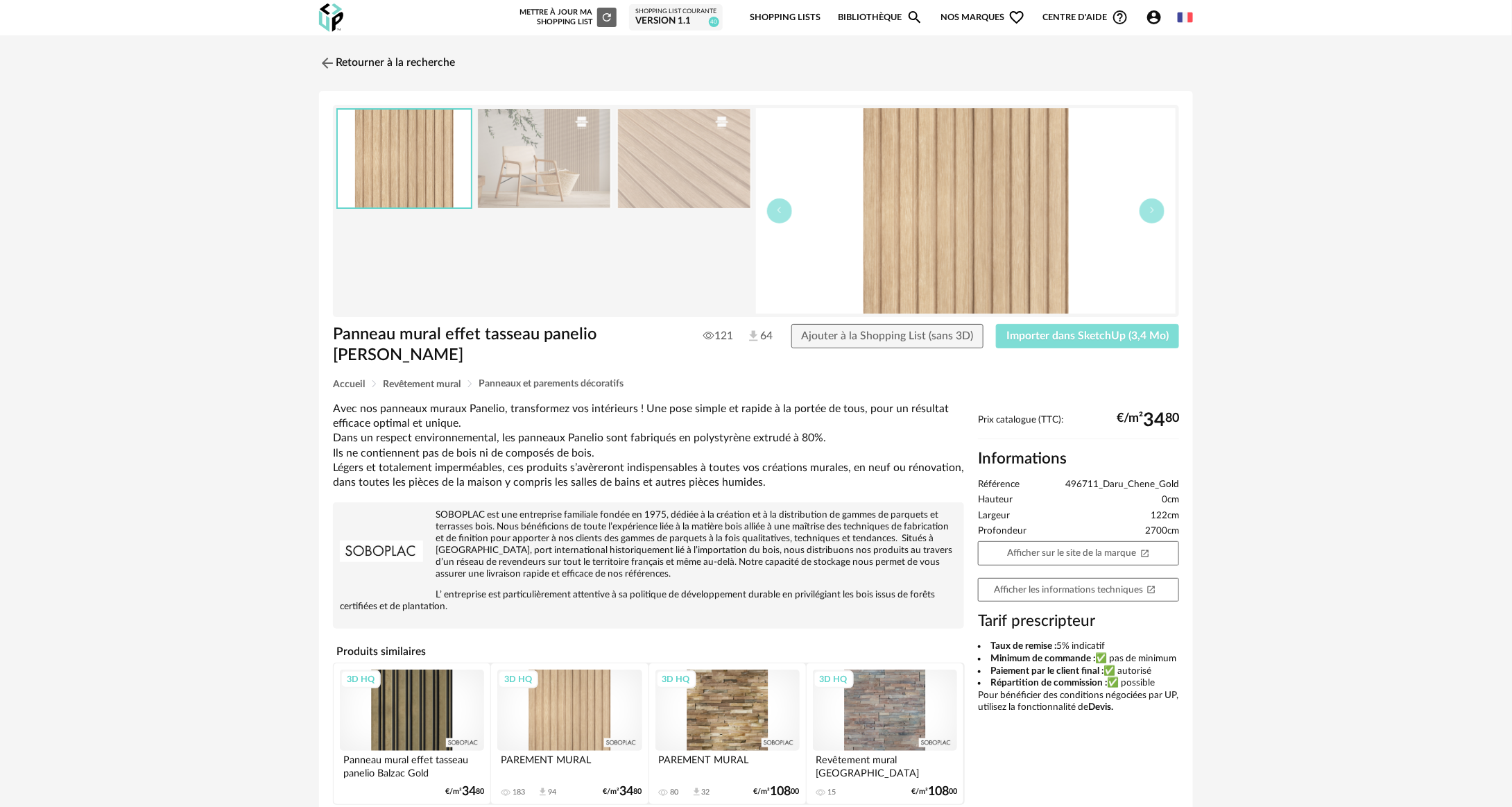
click at [1110, 340] on span "Importer dans SketchUp (3,4 Mo)" at bounding box center [1088, 335] width 162 height 11
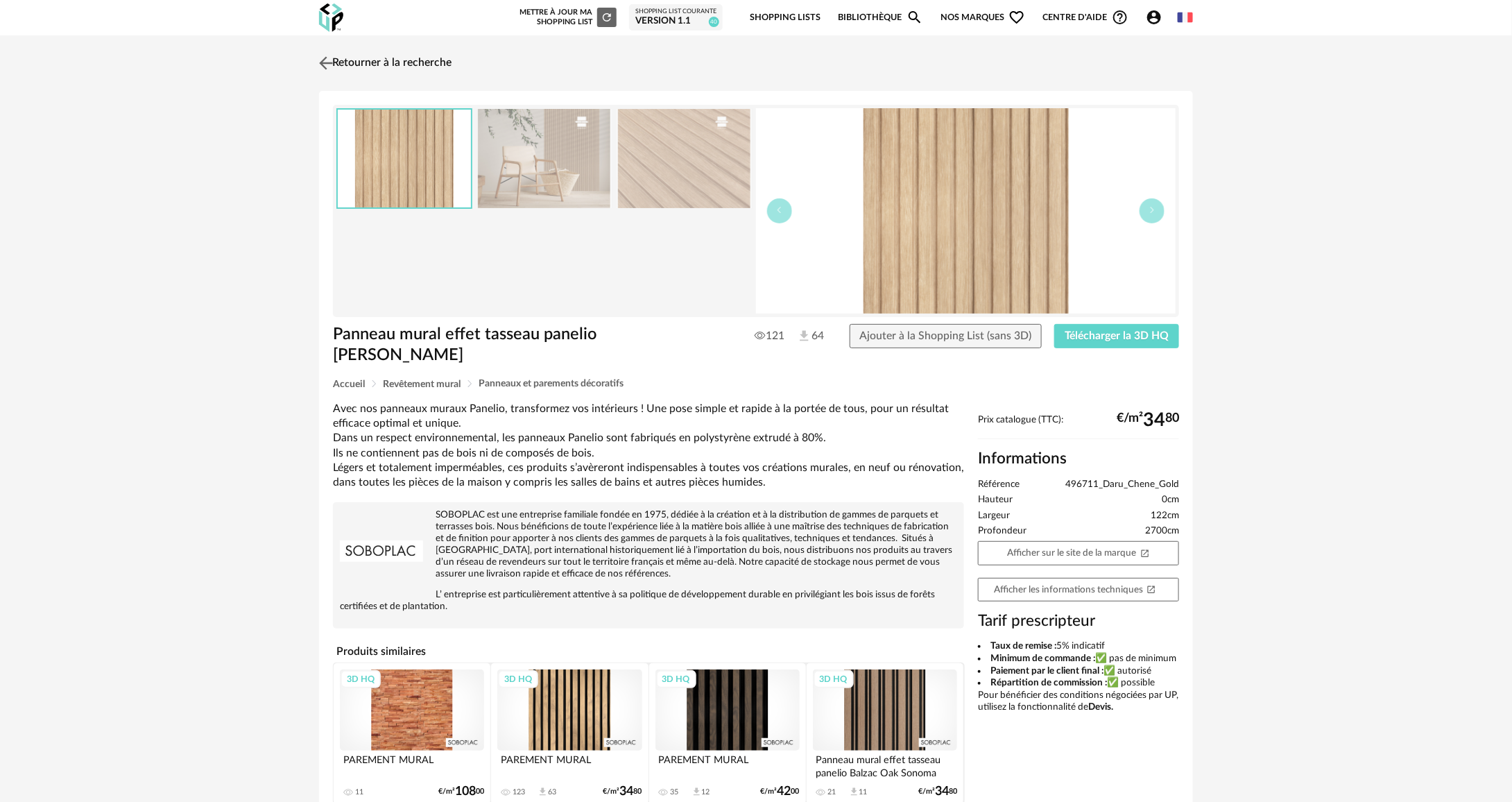
click at [421, 75] on link "Retourner à la recherche" at bounding box center [383, 62] width 136 height 30
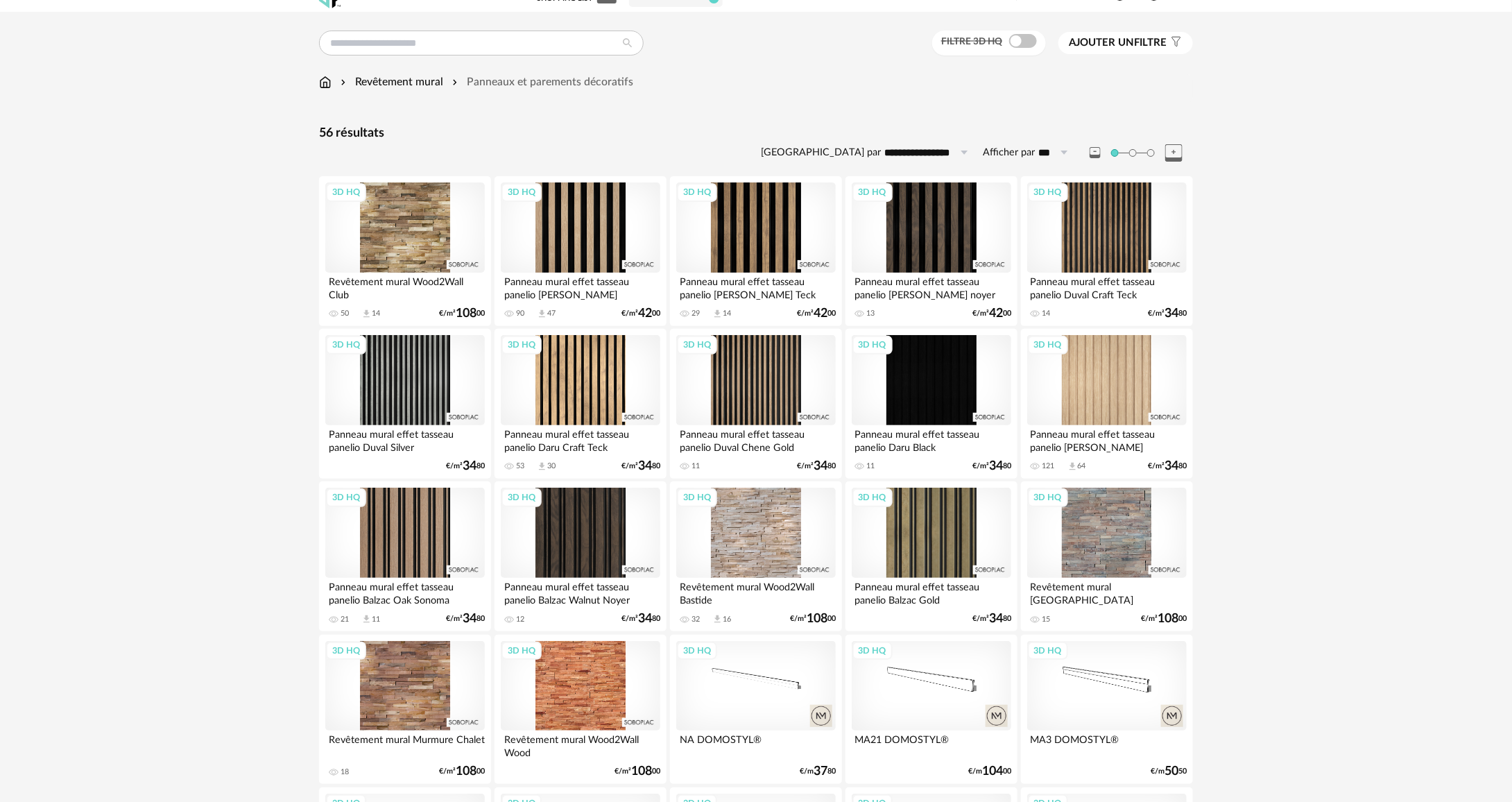
scroll to position [1, 0]
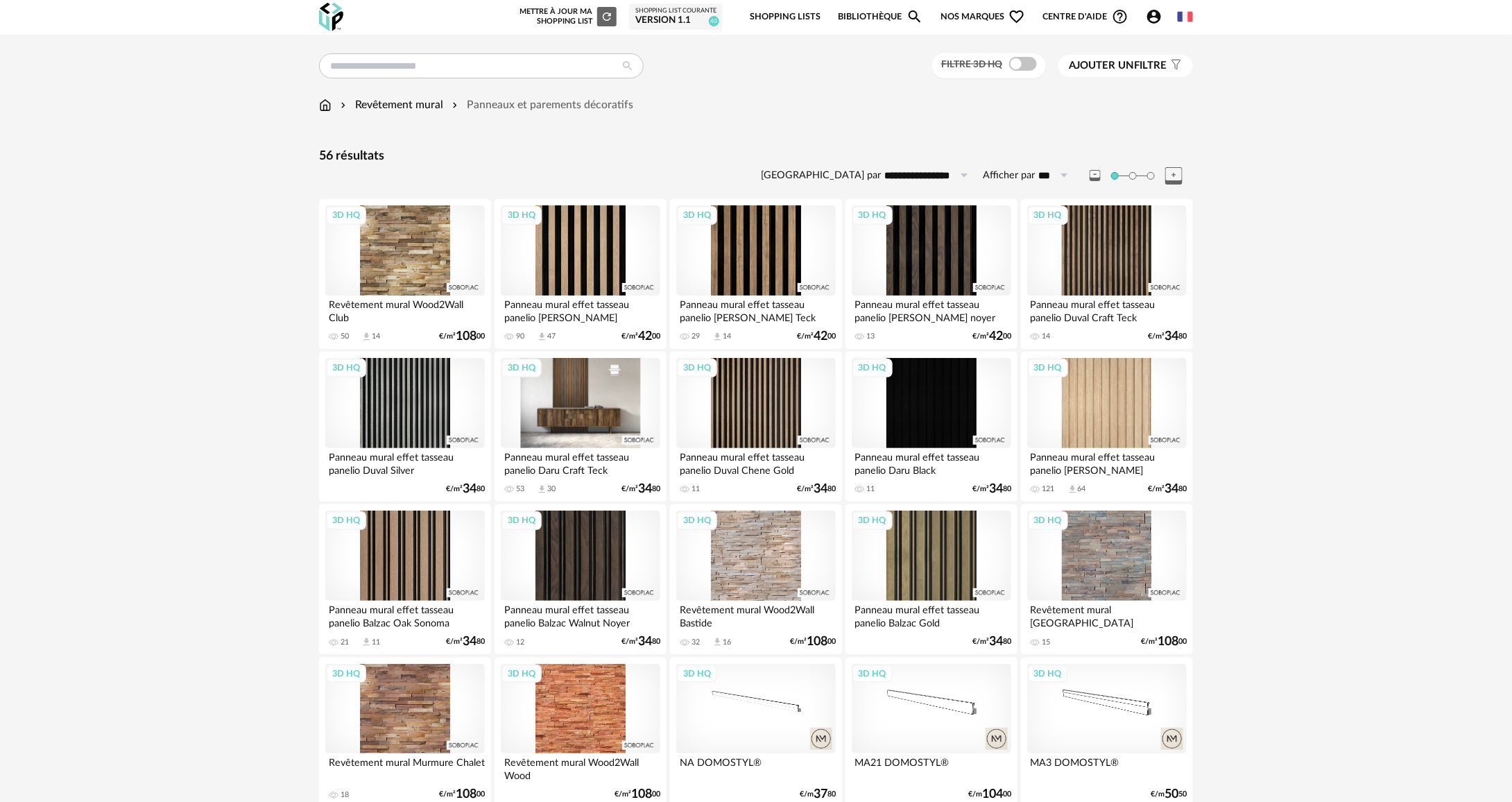
click at [598, 376] on div "3D HQ" at bounding box center [580, 403] width 160 height 90
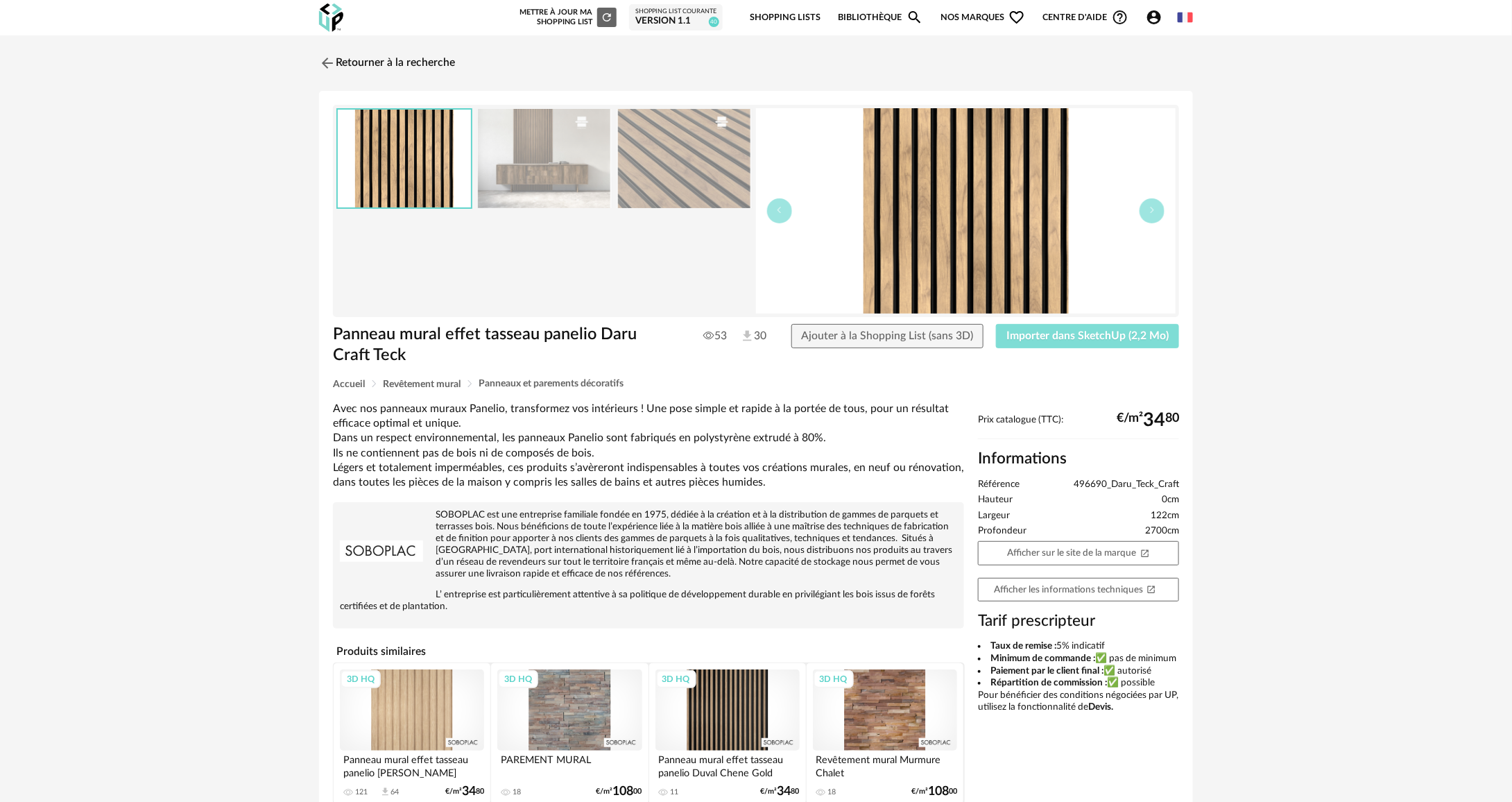
click at [1022, 337] on span "Importer dans SketchUp (2,2 Mo)" at bounding box center [1088, 335] width 162 height 11
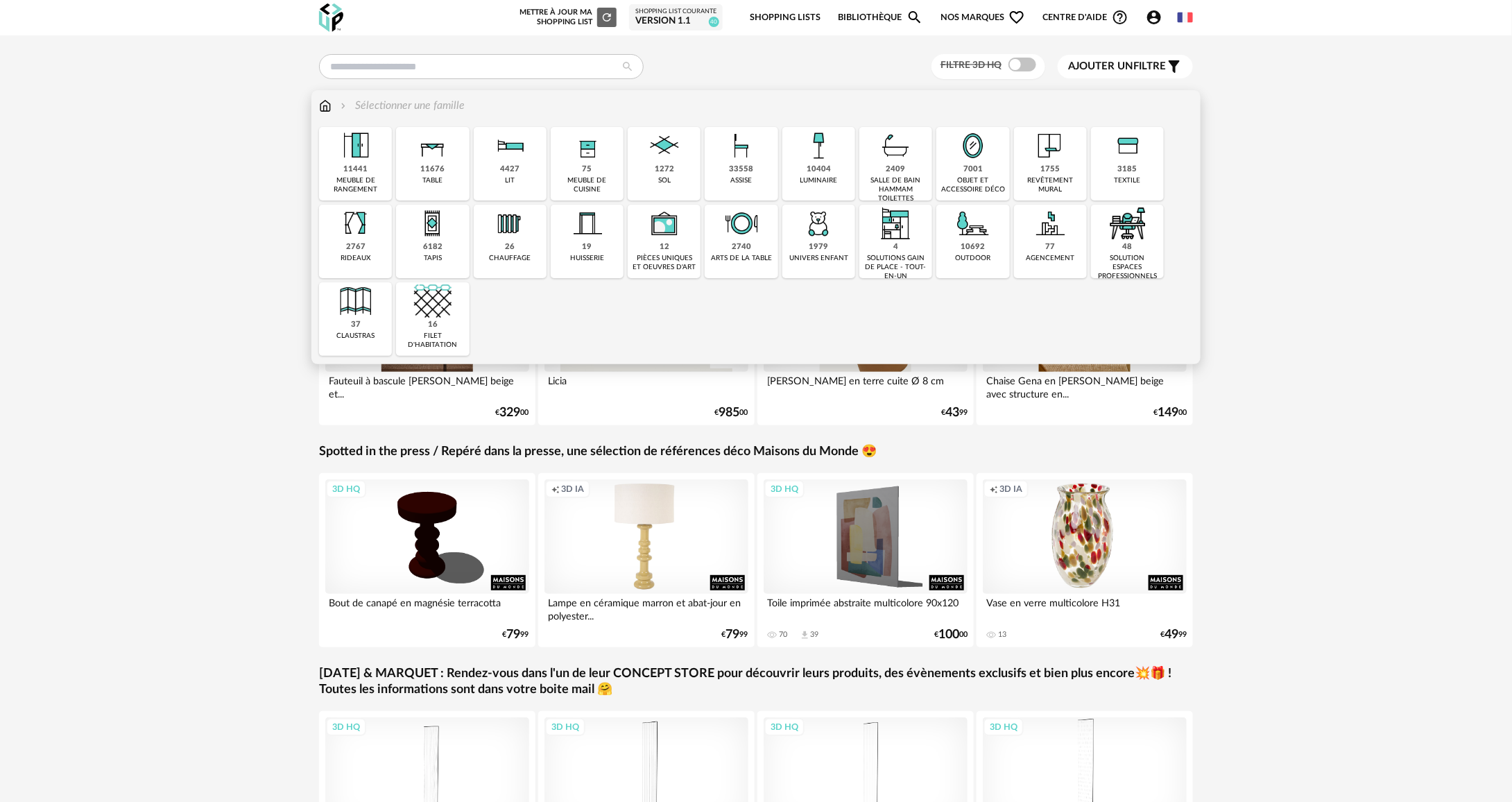
click at [351, 249] on div "2767" at bounding box center [356, 247] width 19 height 10
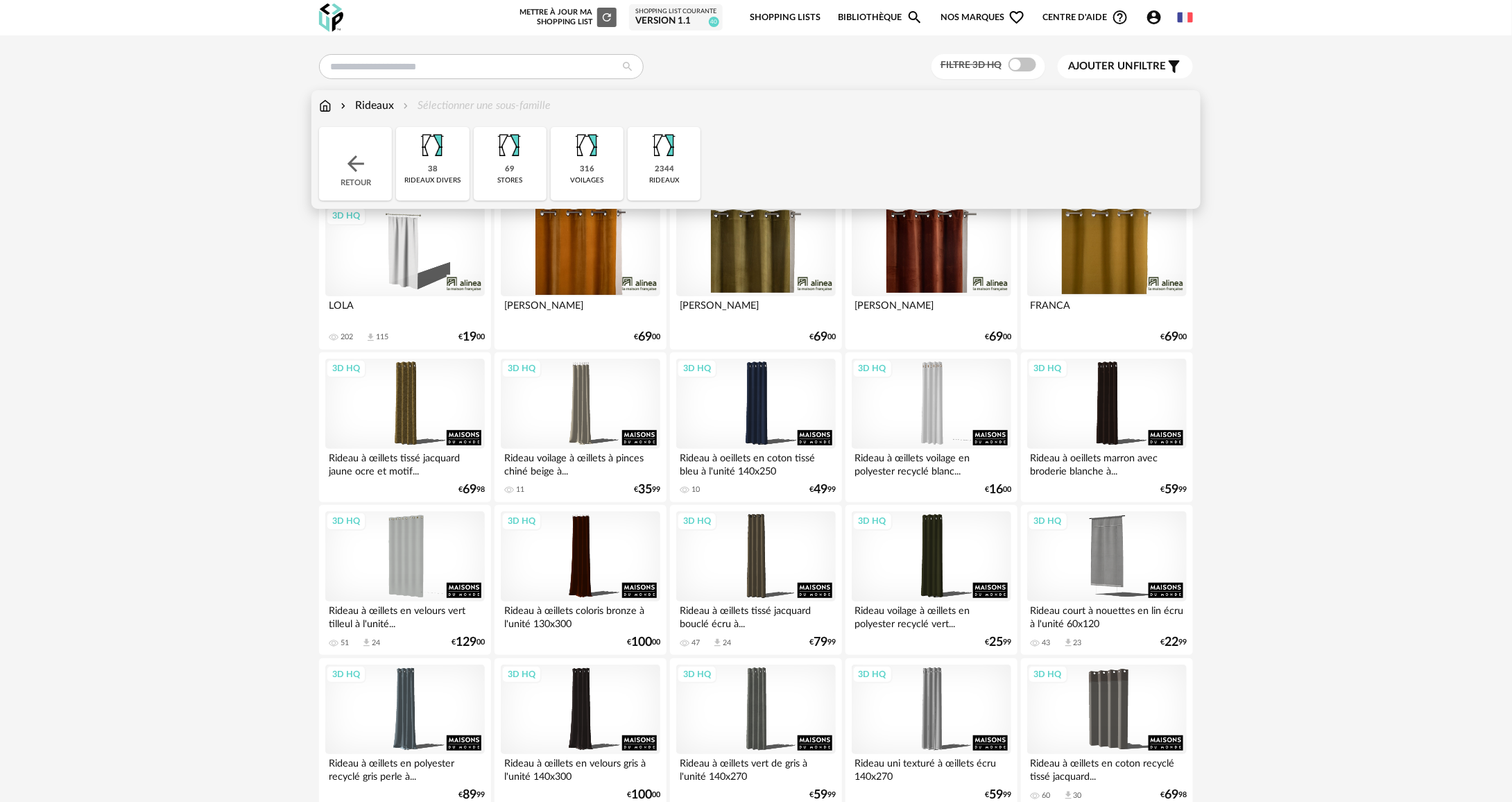
click at [429, 256] on div "3D HQ" at bounding box center [405, 251] width 160 height 90
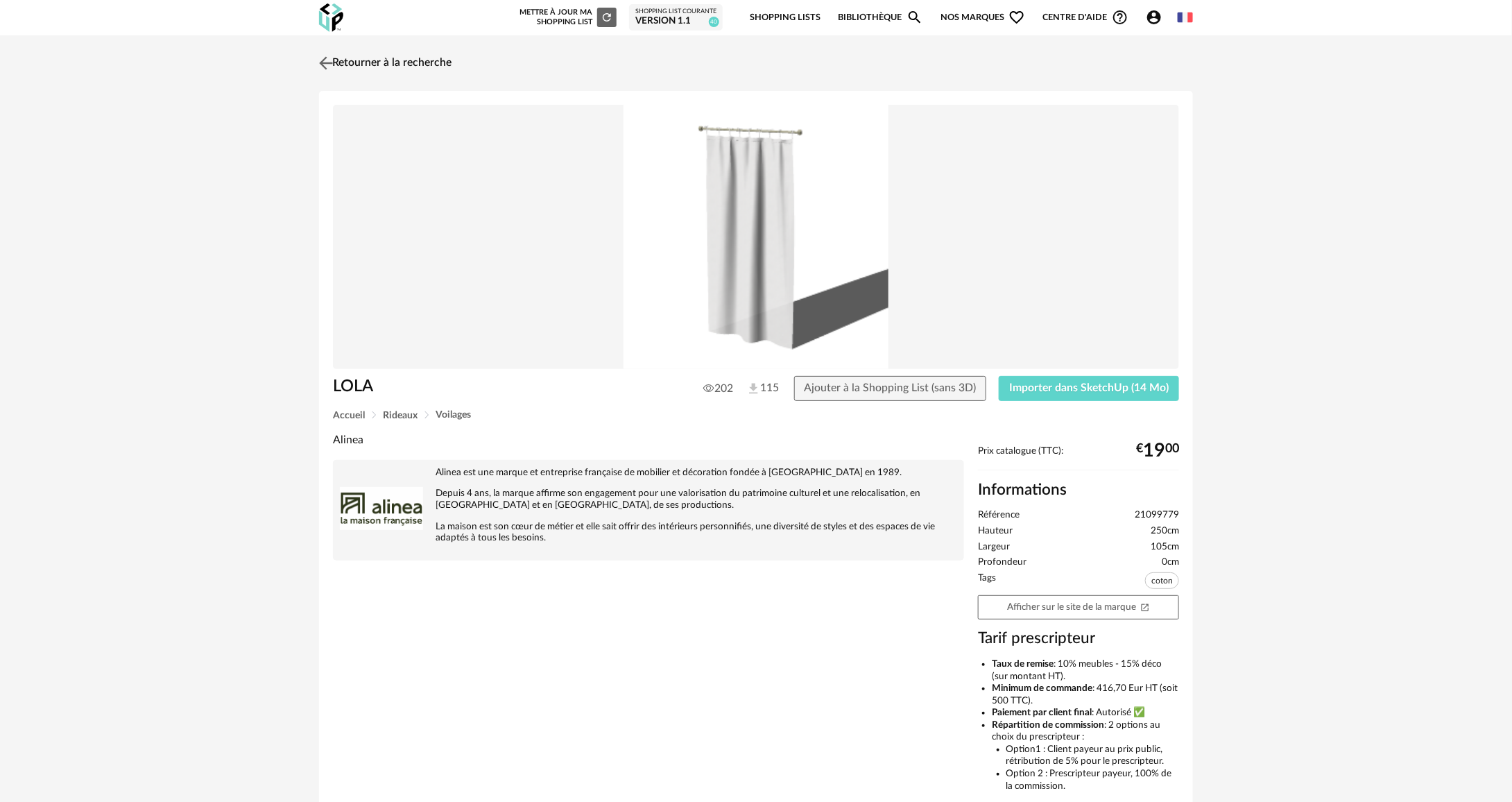
click at [330, 66] on img at bounding box center [326, 62] width 20 height 20
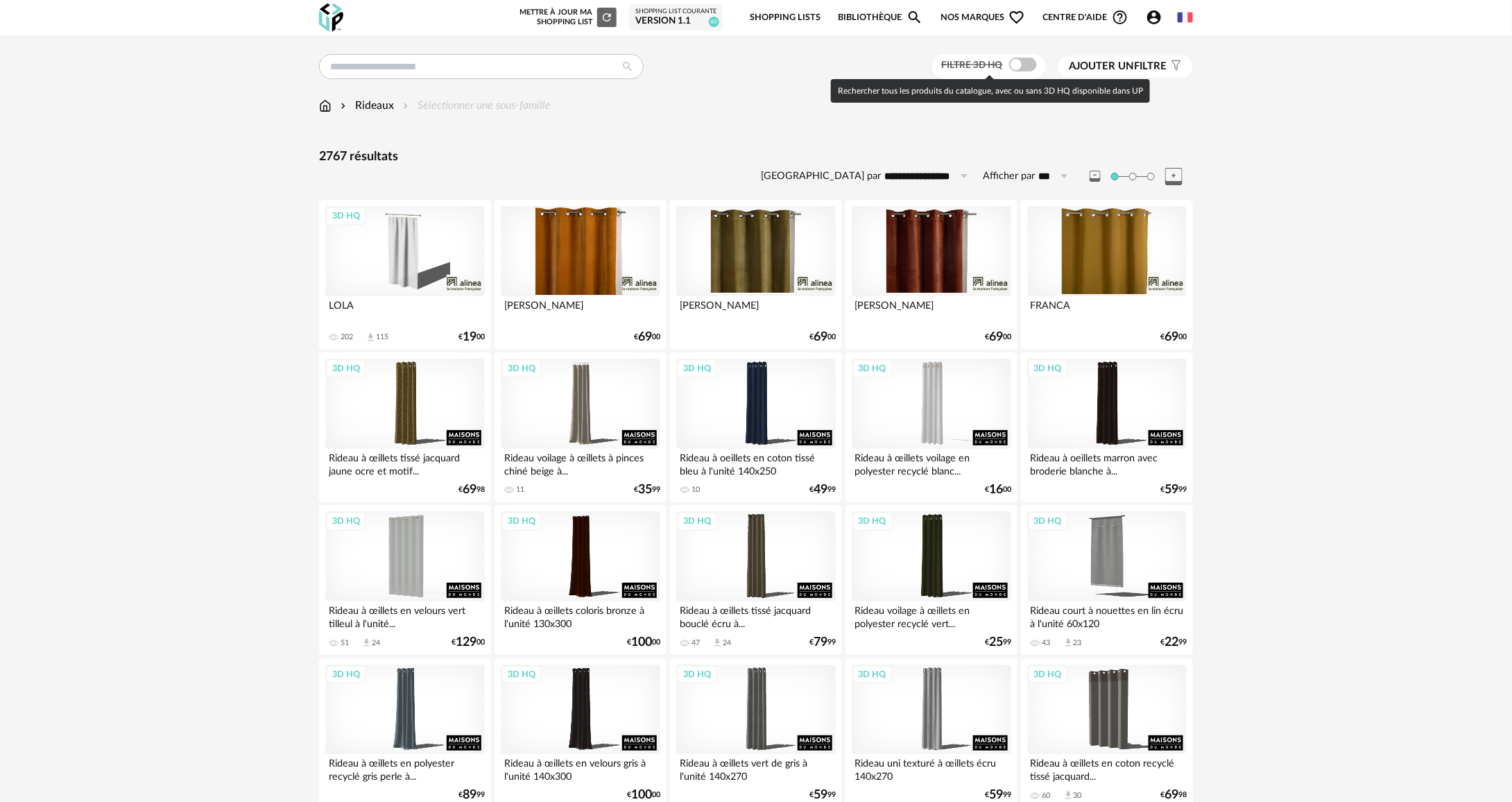
click at [1018, 61] on span at bounding box center [1023, 65] width 28 height 14
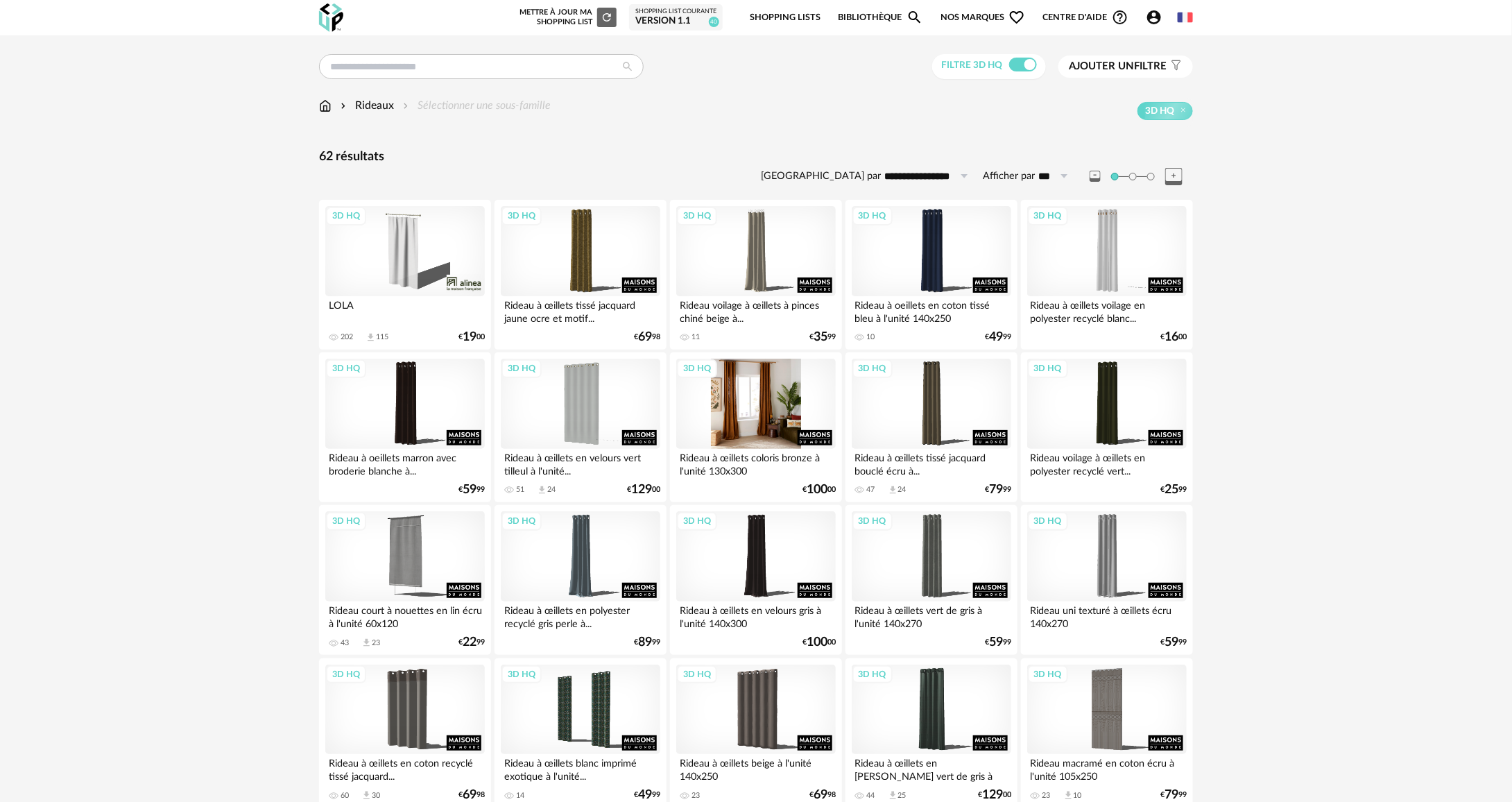
click at [783, 382] on div "3D HQ" at bounding box center [756, 403] width 160 height 90
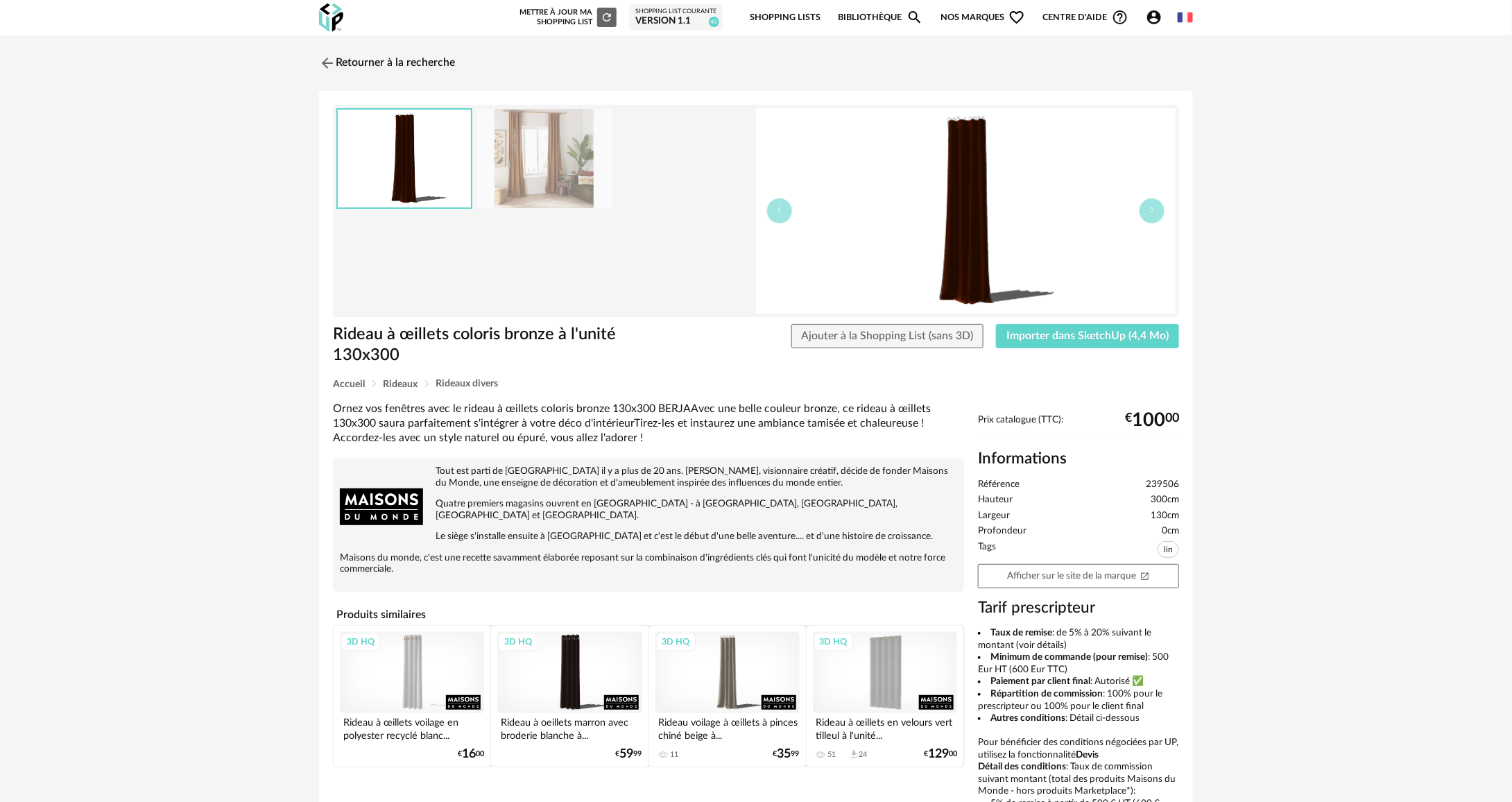
click at [556, 178] on img at bounding box center [545, 158] width 135 height 99
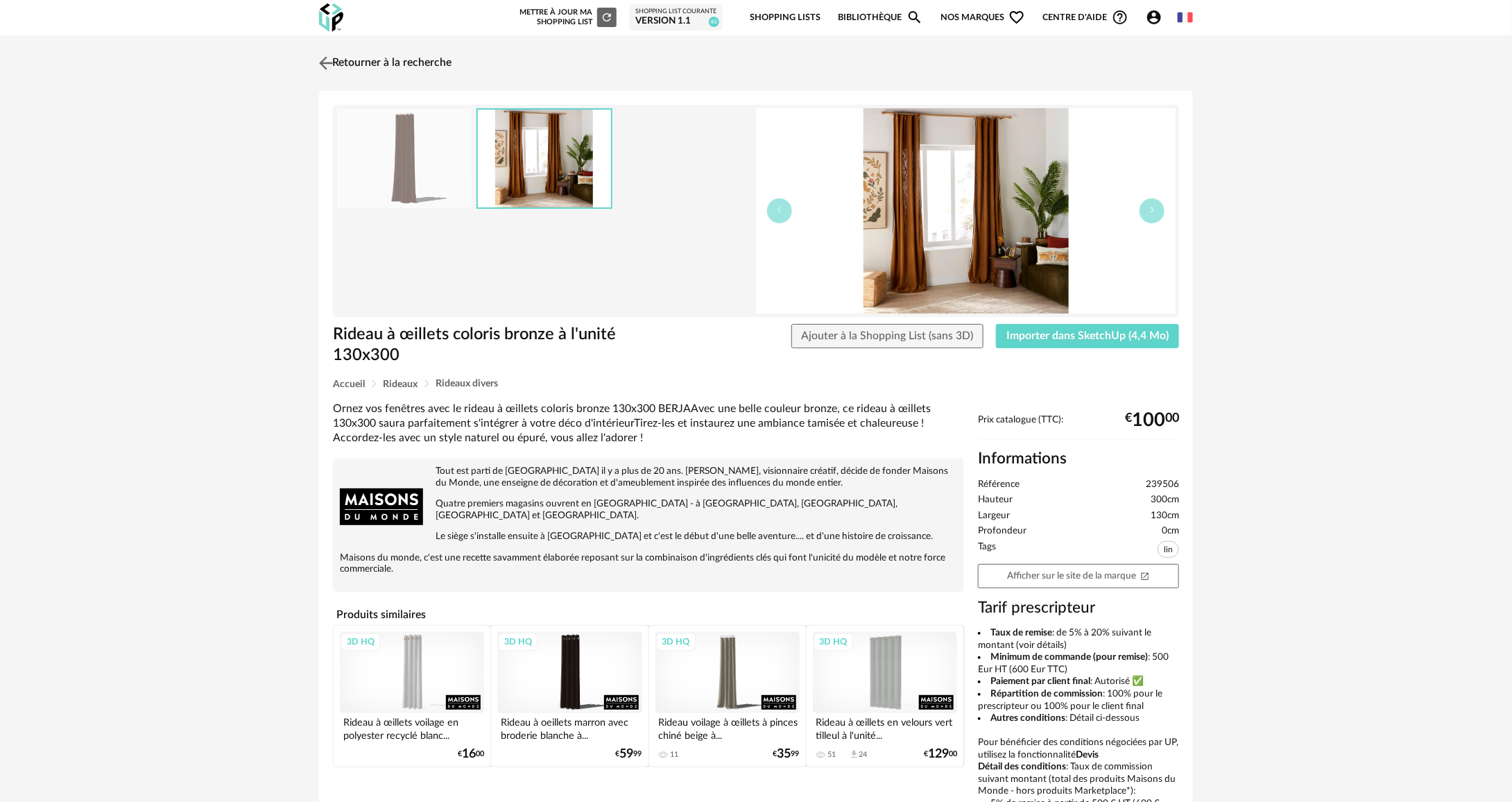
click at [331, 70] on img at bounding box center [326, 62] width 20 height 20
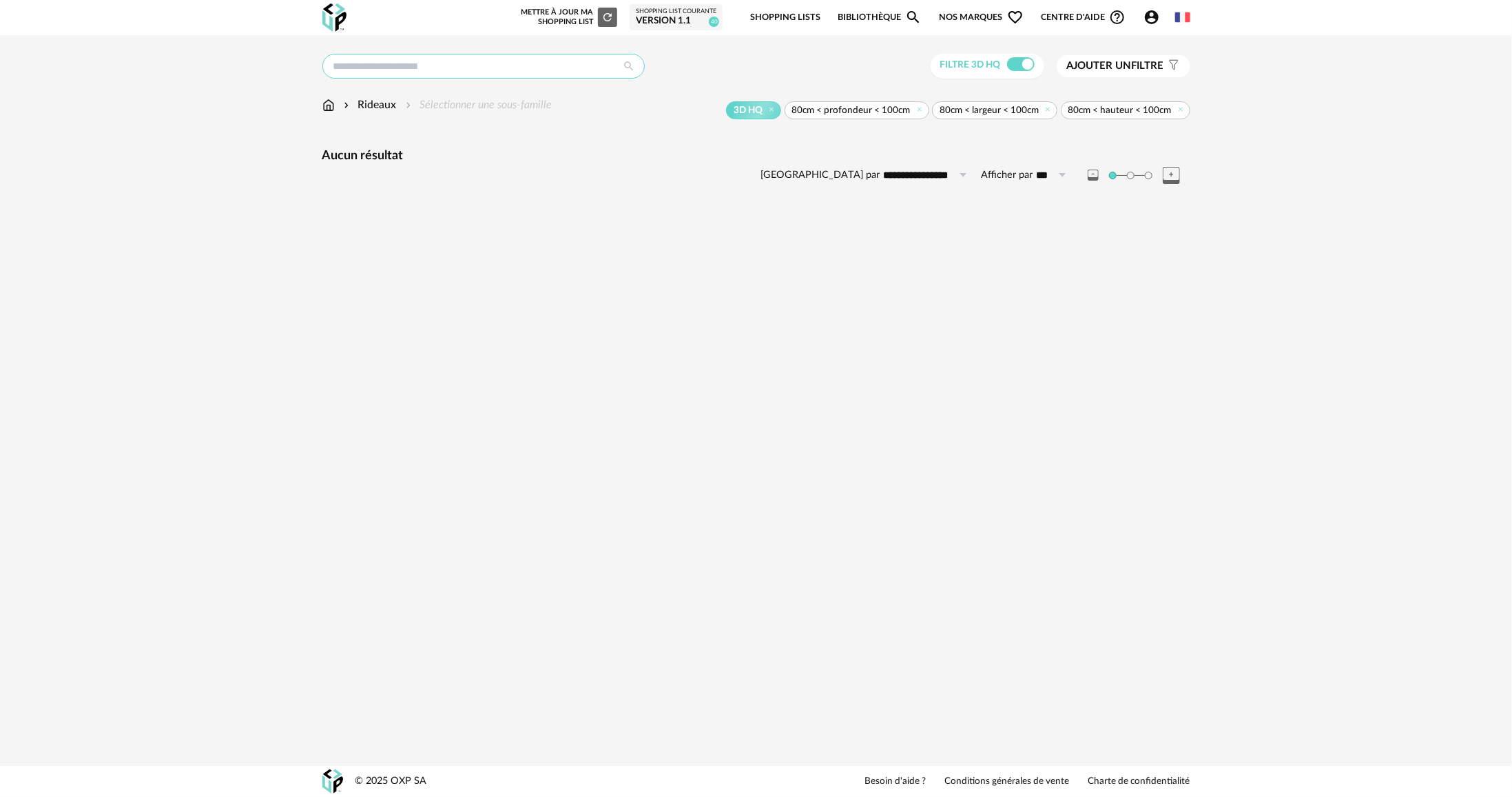
click at [453, 73] on input "text" at bounding box center [484, 66] width 322 height 25
click at [375, 102] on div "Rideaux" at bounding box center [369, 105] width 56 height 15
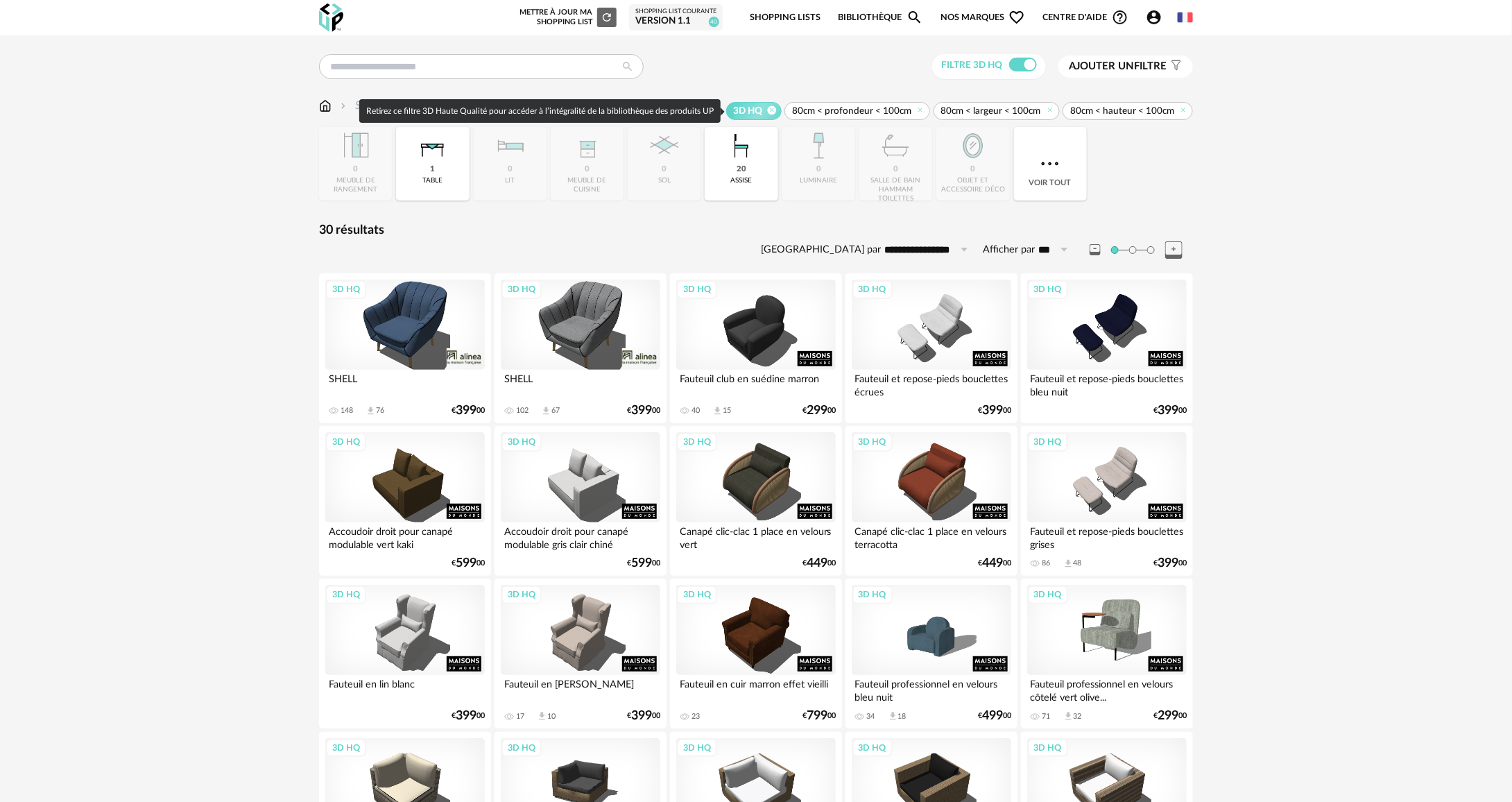
click at [775, 110] on icon at bounding box center [772, 110] width 9 height 9
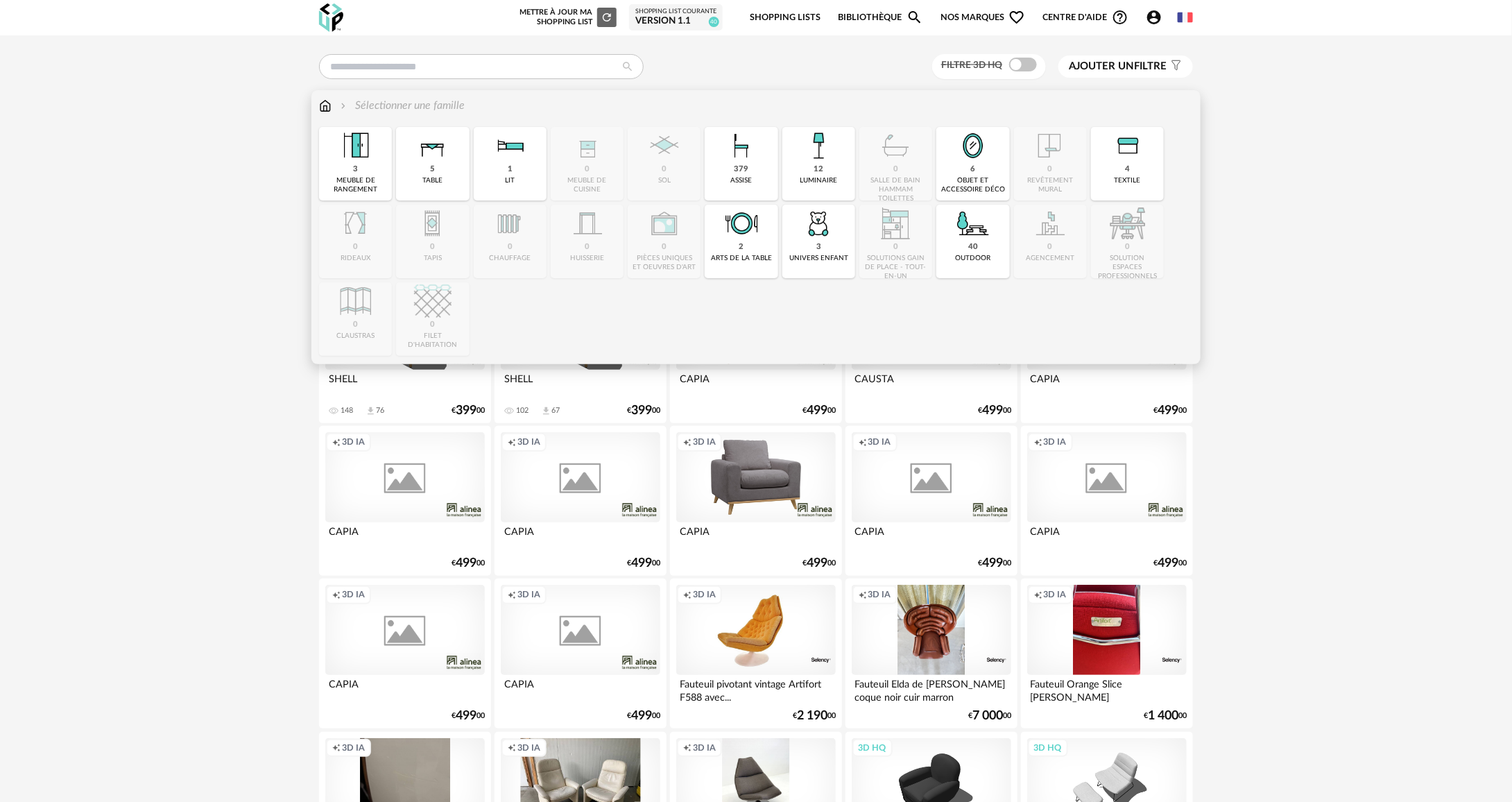
click at [319, 104] on img at bounding box center [326, 105] width 12 height 16
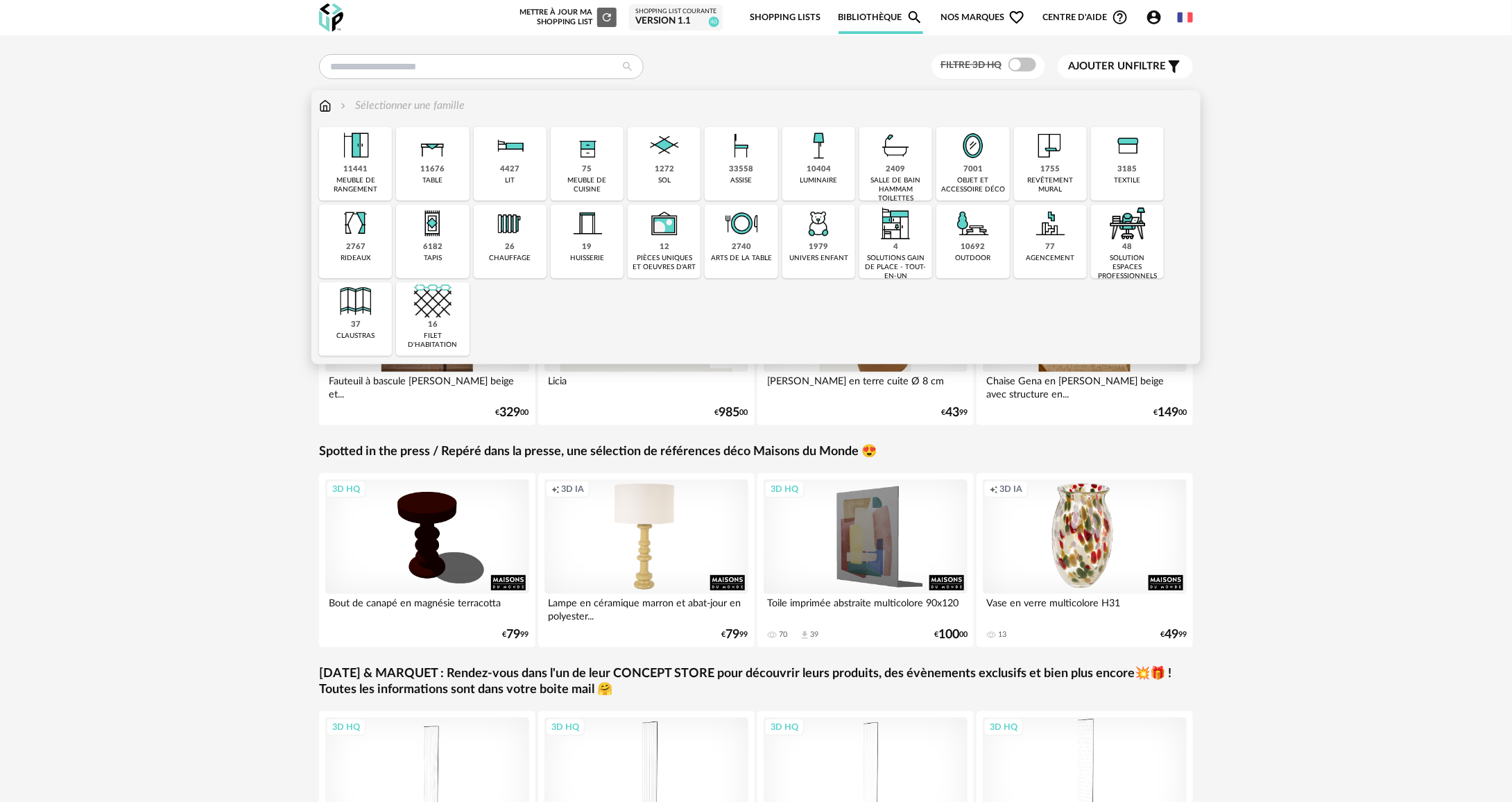
click at [363, 231] on img at bounding box center [355, 223] width 37 height 37
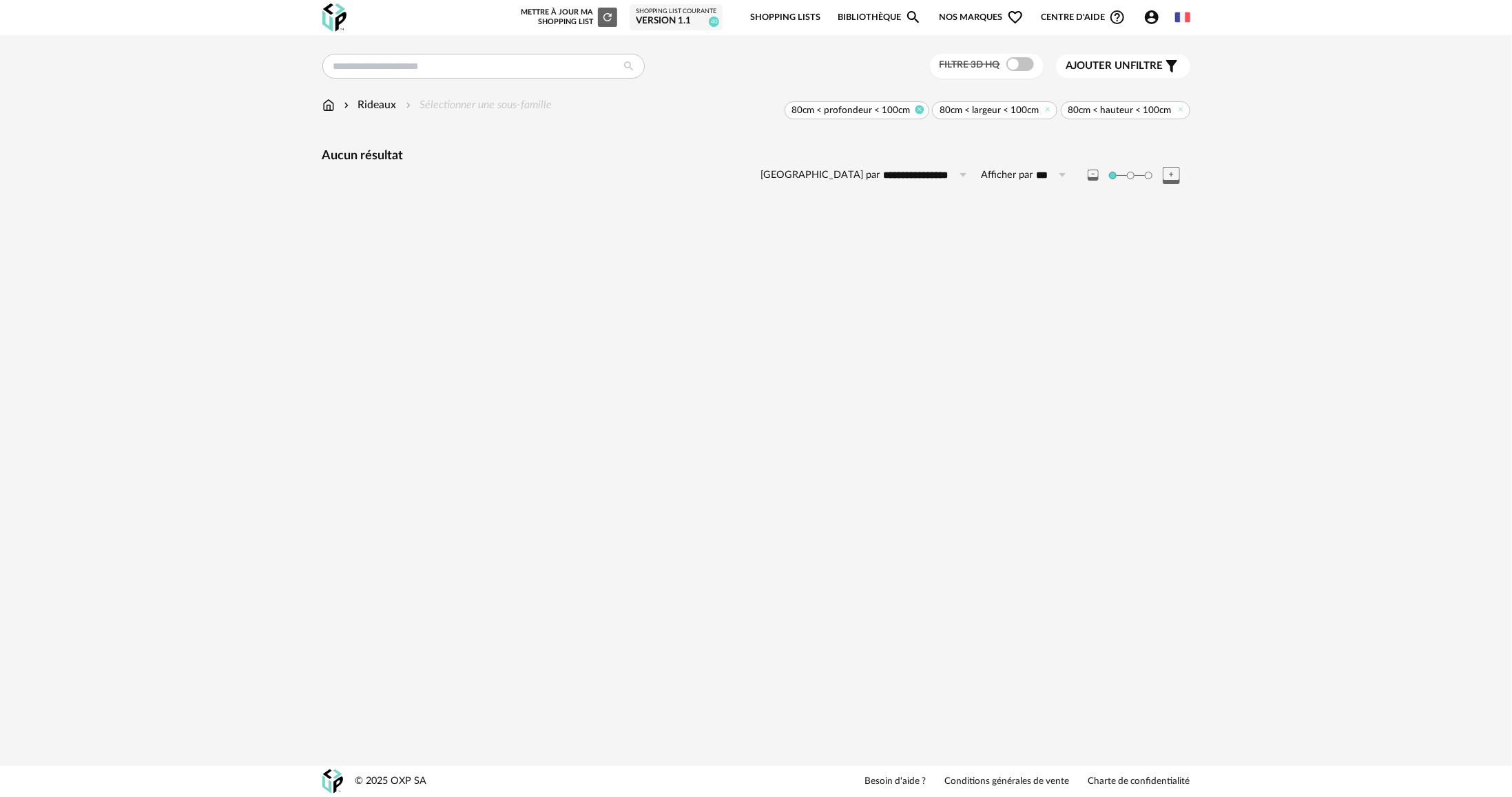
click at [921, 107] on icon at bounding box center [919, 109] width 9 height 9
click at [1047, 111] on icon at bounding box center [1048, 109] width 9 height 9
click at [1183, 111] on icon at bounding box center [1180, 109] width 9 height 9
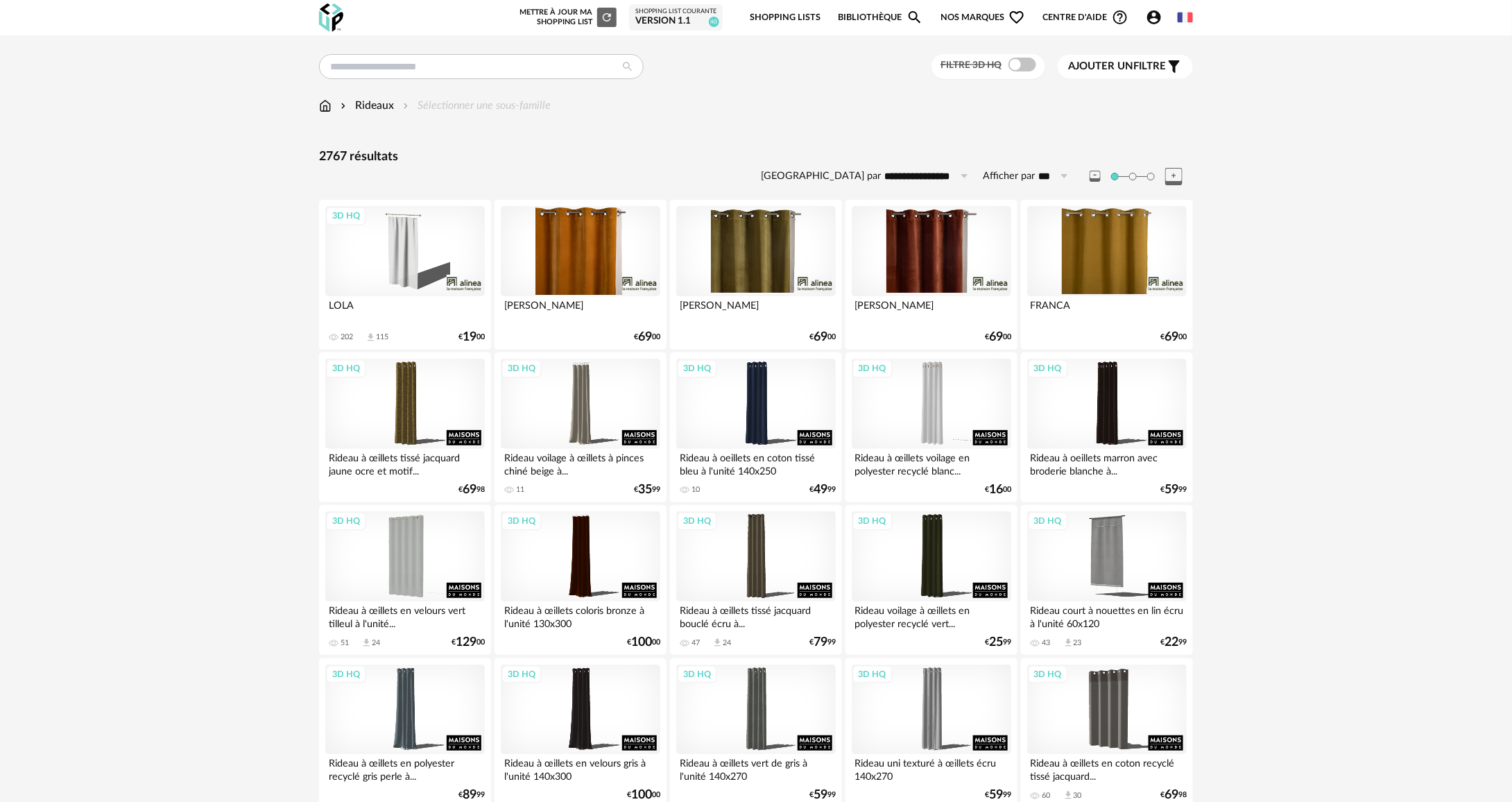
click at [395, 251] on div "3D HQ" at bounding box center [405, 251] width 160 height 90
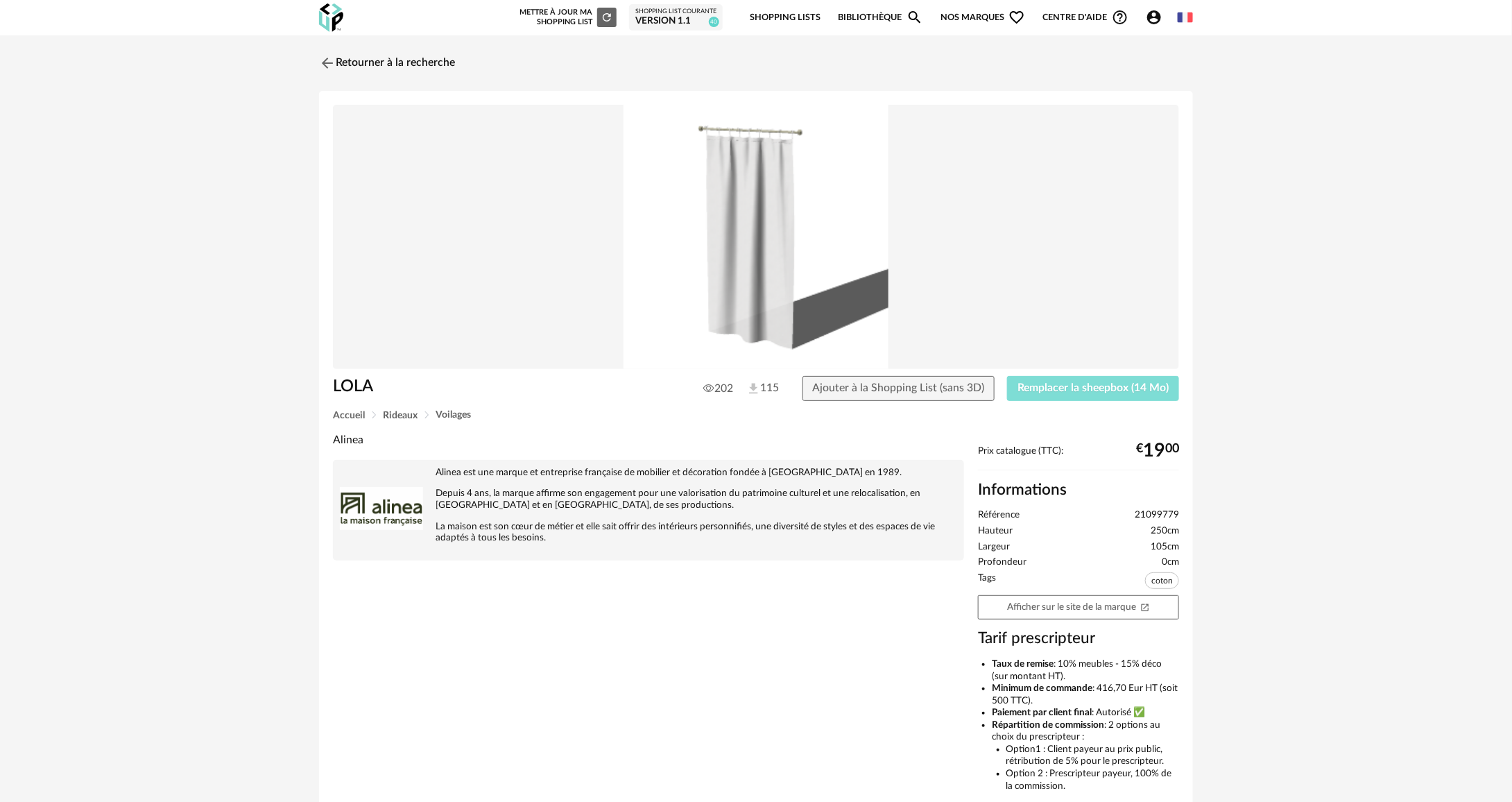
click at [1042, 382] on span "Remplacer la sheepbox (14 Mo)" at bounding box center [1093, 388] width 151 height 11
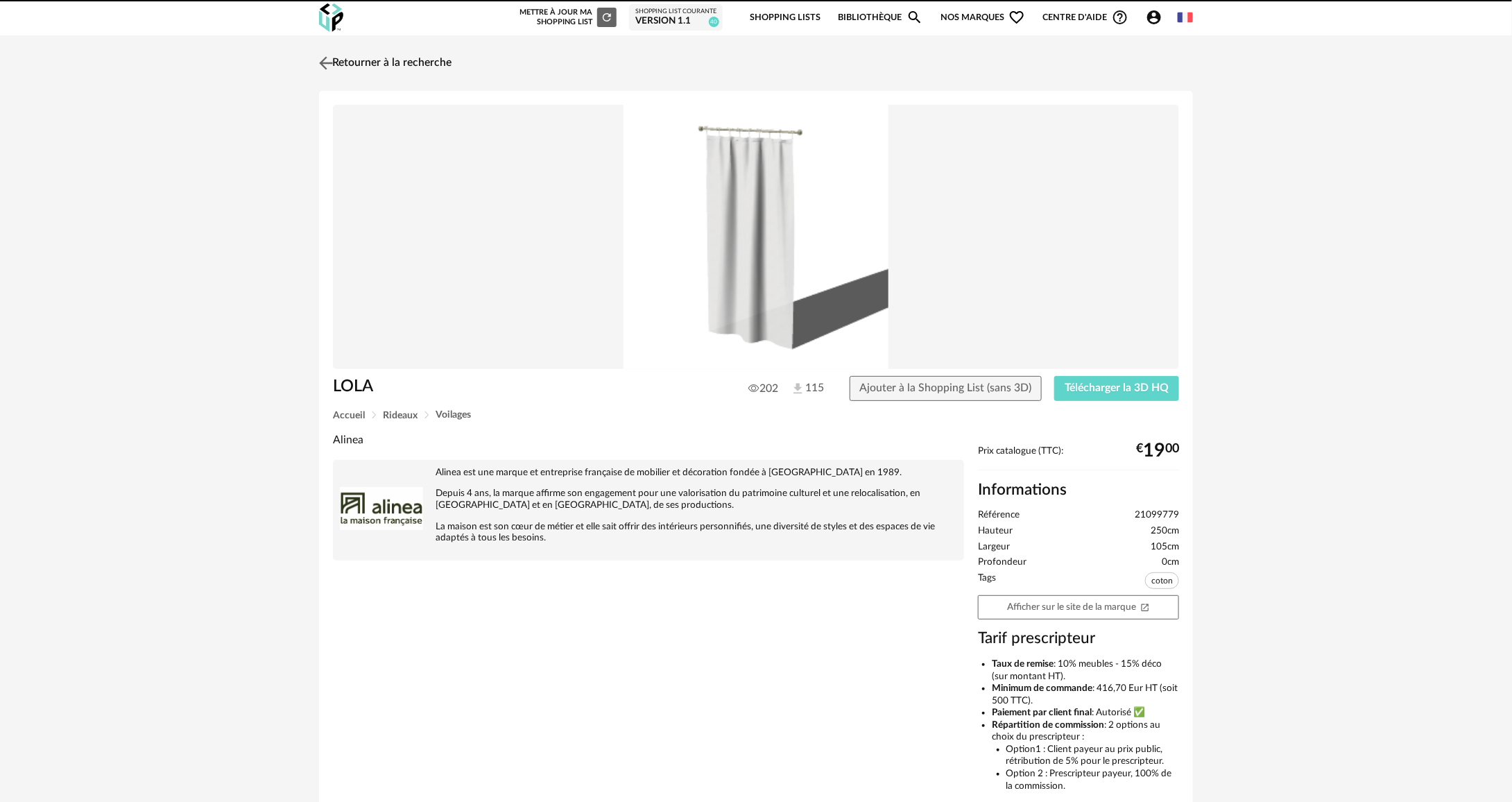
click at [393, 58] on link "Retourner à la recherche" at bounding box center [383, 62] width 136 height 30
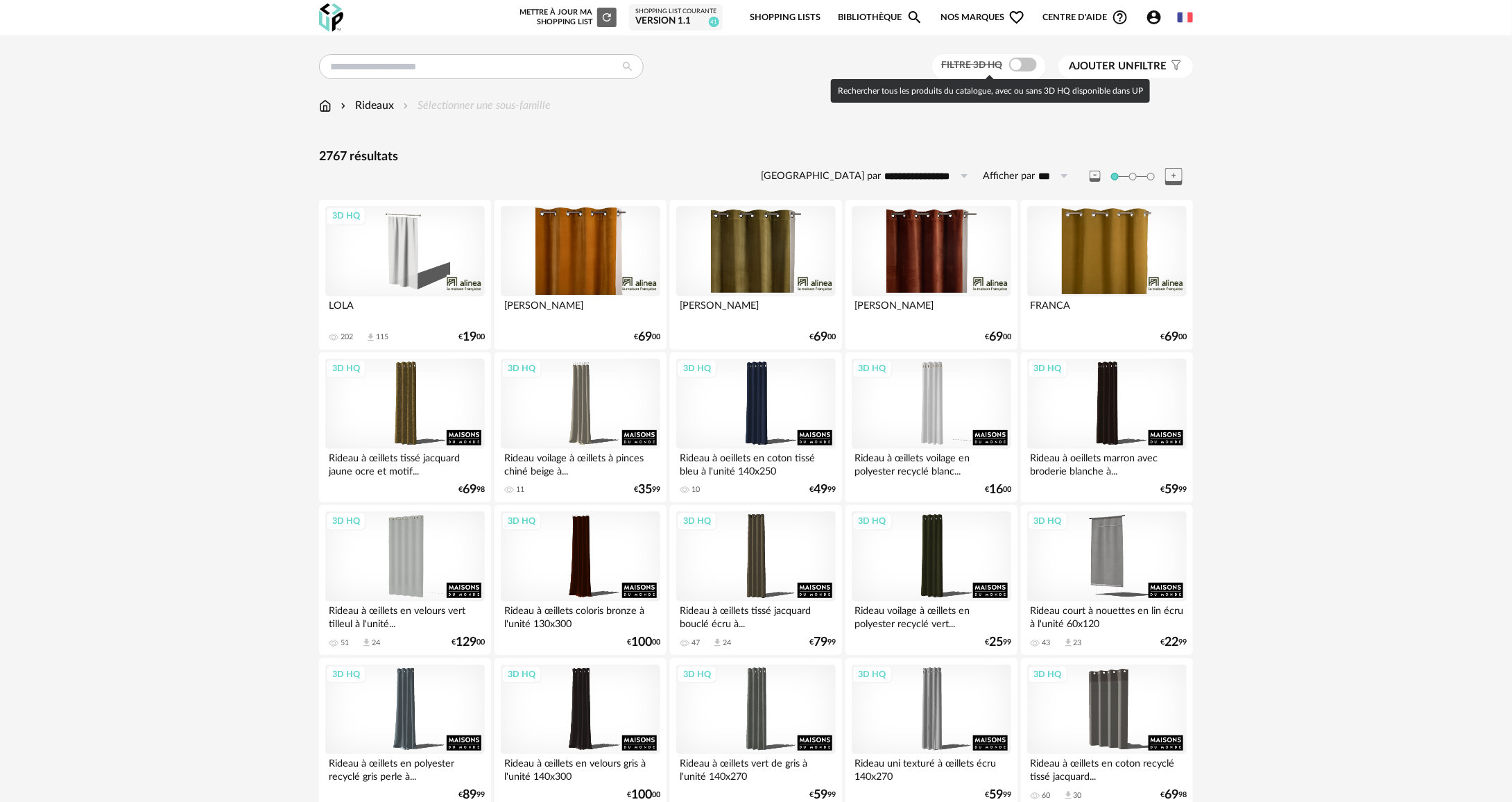
click at [1024, 66] on span at bounding box center [1023, 65] width 28 height 14
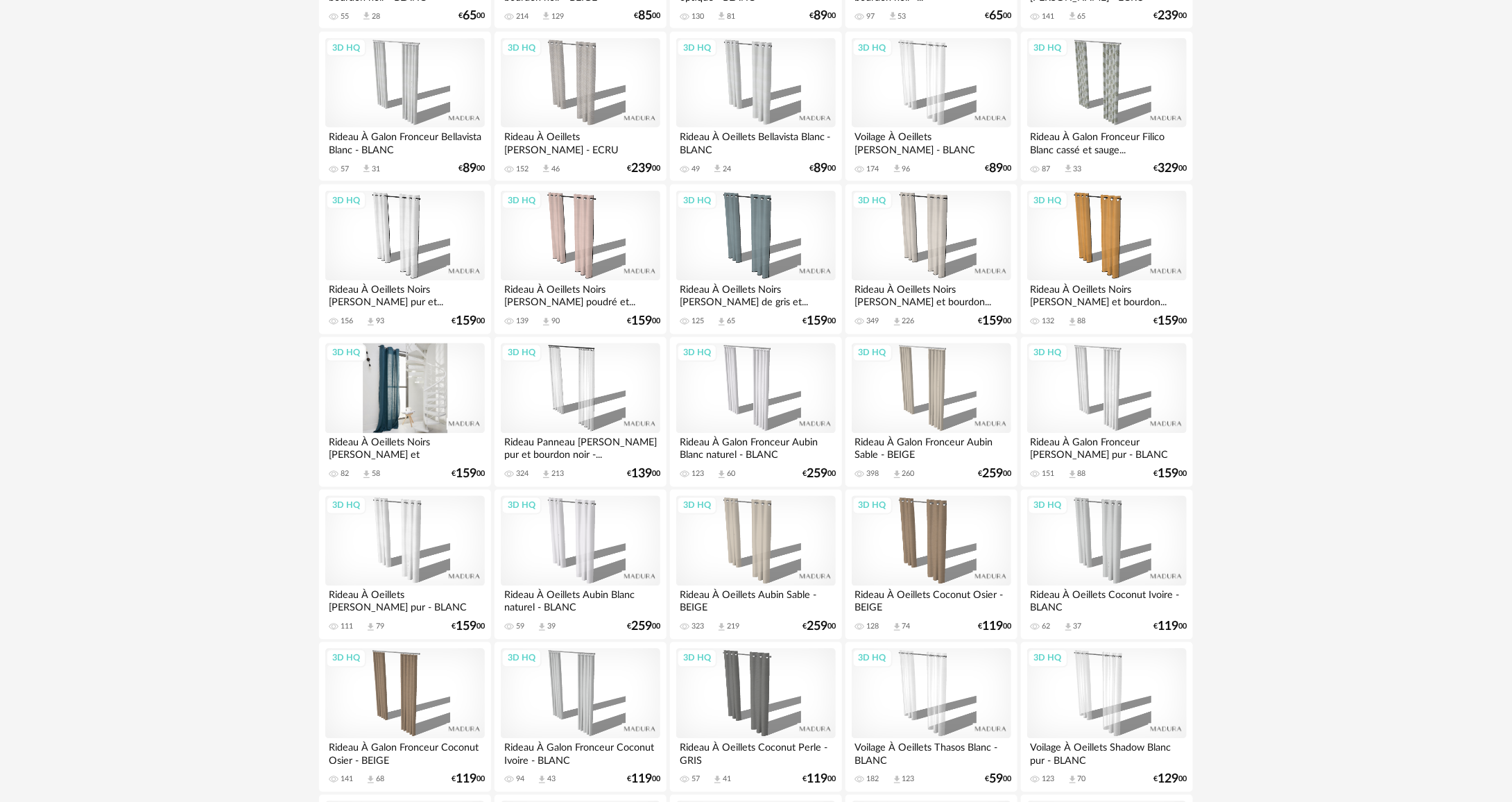
scroll to position [1109, 0]
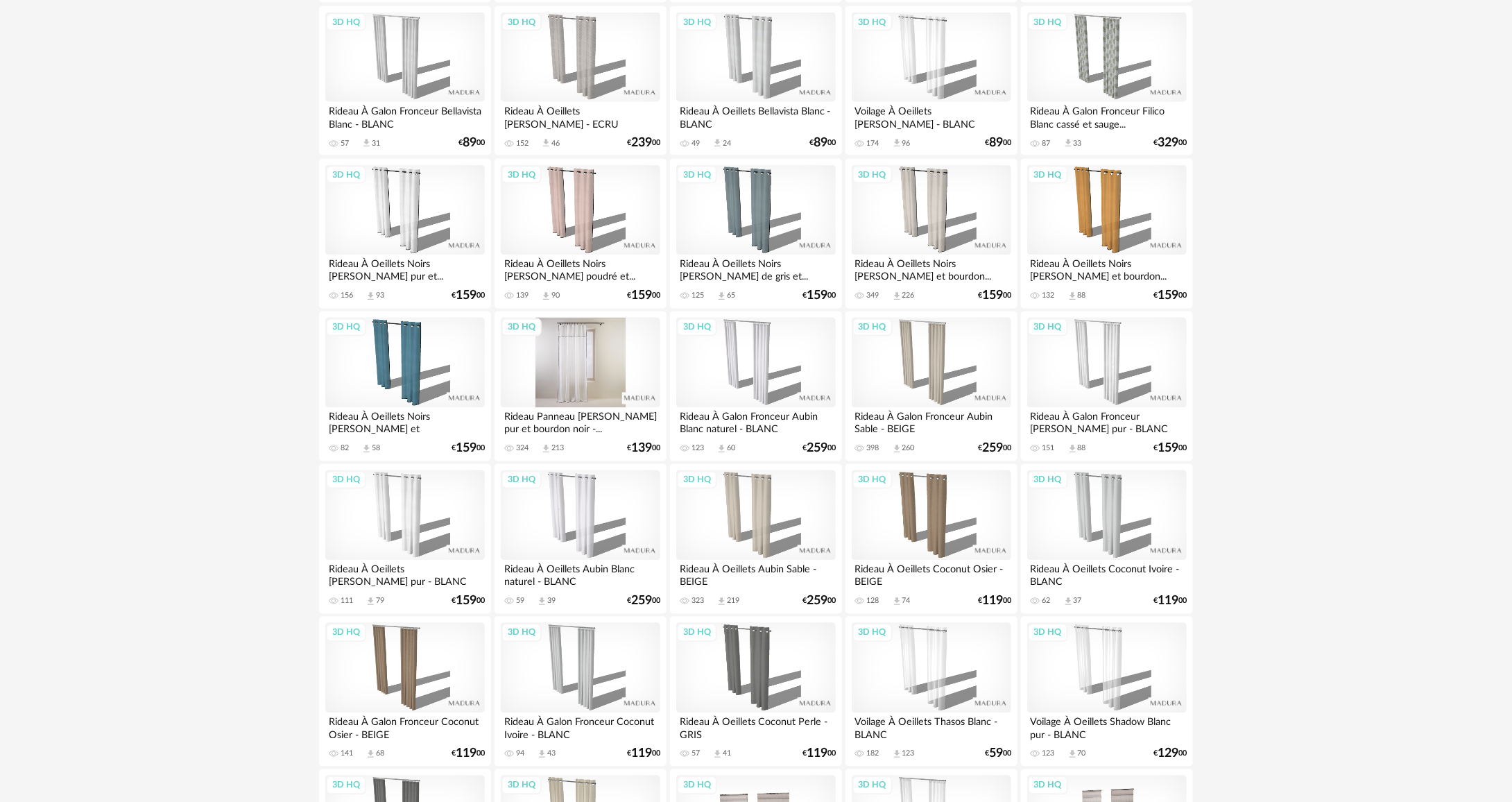
click at [566, 351] on div "3D HQ" at bounding box center [580, 363] width 160 height 90
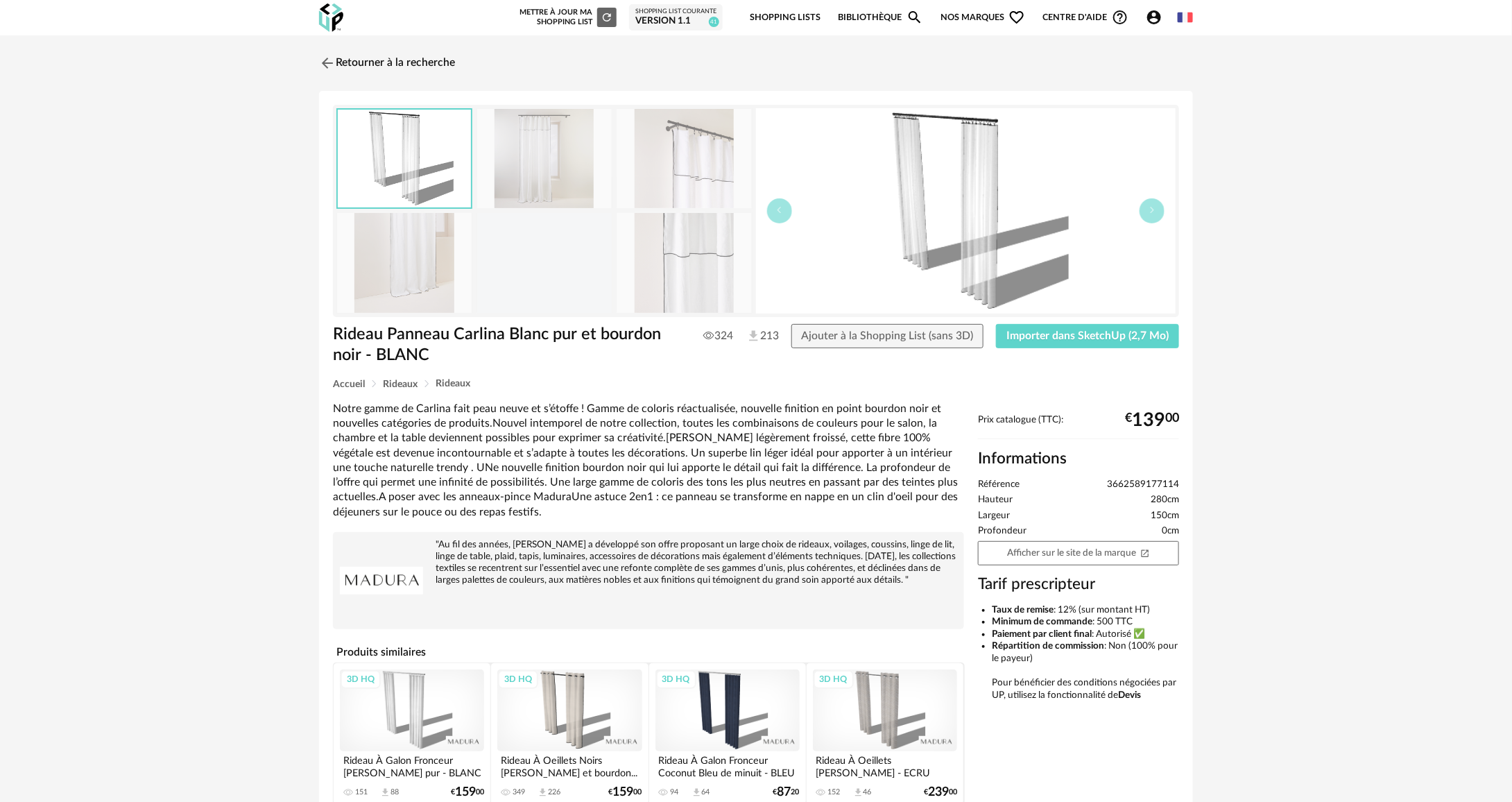
click at [593, 169] on img at bounding box center [545, 158] width 135 height 99
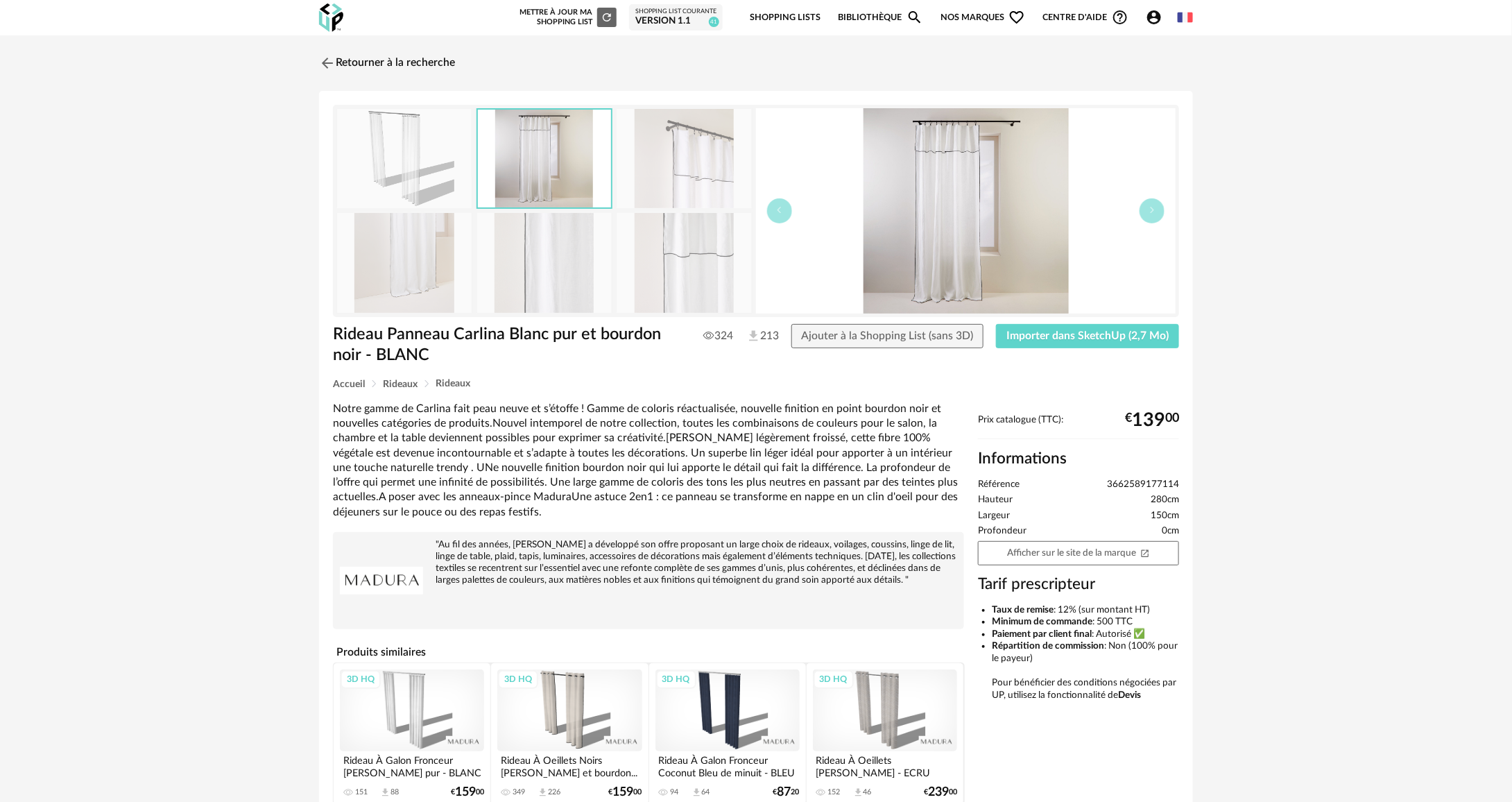
click at [402, 178] on img at bounding box center [404, 158] width 135 height 99
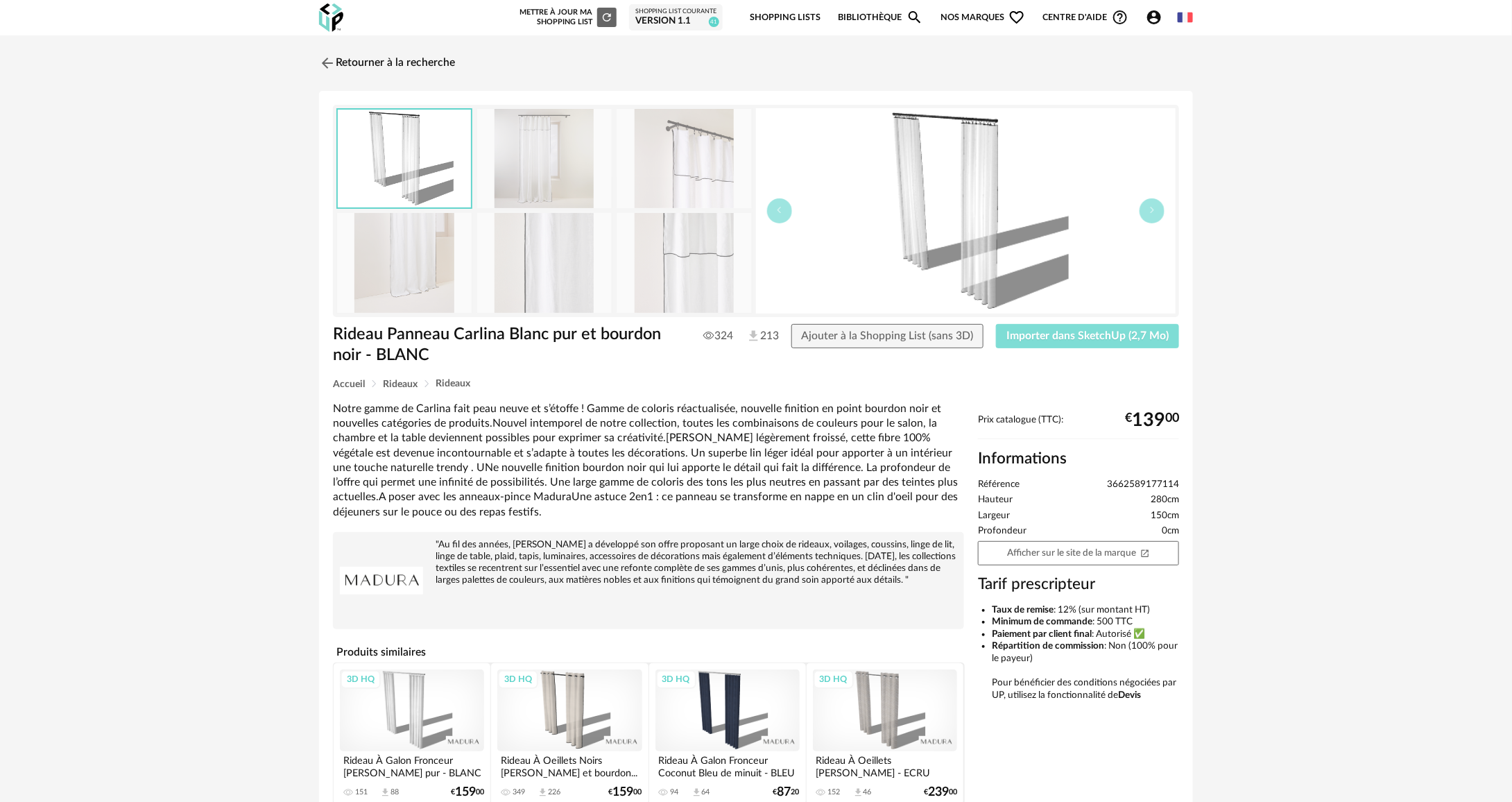
click at [1110, 337] on span "Importer dans SketchUp (2,7 Mo)" at bounding box center [1088, 335] width 162 height 11
click at [348, 66] on link "Retourner à la recherche" at bounding box center [383, 62] width 136 height 30
